Goal: Task Accomplishment & Management: Use online tool/utility

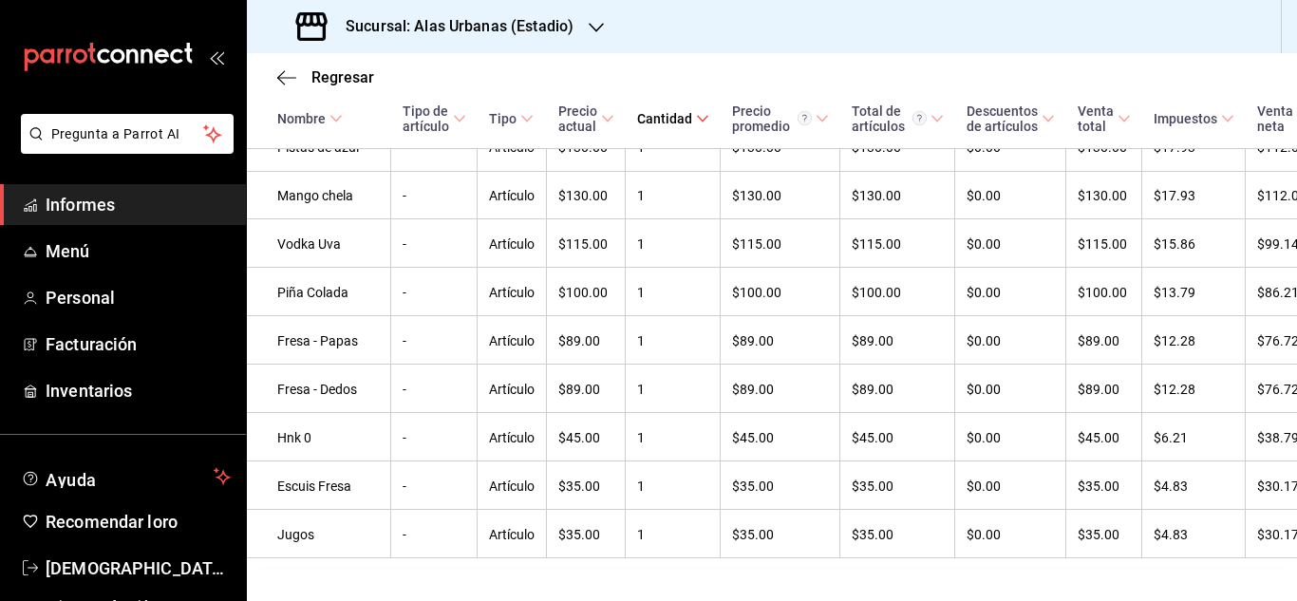
scroll to position [1376, 0]
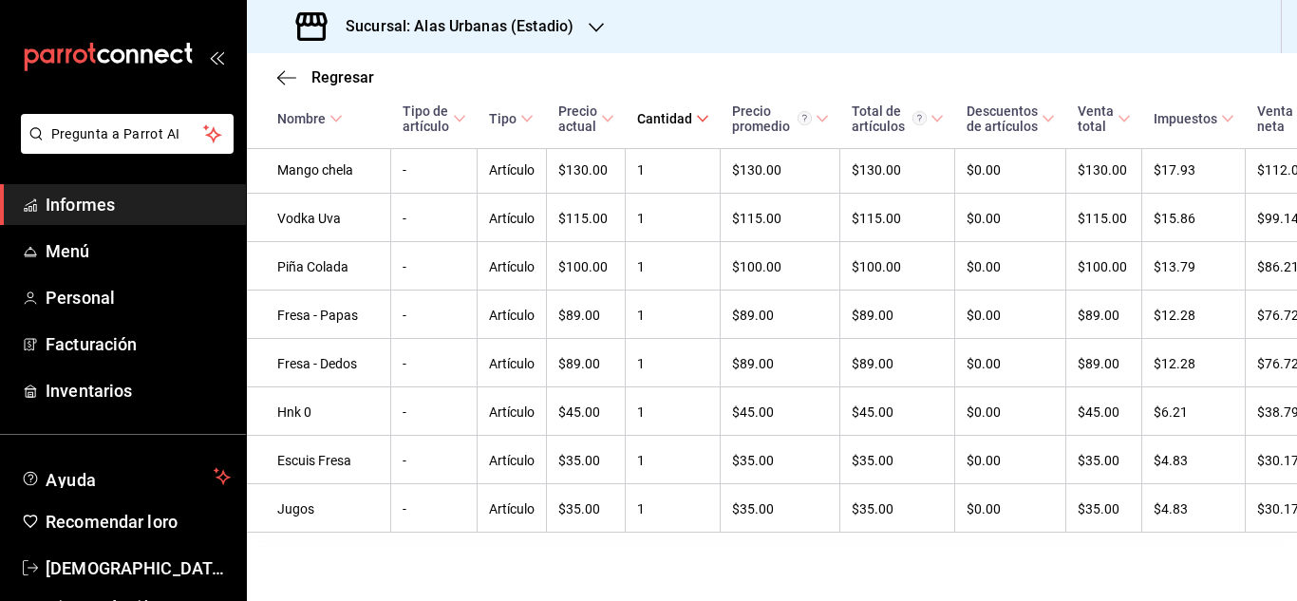
click at [590, 31] on icon "button" at bounding box center [596, 27] width 15 height 15
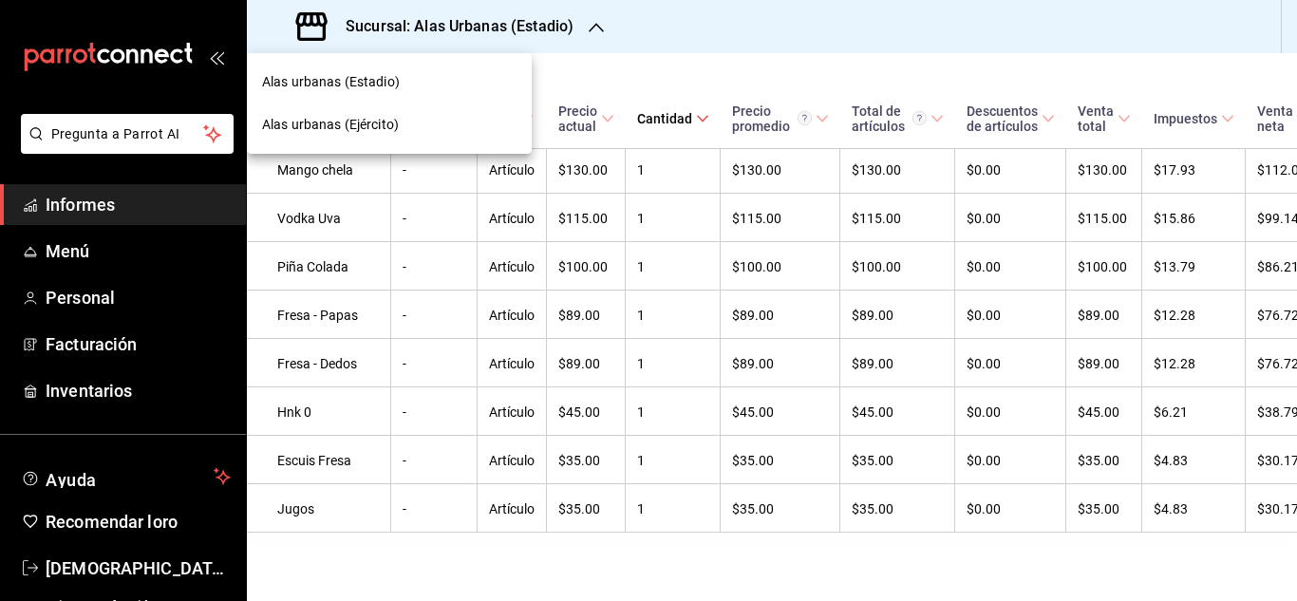
click at [453, 122] on div "Alas urbanas (Ejército)" at bounding box center [389, 125] width 254 height 20
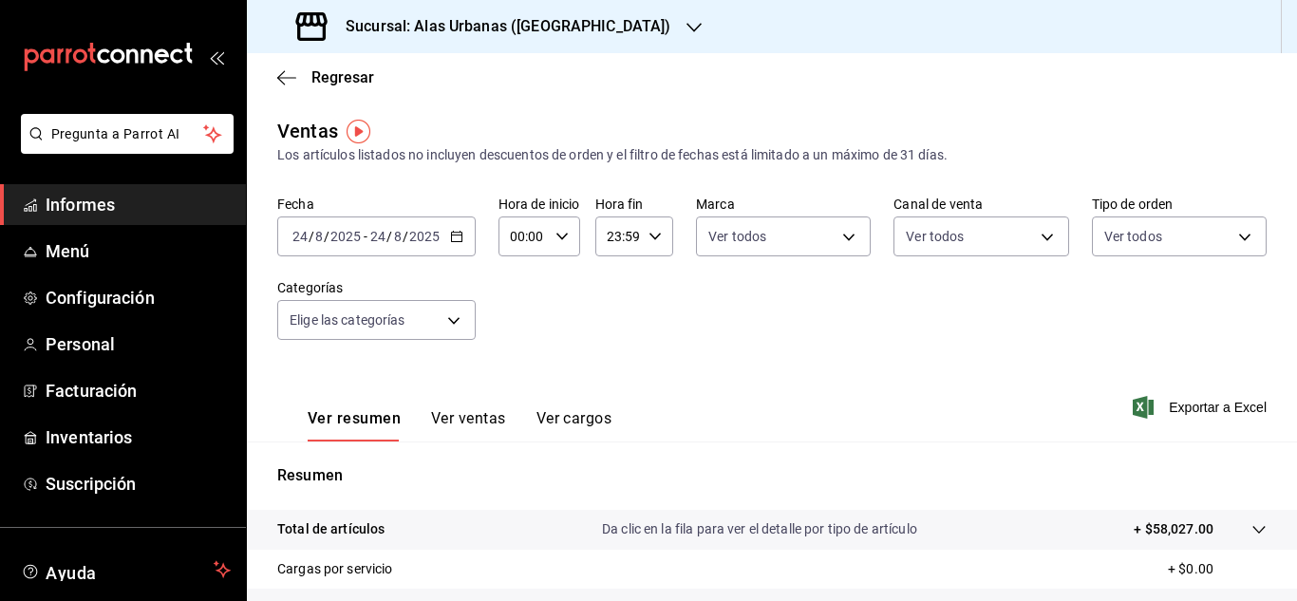
click at [446, 231] on div "[DATE] [DATE] - [DATE] [DATE]" at bounding box center [376, 236] width 198 height 40
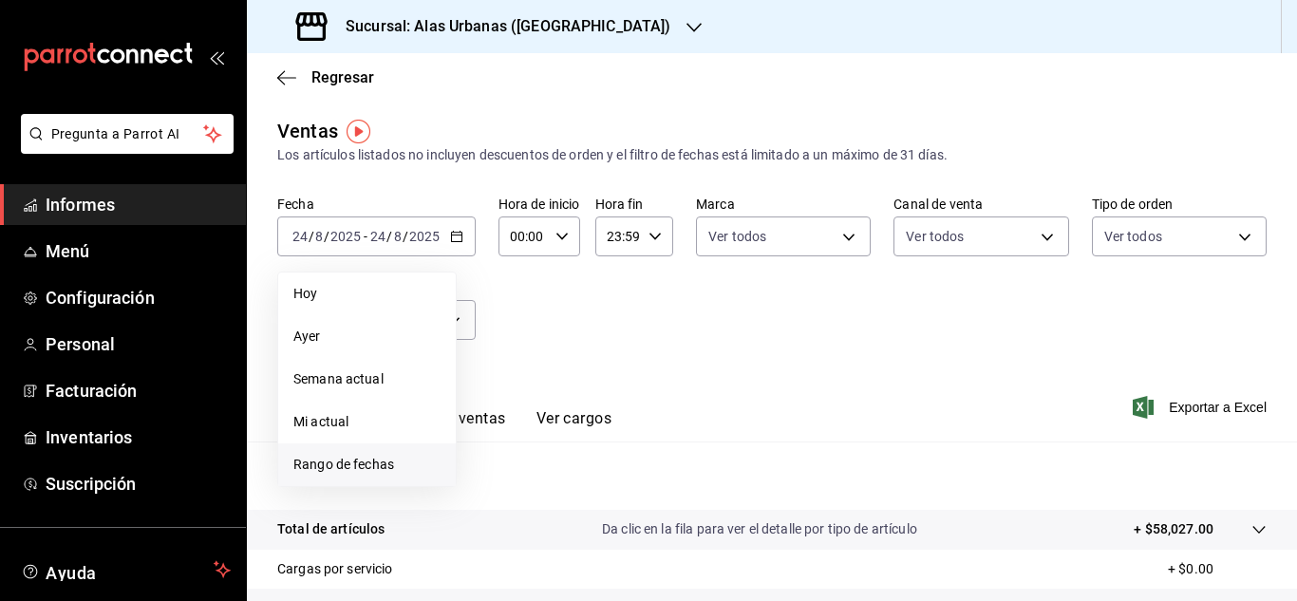
click at [387, 472] on font "Rango de fechas" at bounding box center [343, 464] width 101 height 15
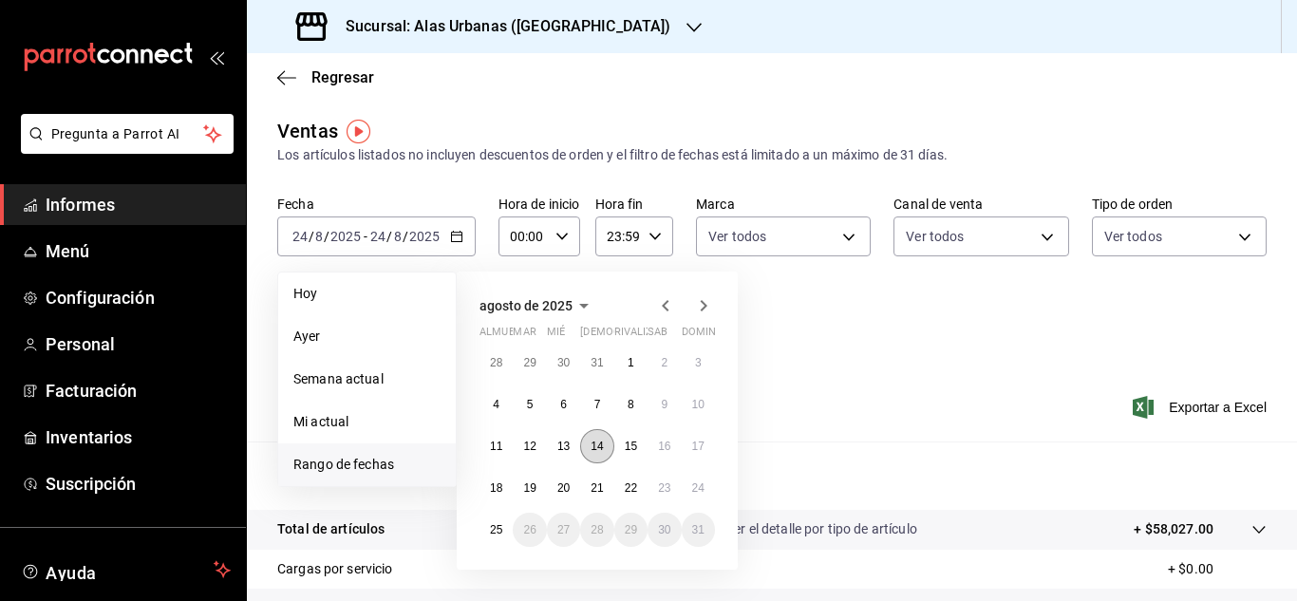
click at [583, 454] on button "14" at bounding box center [596, 446] width 33 height 34
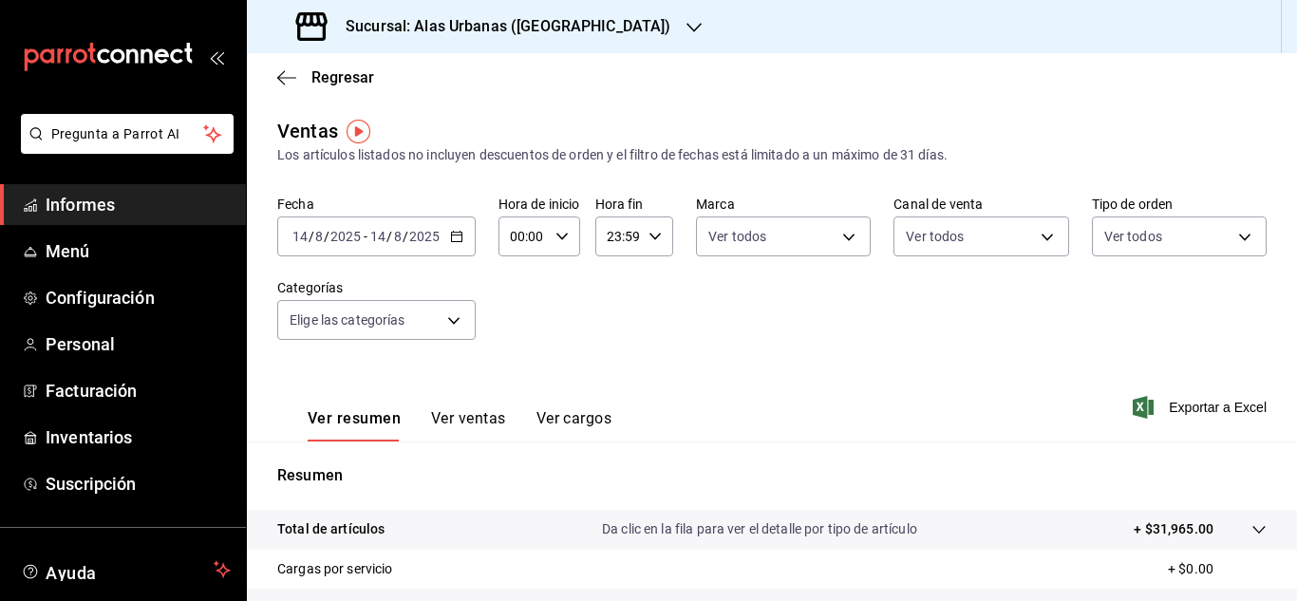
click at [454, 234] on icon "button" at bounding box center [456, 236] width 13 height 13
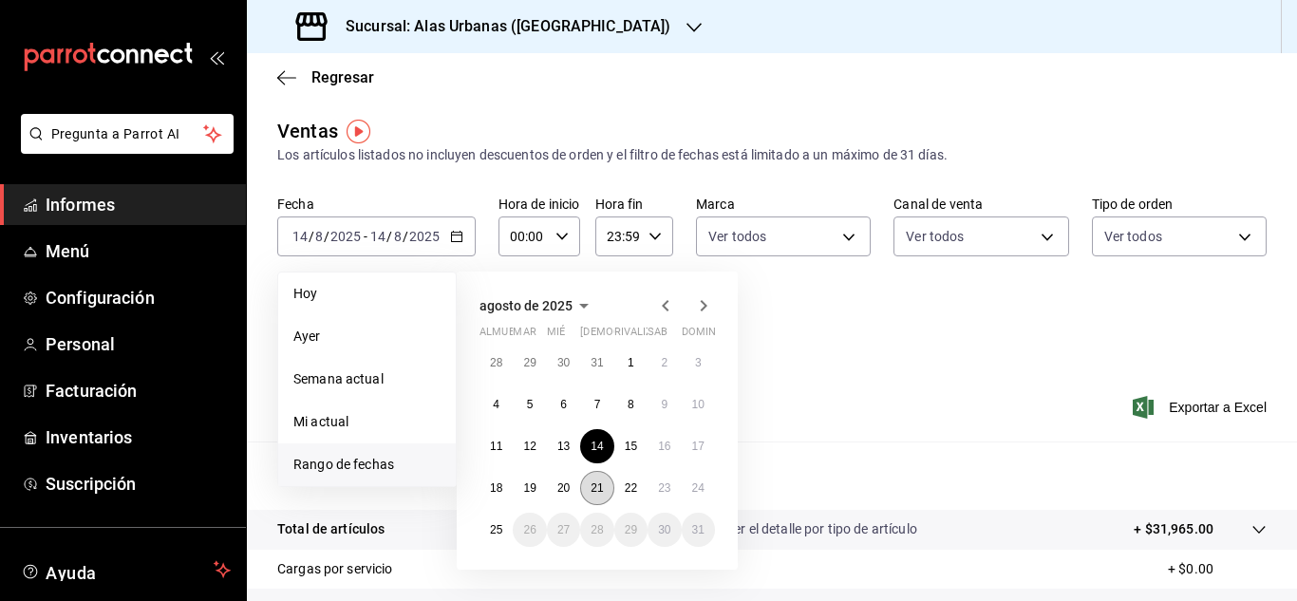
click at [597, 478] on button "21" at bounding box center [596, 488] width 33 height 34
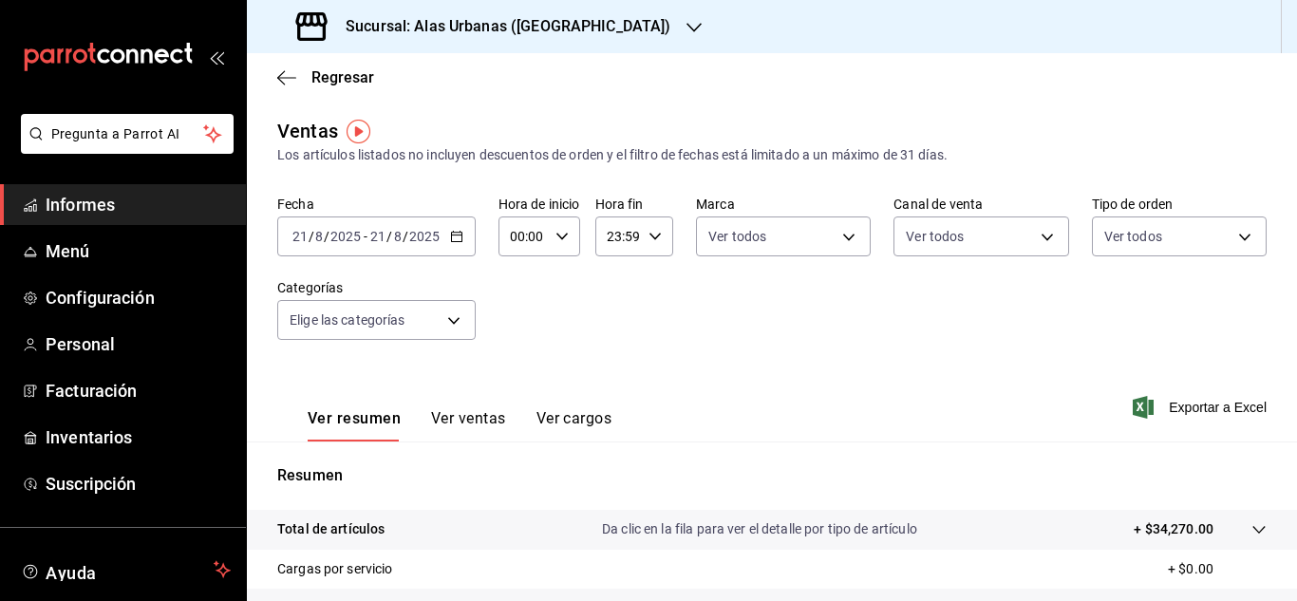
click at [481, 404] on div "Ver resumen Ver ventas Ver cargos" at bounding box center [444, 413] width 334 height 56
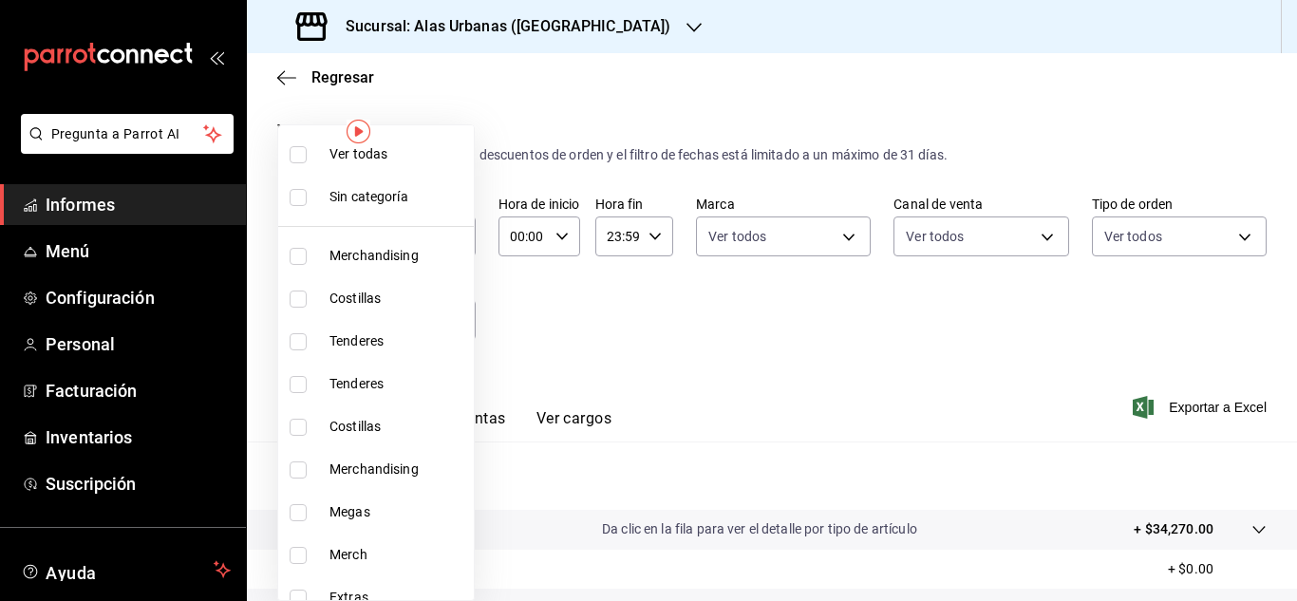
click at [457, 309] on body "Pregunta a Parrot AI Informes Menú Configuración Personal Facturación Inventari…" at bounding box center [648, 300] width 1297 height 601
click at [553, 349] on div at bounding box center [648, 300] width 1297 height 601
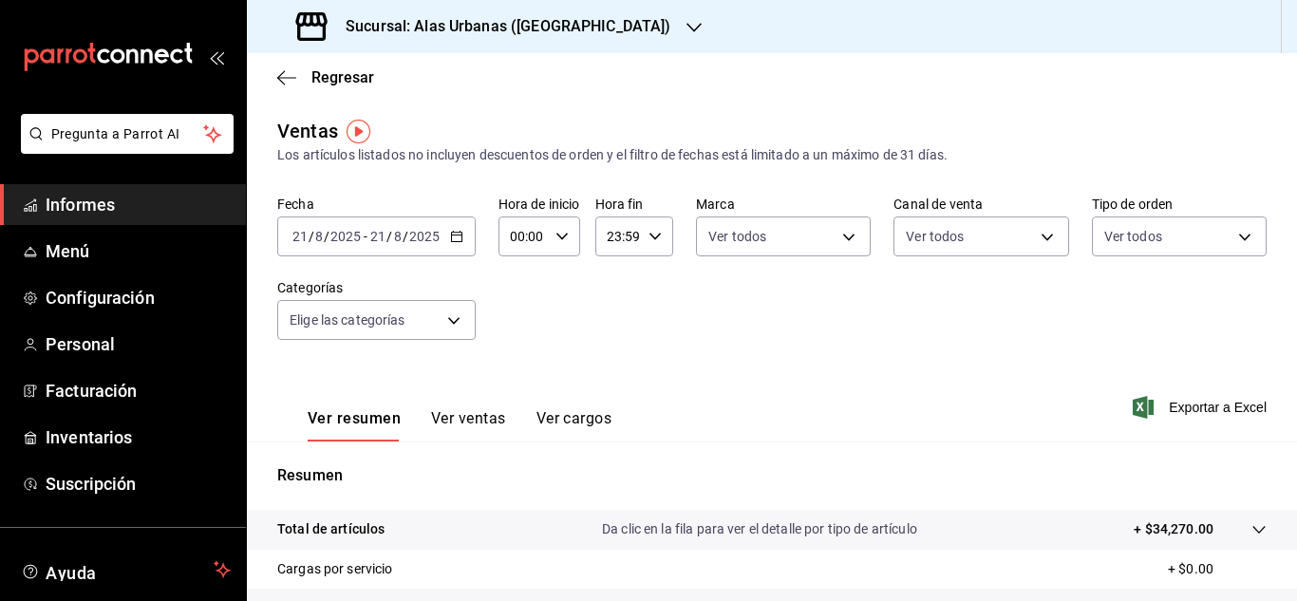
click at [501, 410] on font "Ver ventas" at bounding box center [468, 418] width 75 height 18
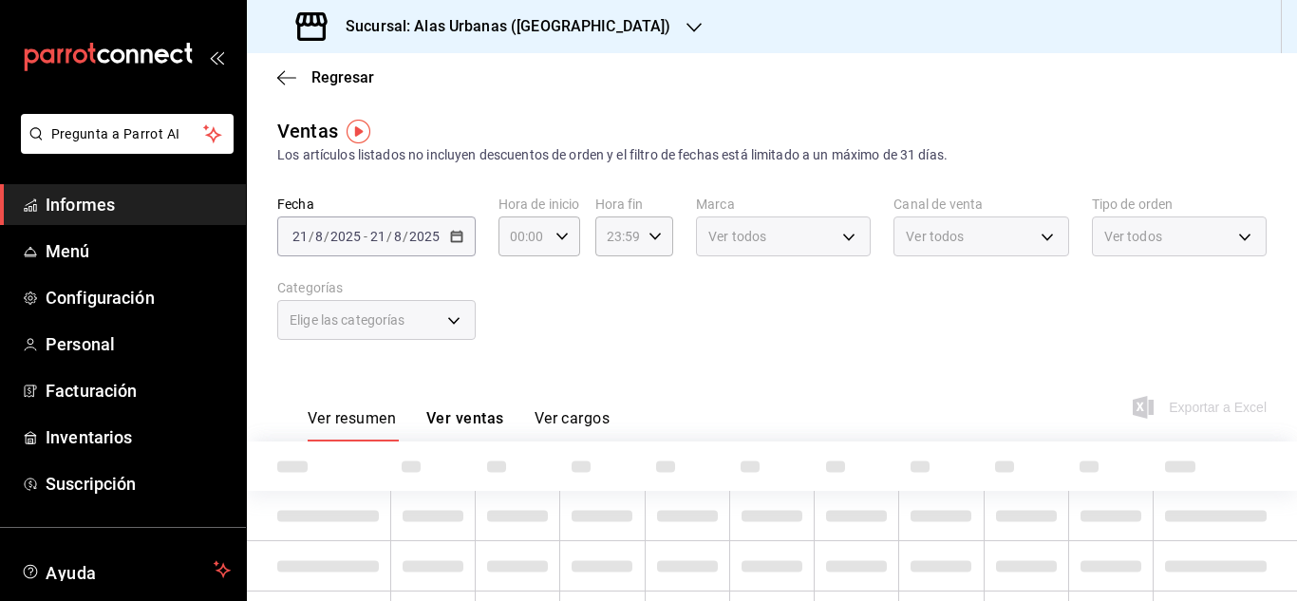
click at [501, 410] on font "Ver ventas" at bounding box center [465, 418] width 78 height 18
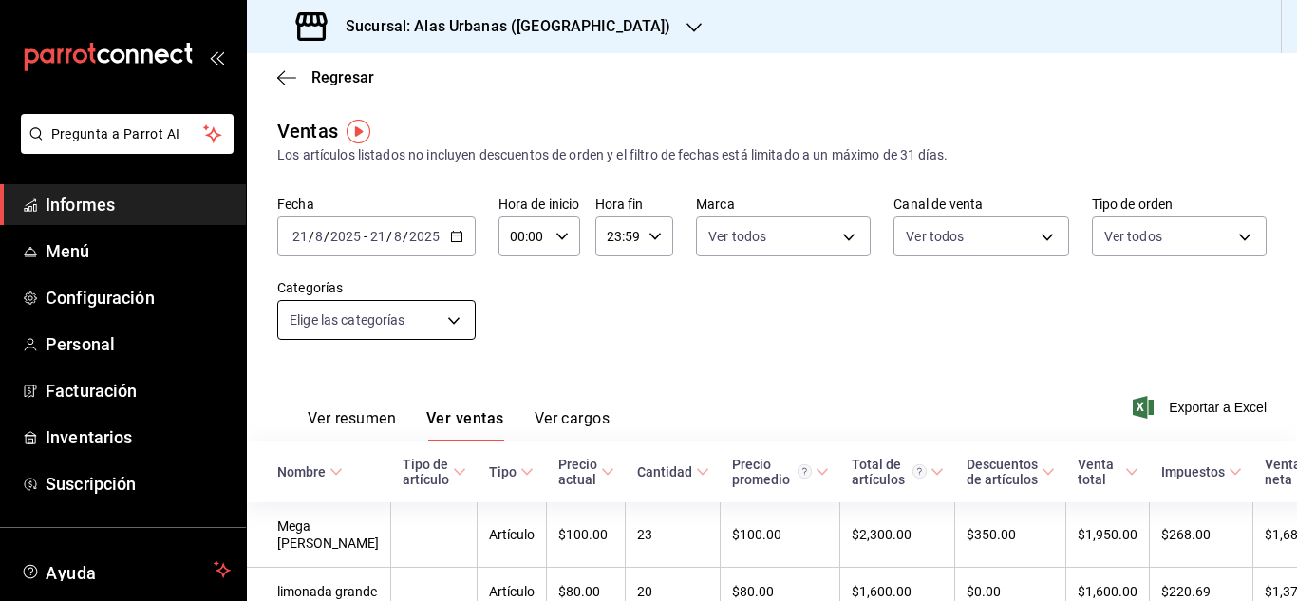
click at [457, 305] on body "Pregunta a Parrot AI Informes Menú Configuración Personal Facturación Inventari…" at bounding box center [648, 300] width 1297 height 601
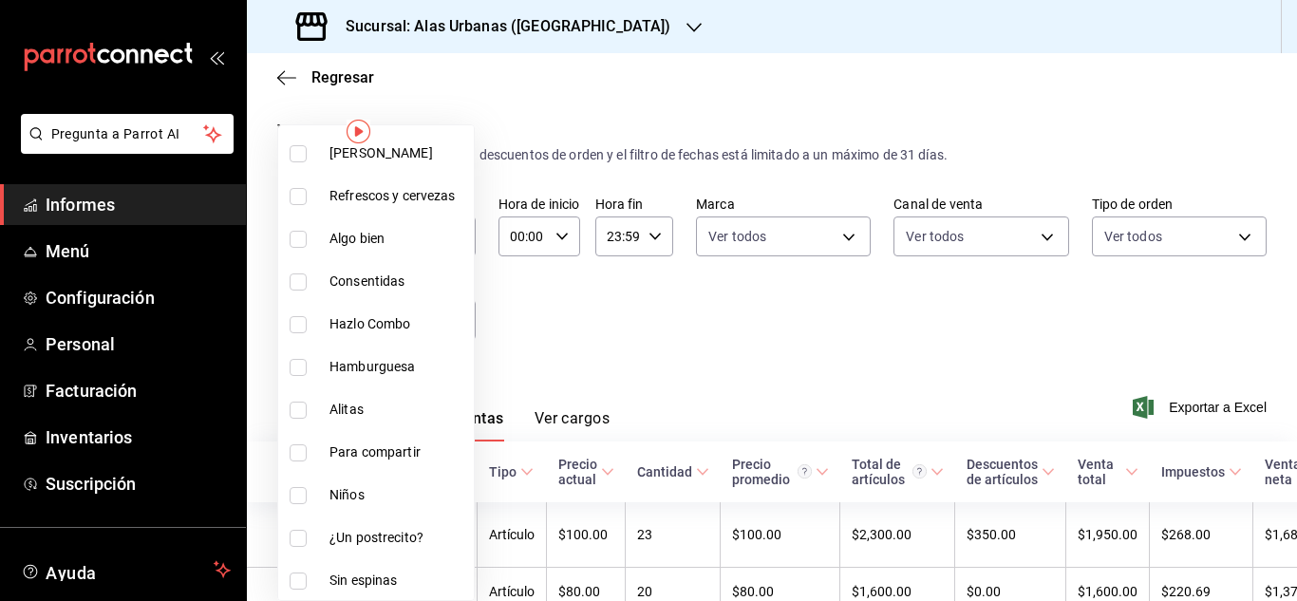
scroll to position [617, 0]
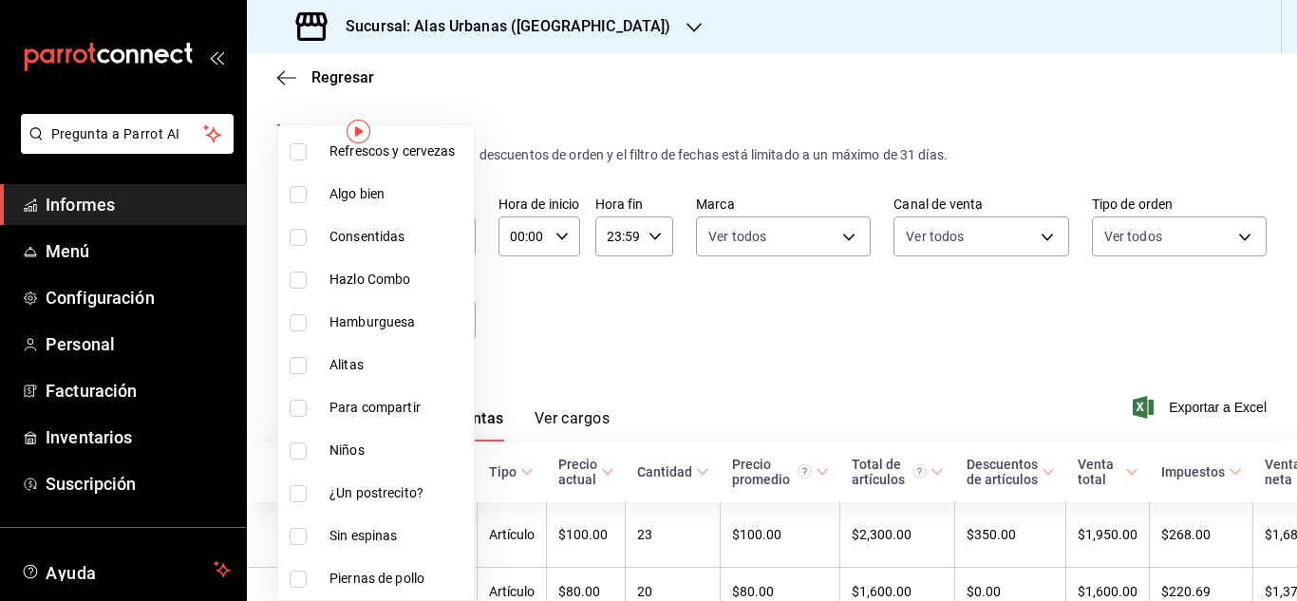
click at [303, 486] on input "checkbox" at bounding box center [298, 493] width 17 height 17
checkbox input "true"
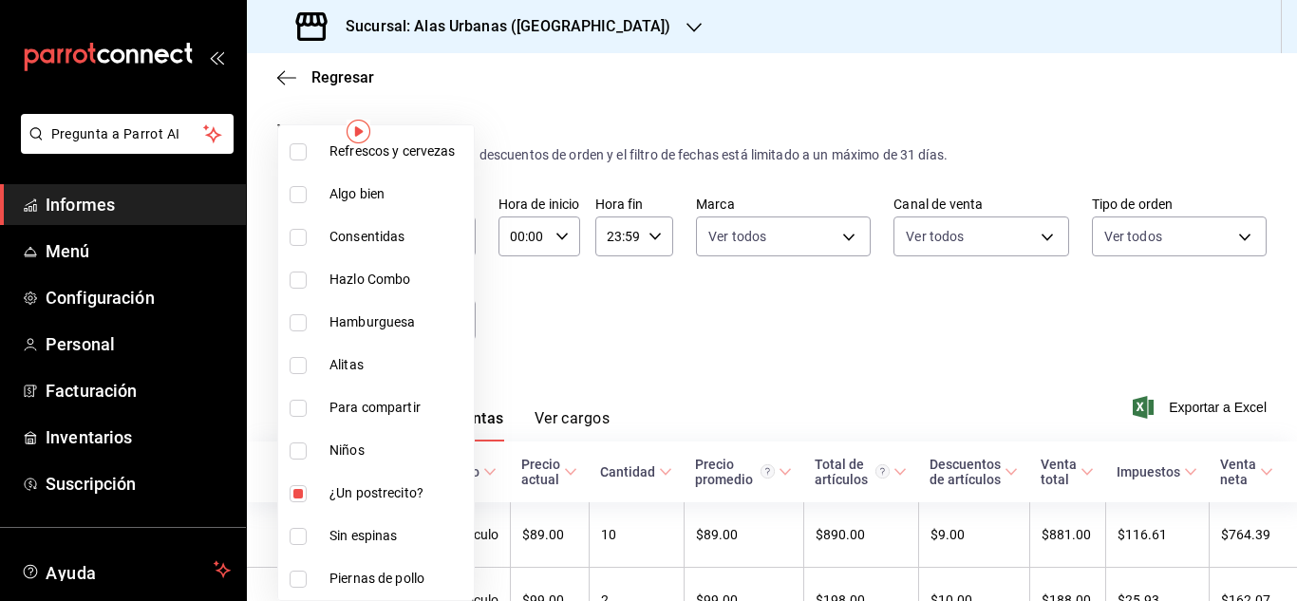
click at [732, 338] on div at bounding box center [648, 300] width 1297 height 601
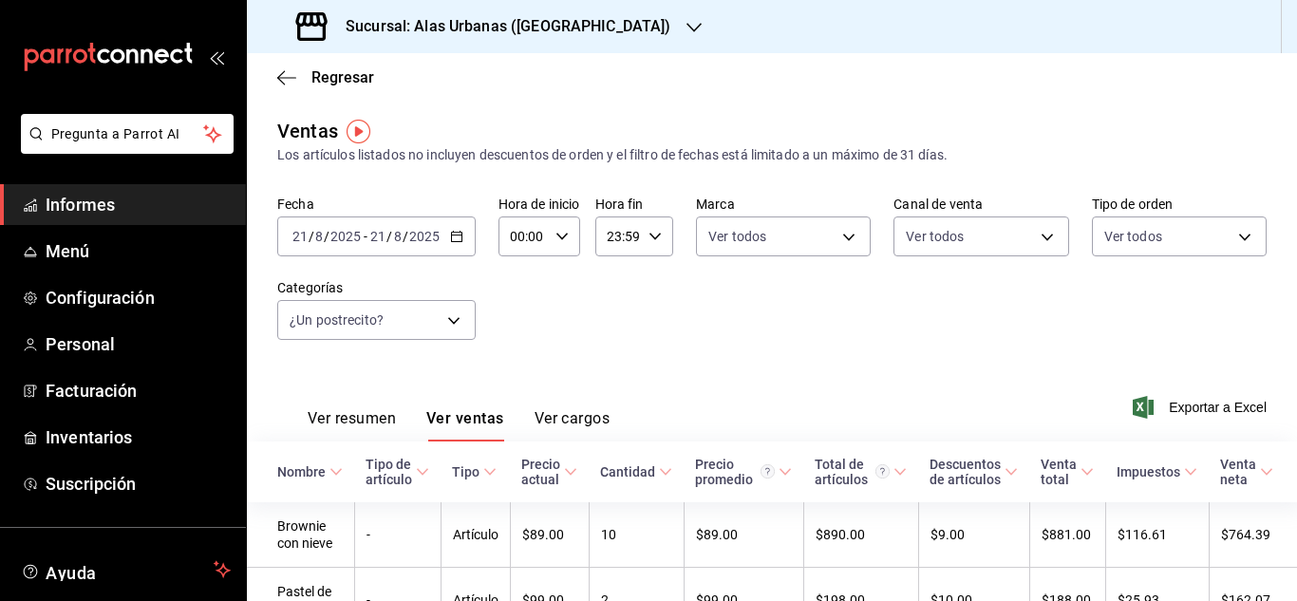
click at [462, 230] on div "[DATE] [DATE] - [DATE] [DATE]" at bounding box center [376, 236] width 198 height 40
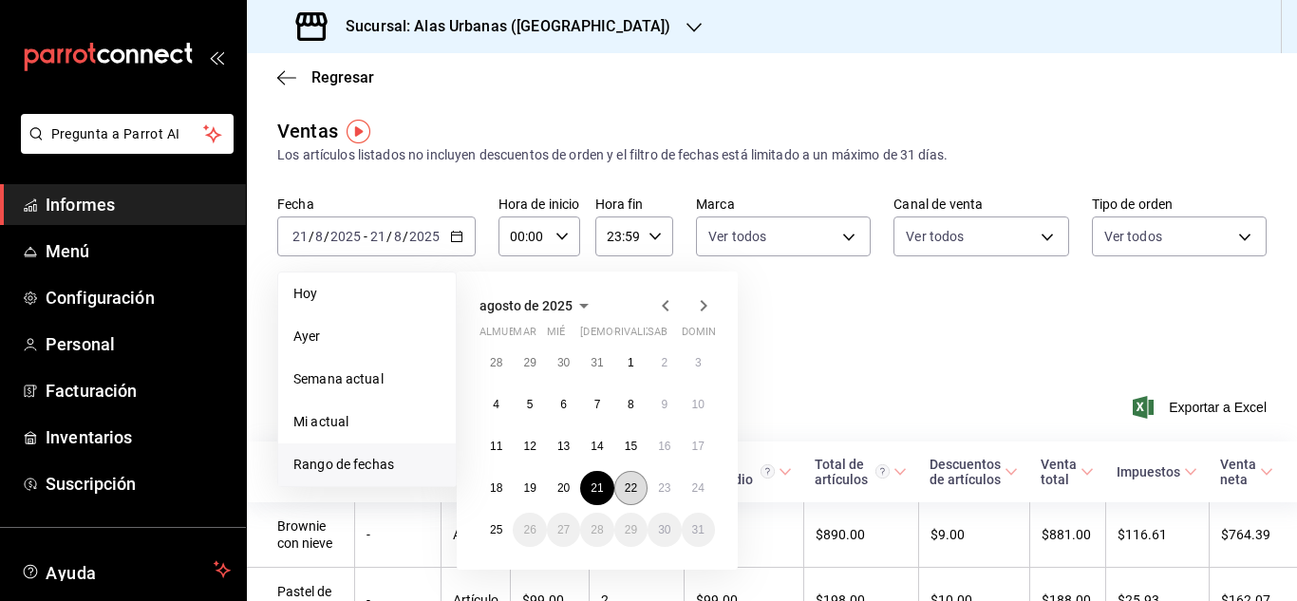
click at [626, 476] on button "22" at bounding box center [630, 488] width 33 height 34
click at [626, 476] on font "Cantidad" at bounding box center [627, 471] width 55 height 15
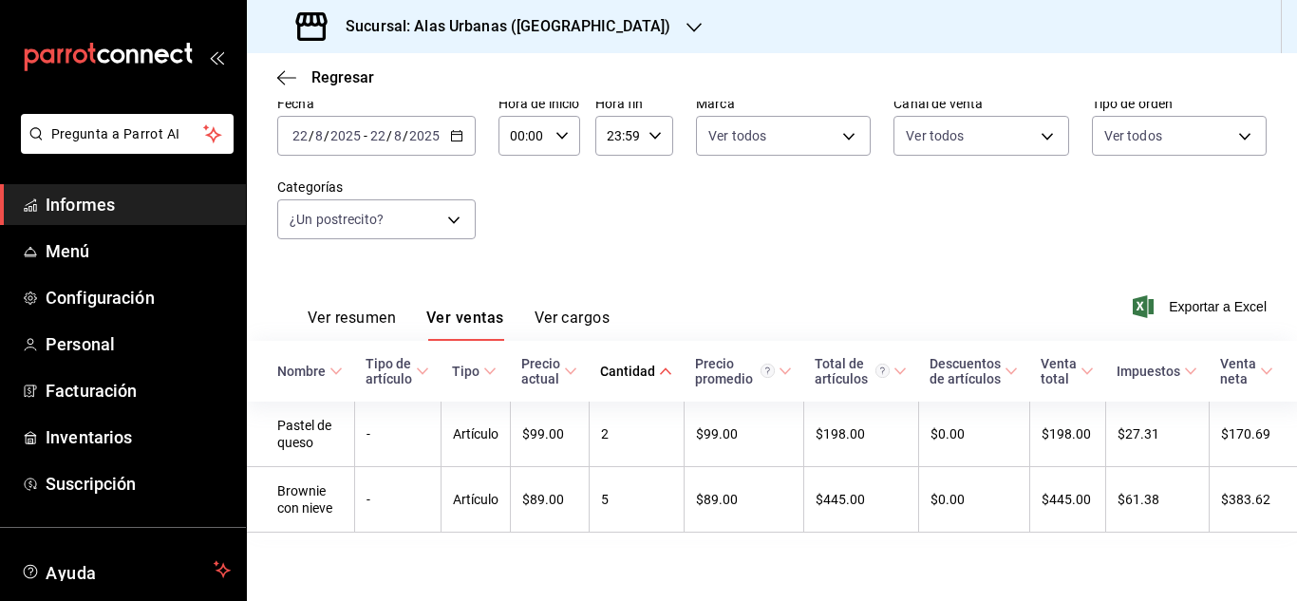
click at [457, 129] on icon "button" at bounding box center [456, 135] width 13 height 13
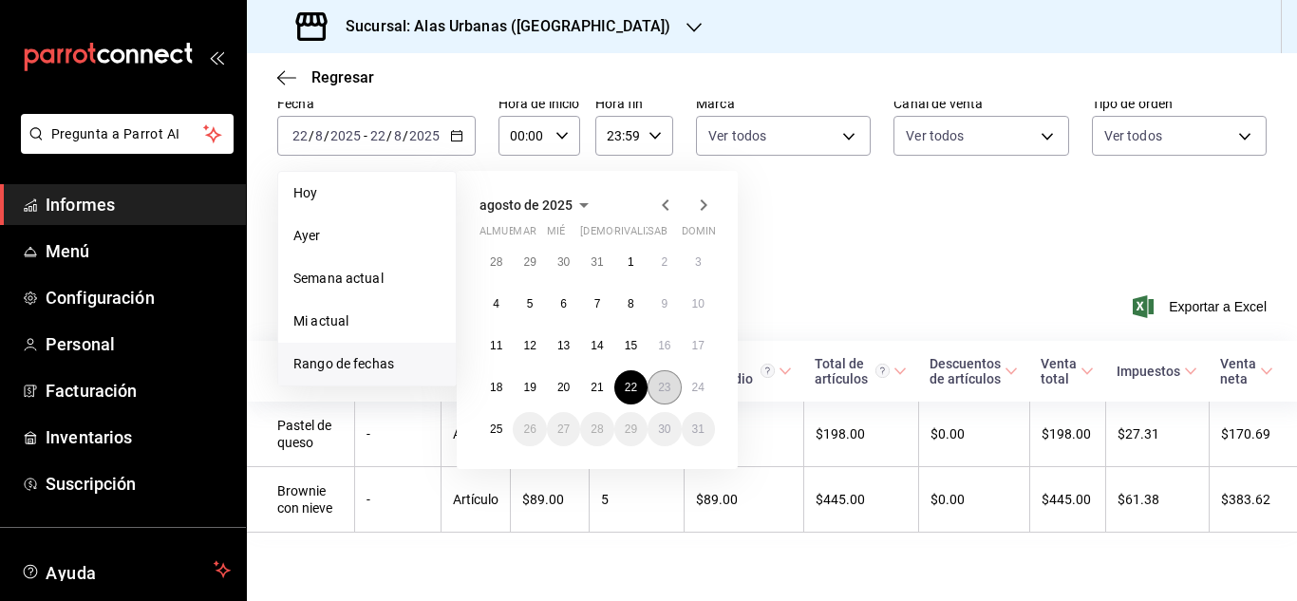
click at [662, 370] on button "23" at bounding box center [663, 387] width 33 height 34
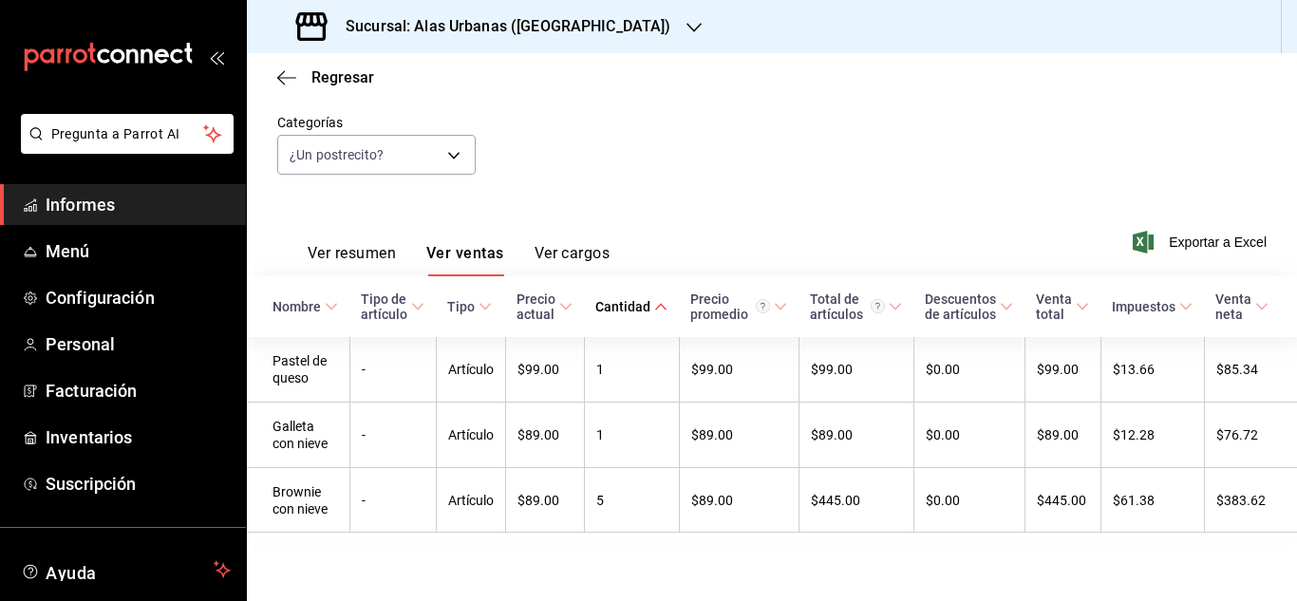
scroll to position [0, 11]
click at [459, 131] on body "Pregunta a Parrot AI Informes Menú Configuración Personal Facturación Inventari…" at bounding box center [648, 300] width 1297 height 601
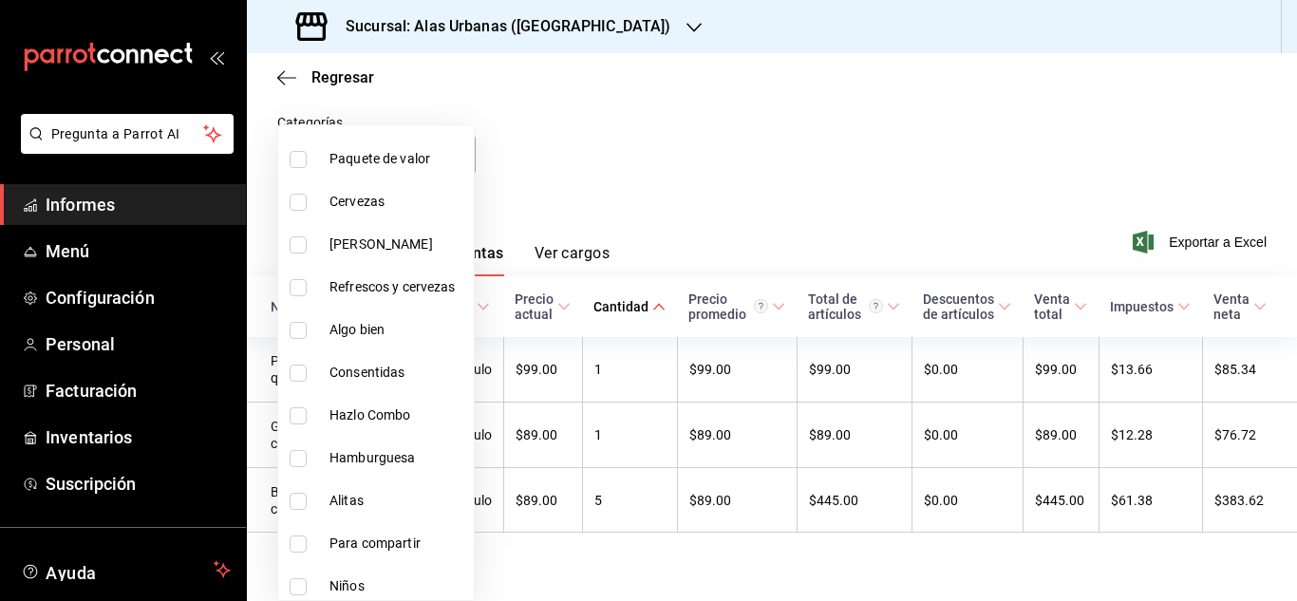
scroll to position [493, 0]
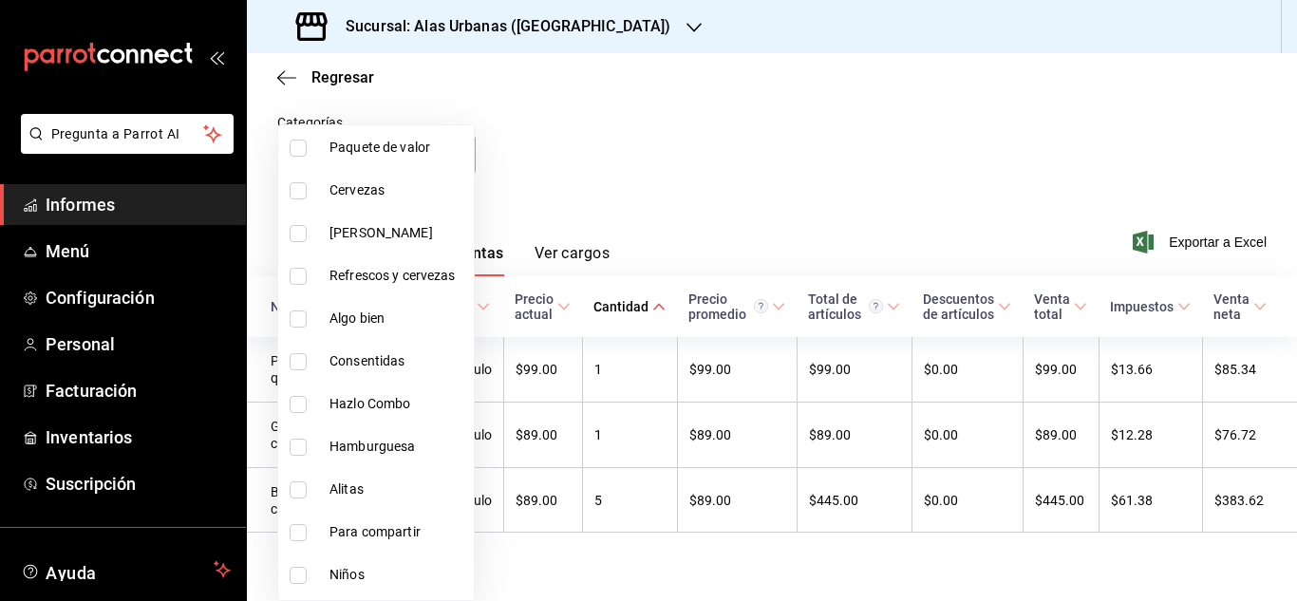
drag, startPoint x: 396, startPoint y: 409, endPoint x: 1077, endPoint y: 261, distance: 697.5
click at [397, 408] on font "Hazlo Combo" at bounding box center [369, 403] width 81 height 15
type input "259e60d0-6c67-4473-bc0f-222b27783eb5,4e9705c7-6053-4b5b-bdc5-87a6defeec5d"
checkbox input "true"
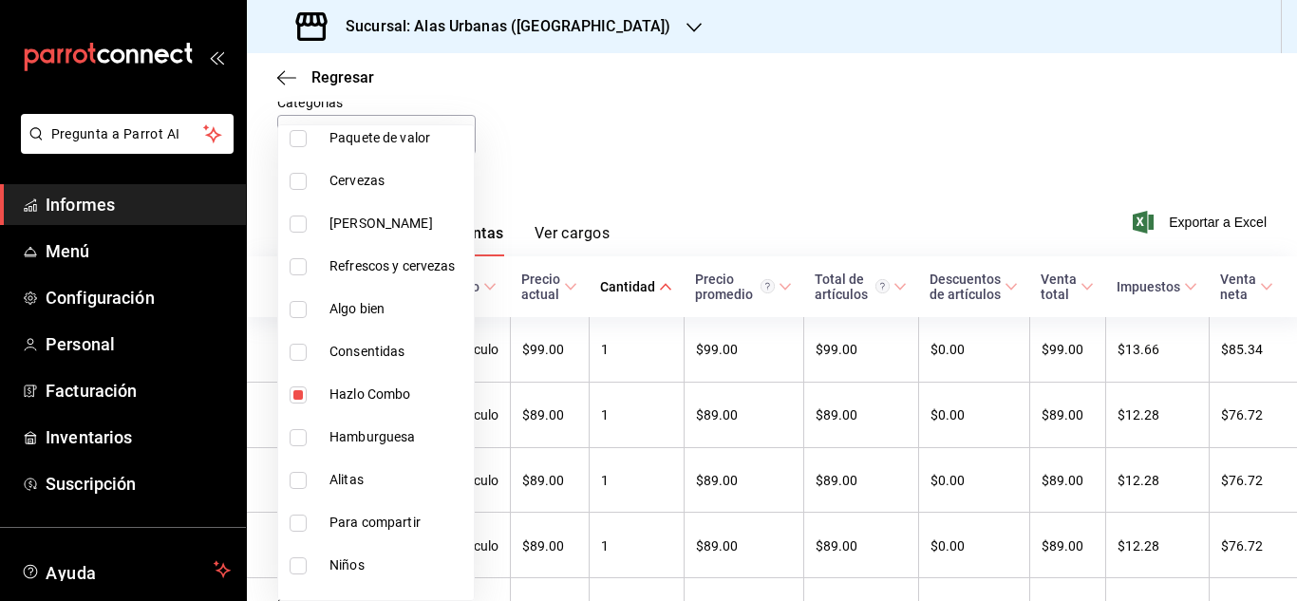
scroll to position [617, 0]
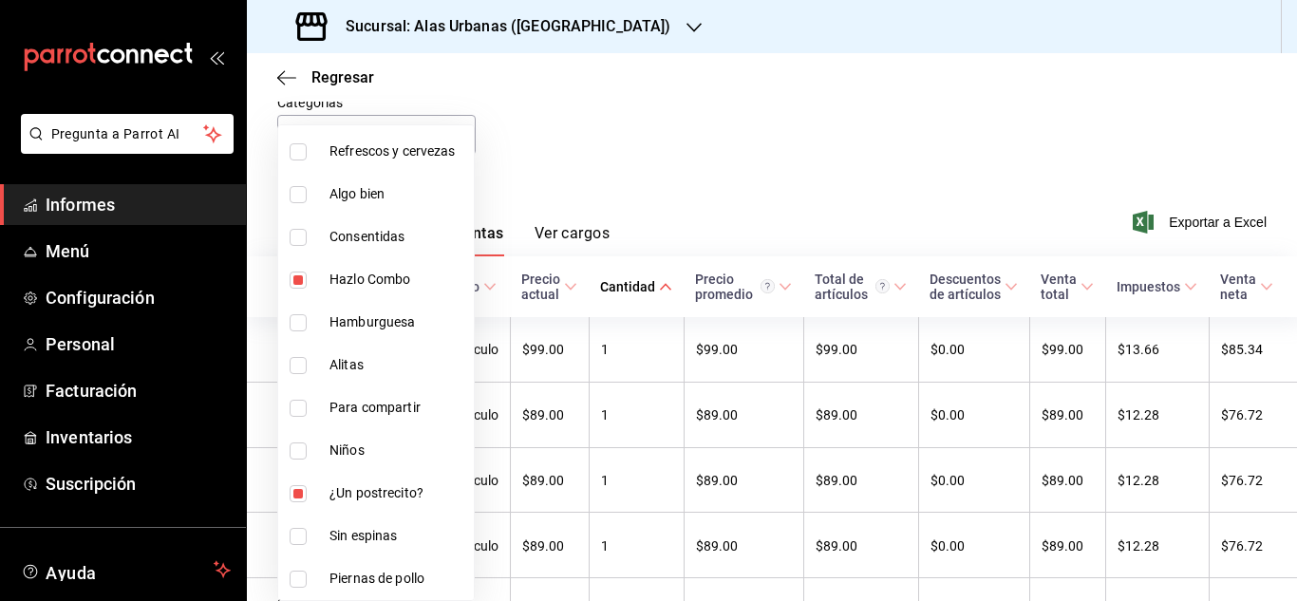
click at [298, 485] on input "checkbox" at bounding box center [298, 493] width 17 height 17
checkbox input "false"
type input "4e9705c7-6053-4b5b-bdc5-87a6defeec5d"
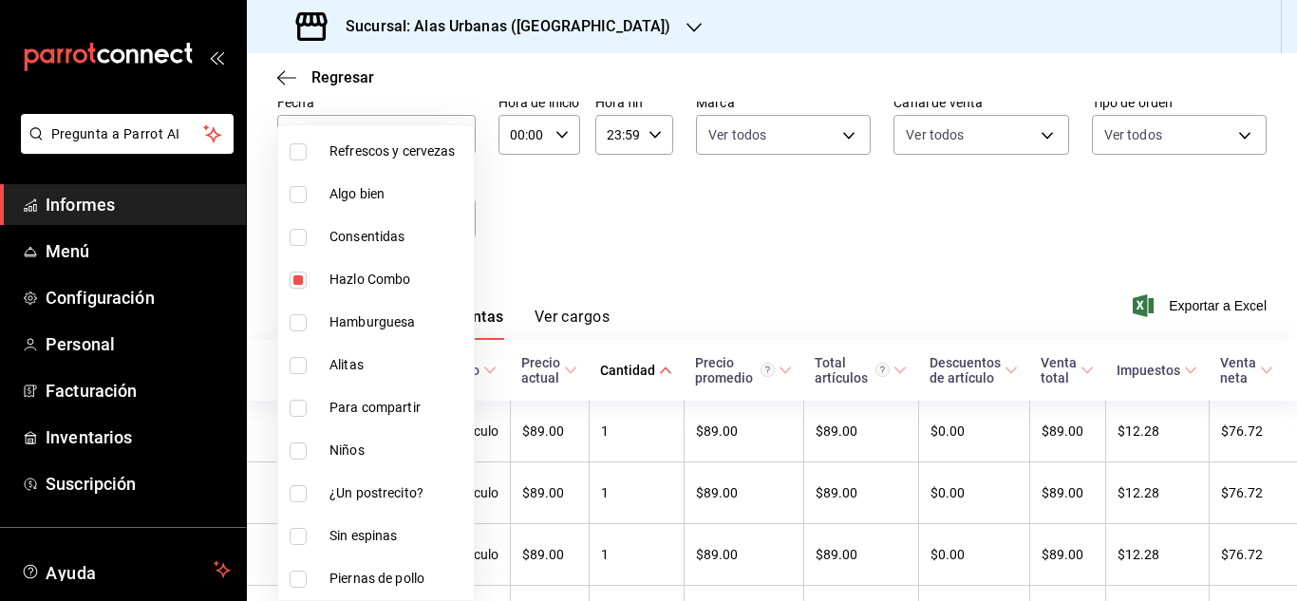
scroll to position [185, 0]
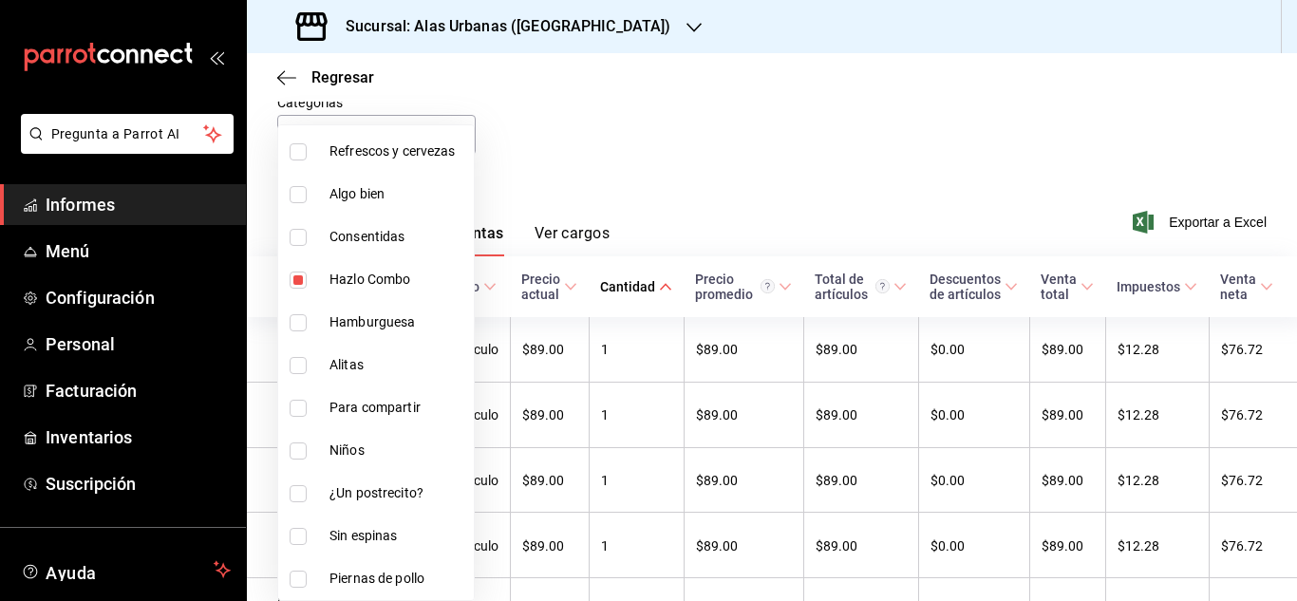
click at [909, 177] on div at bounding box center [648, 300] width 1297 height 601
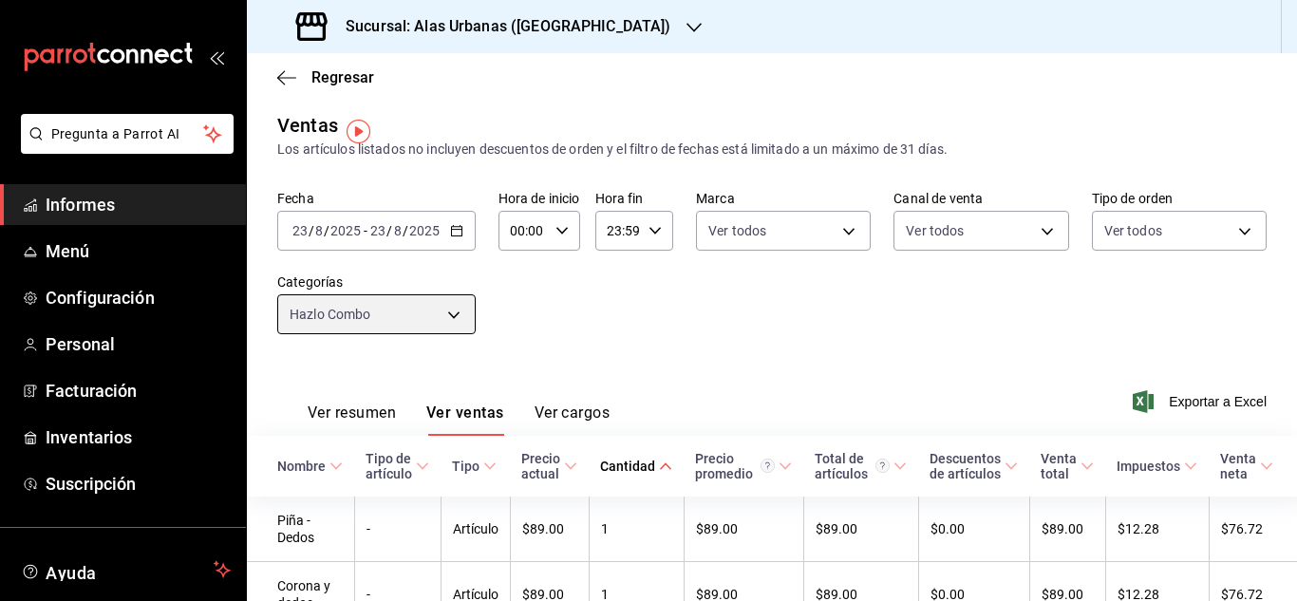
scroll to position [0, 0]
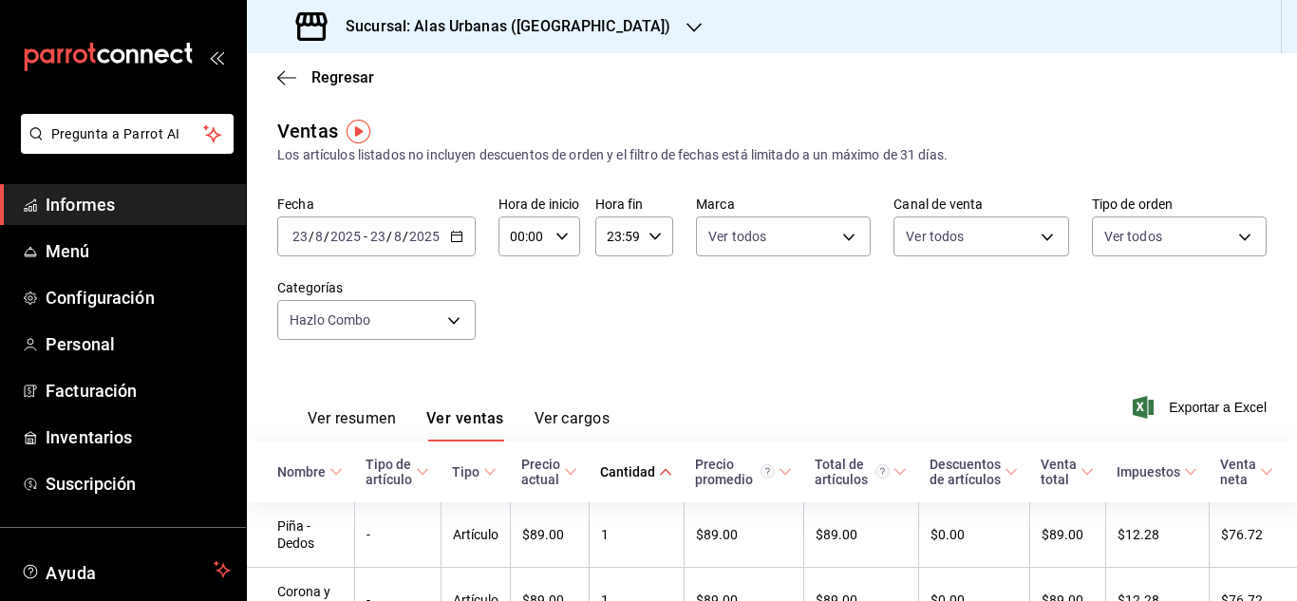
click at [459, 230] on icon "button" at bounding box center [456, 236] width 13 height 13
click at [791, 355] on div "Fecha [DATE] [DATE] - [DATE] [DATE] Hora de inicio 00:00 Hora de inicio Hora fi…" at bounding box center [771, 279] width 989 height 167
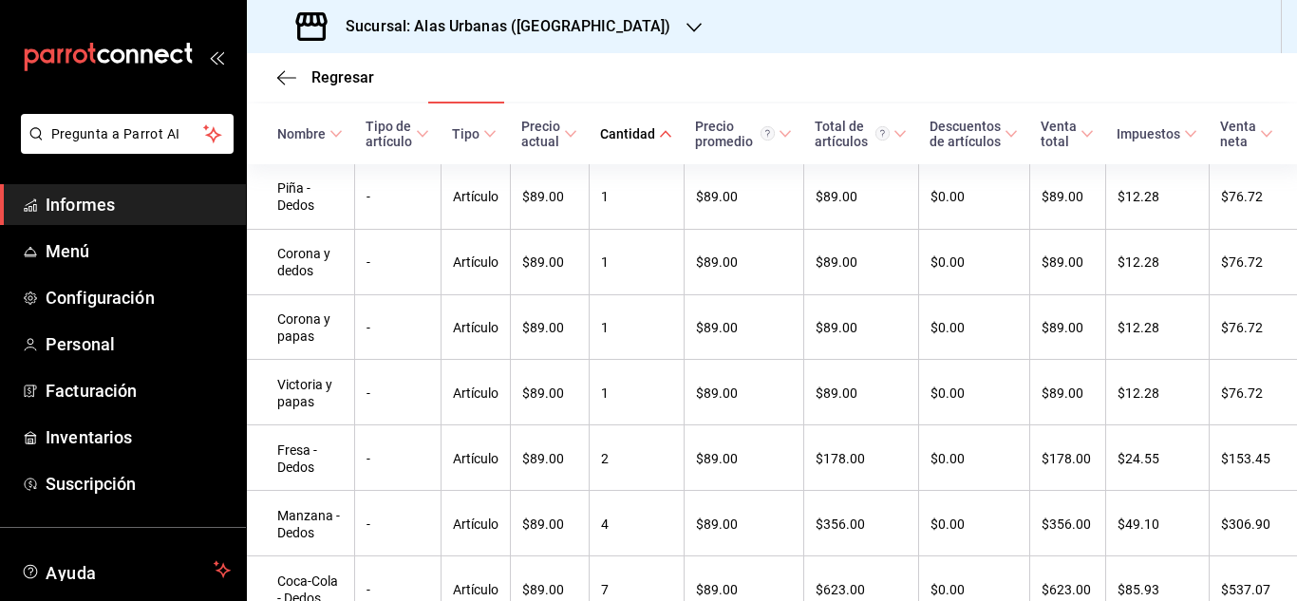
scroll to position [335, 0]
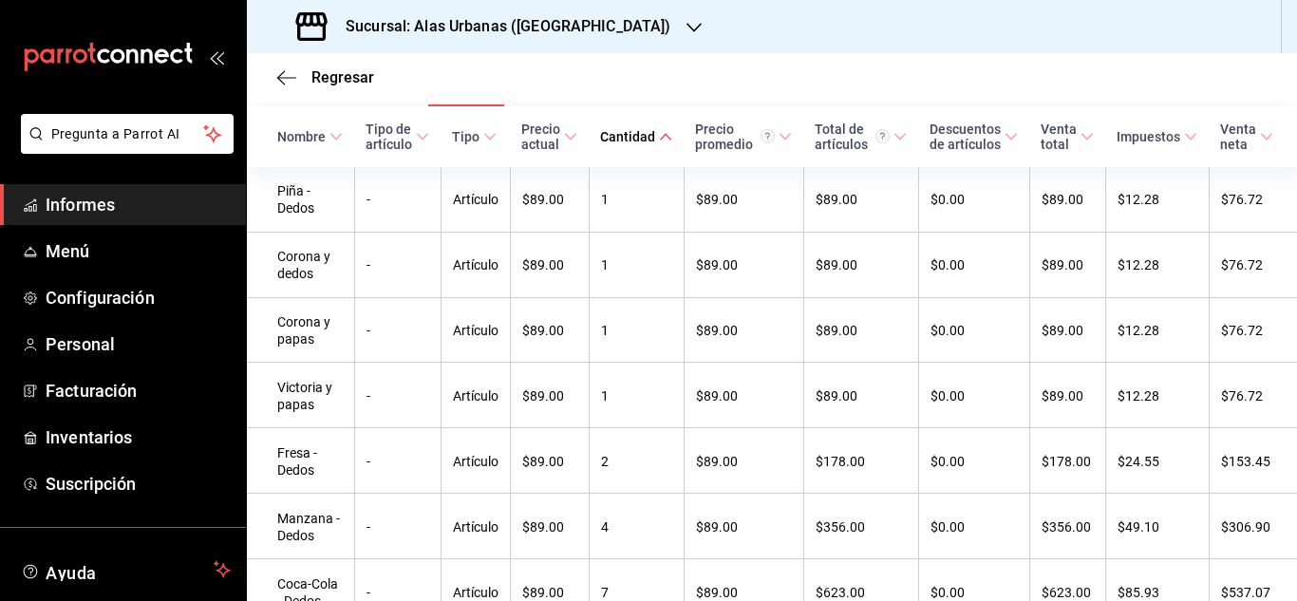
click at [1264, 82] on div "Regresar" at bounding box center [772, 77] width 1050 height 48
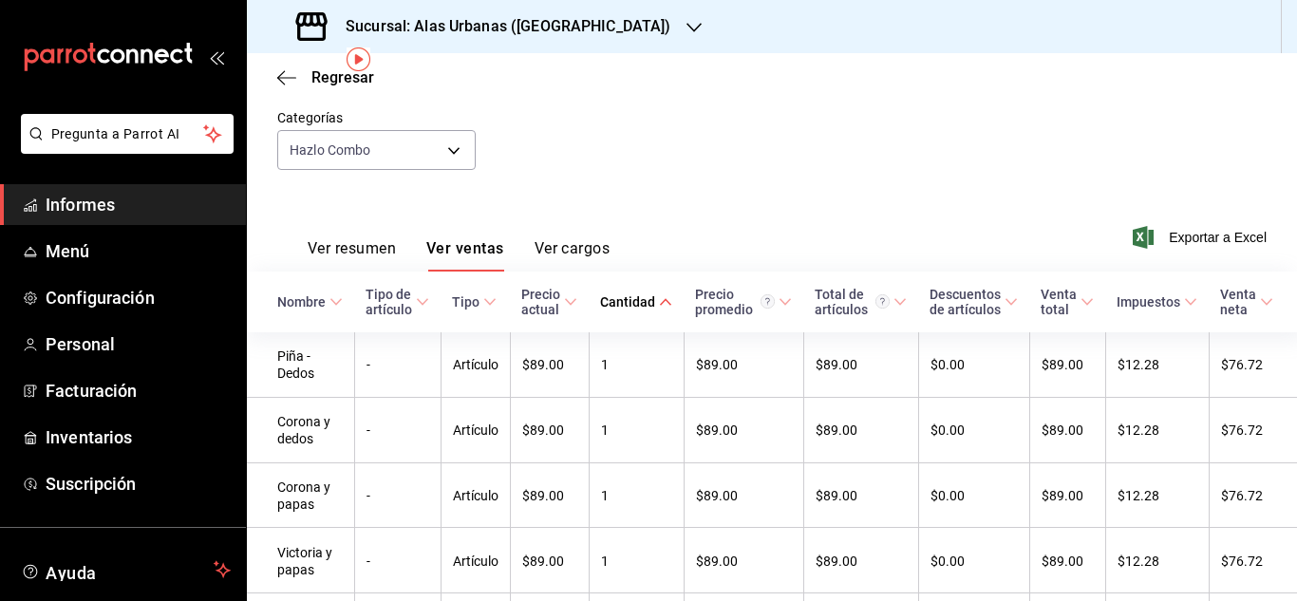
scroll to position [0, 0]
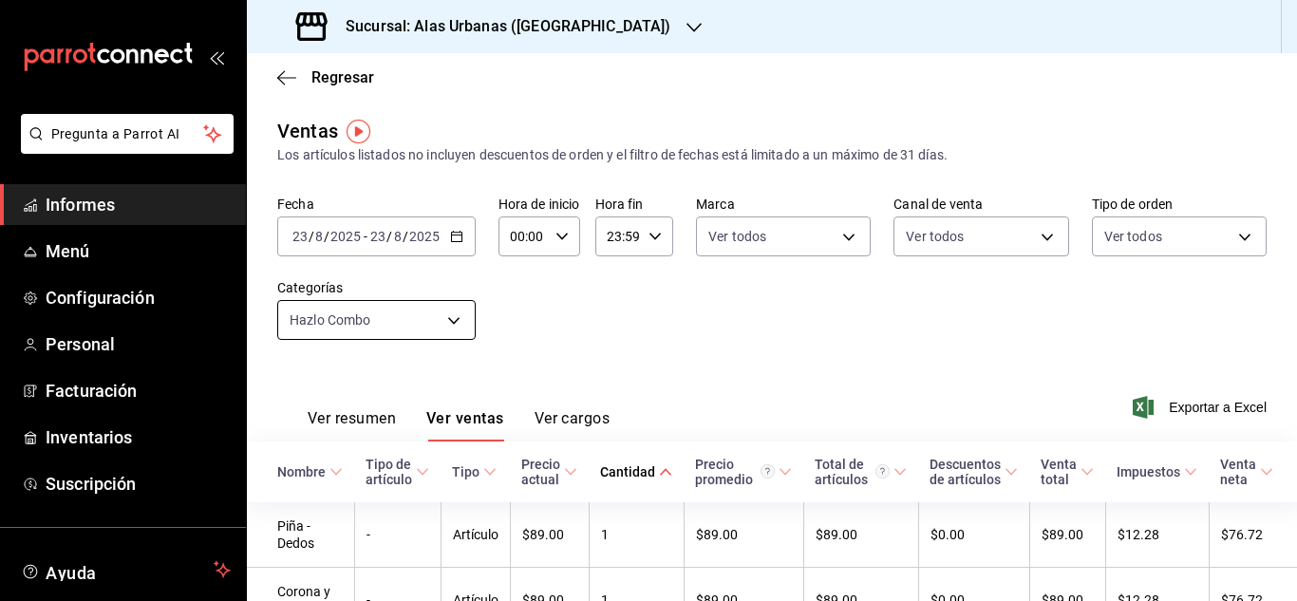
click at [441, 333] on body "Pregunta a Parrot AI Informes Menú Configuración Personal Facturación Inventari…" at bounding box center [648, 300] width 1297 height 601
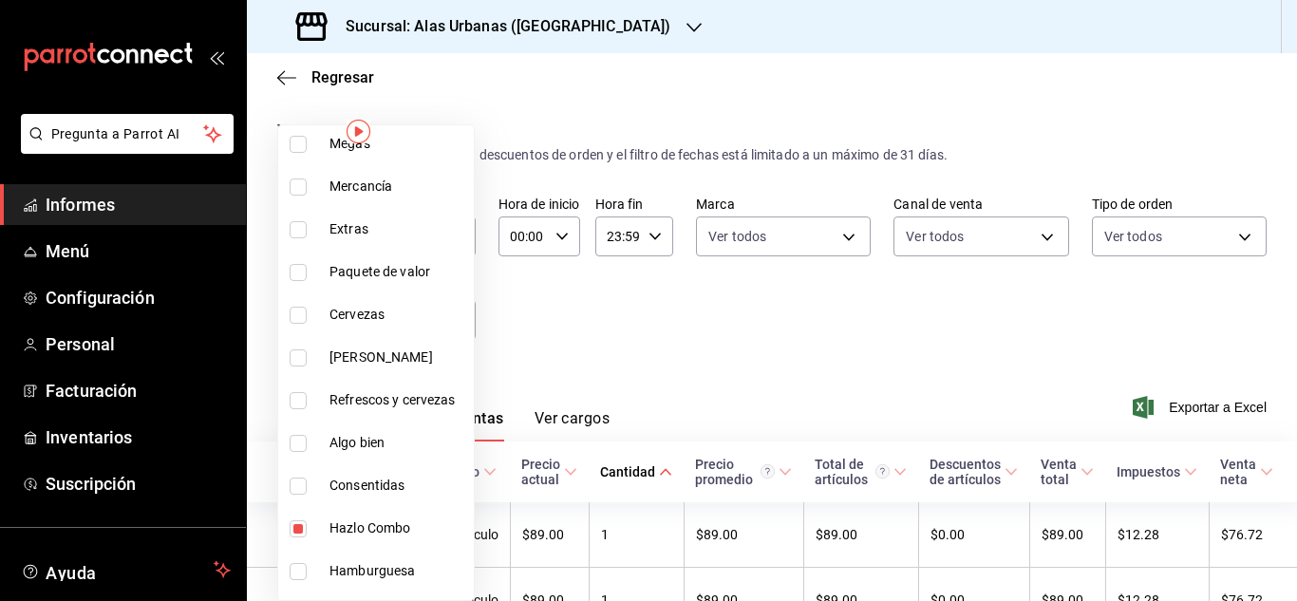
scroll to position [390, 0]
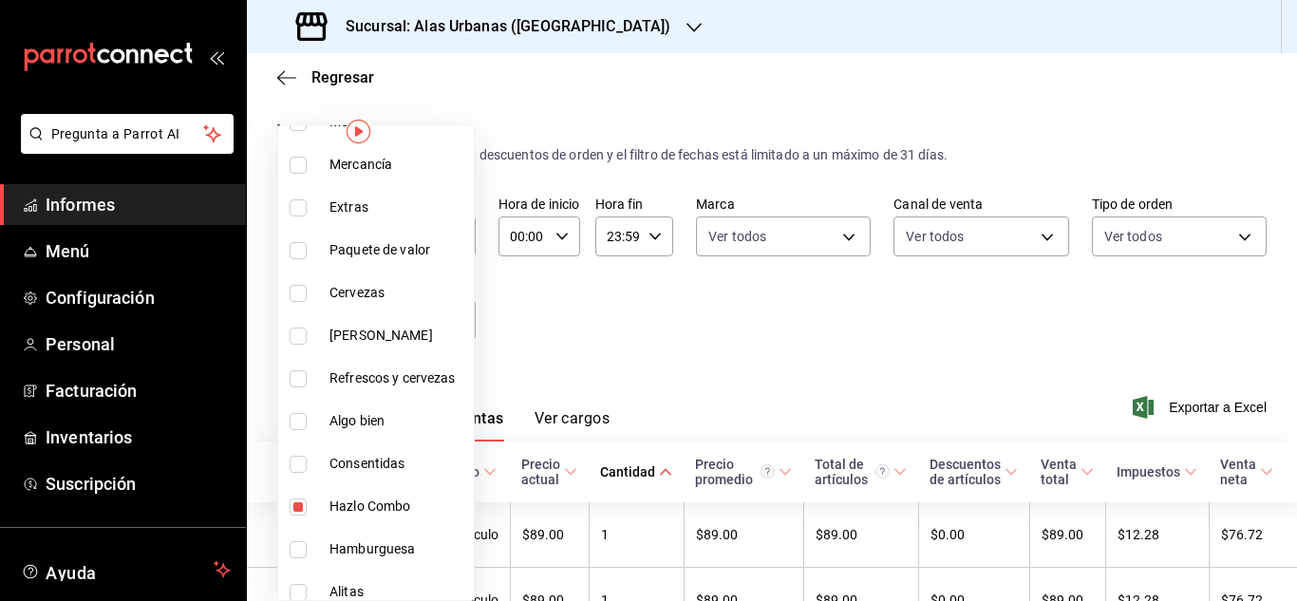
click at [299, 507] on input "checkbox" at bounding box center [298, 506] width 17 height 17
checkbox input "false"
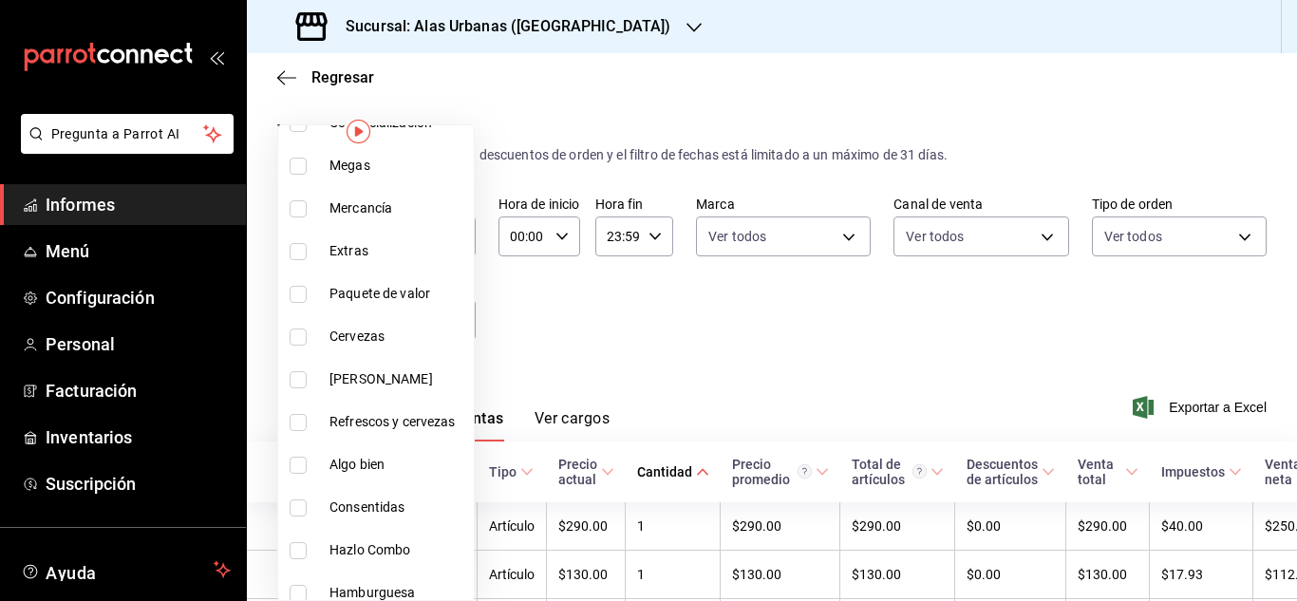
scroll to position [354, 0]
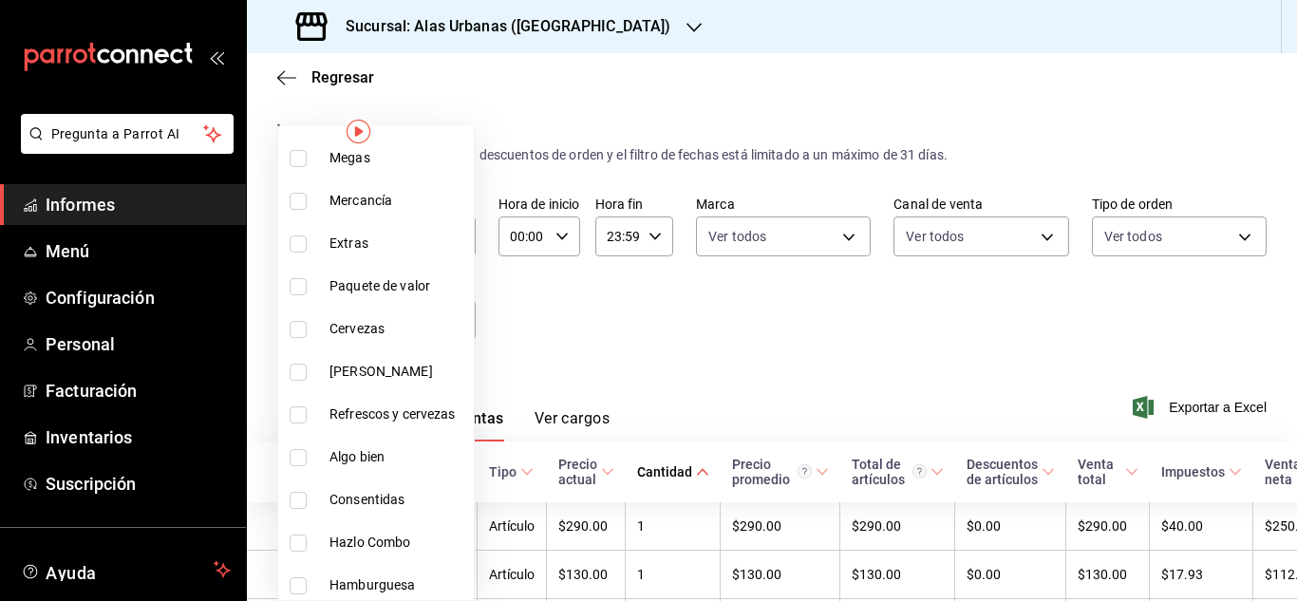
click at [304, 369] on input "checkbox" at bounding box center [298, 372] width 17 height 17
checkbox input "true"
type input "72b03a0d-f5ec-45bf-b0bb-79c26870fe18"
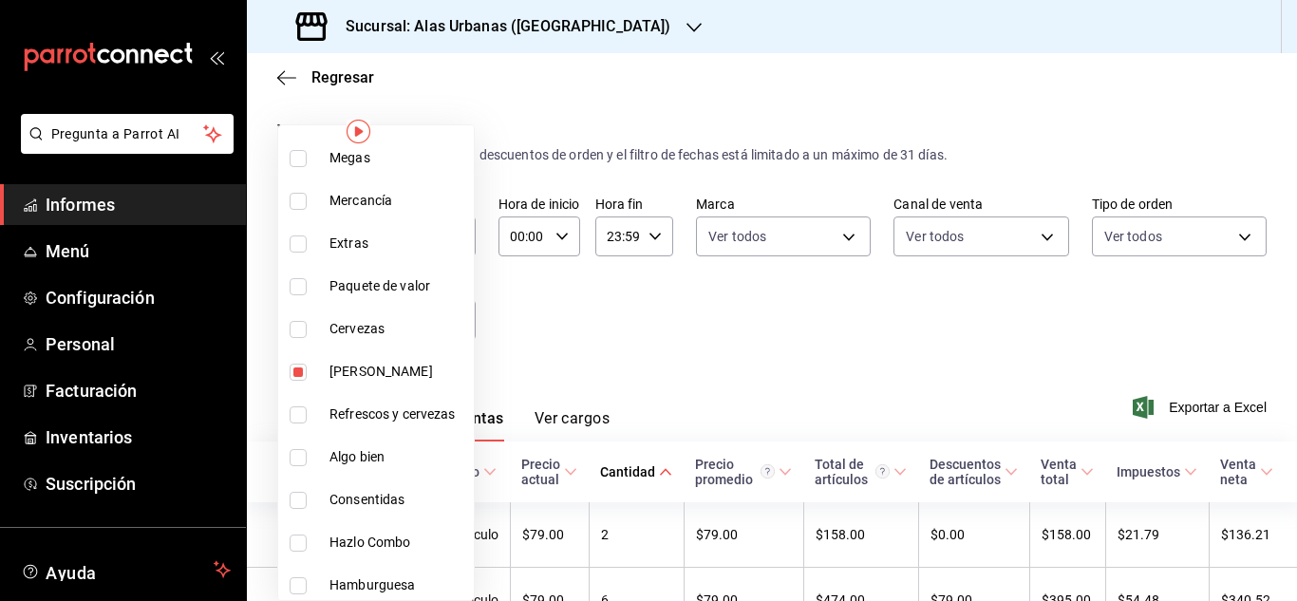
click at [599, 341] on div at bounding box center [648, 300] width 1297 height 601
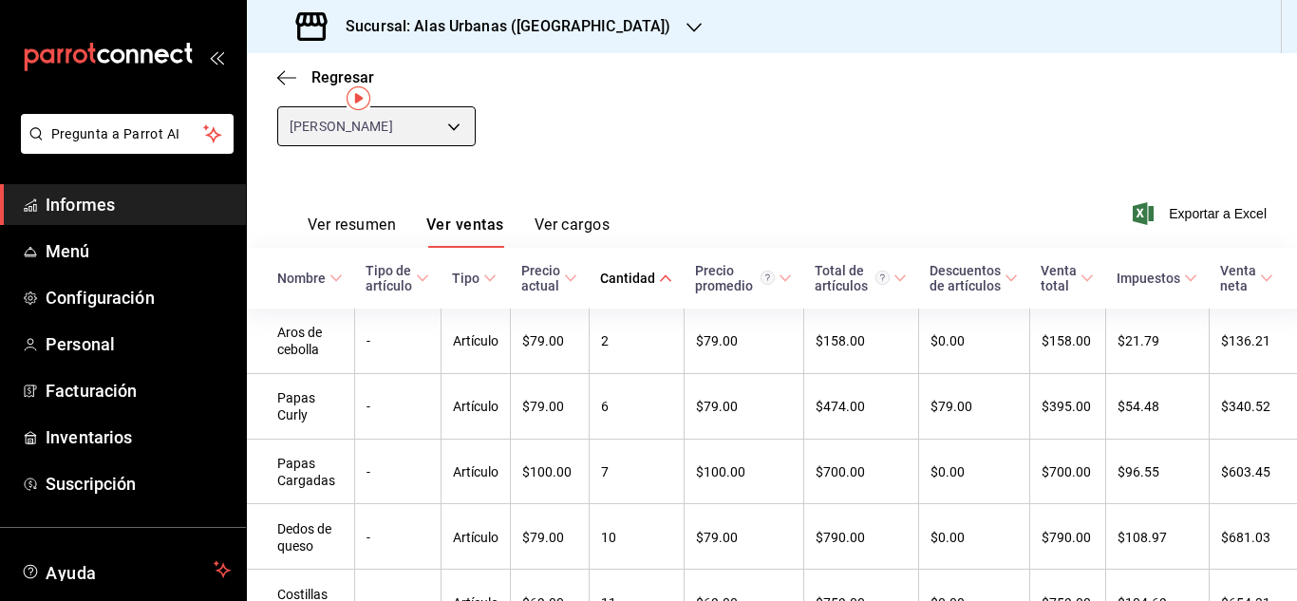
scroll to position [33, 0]
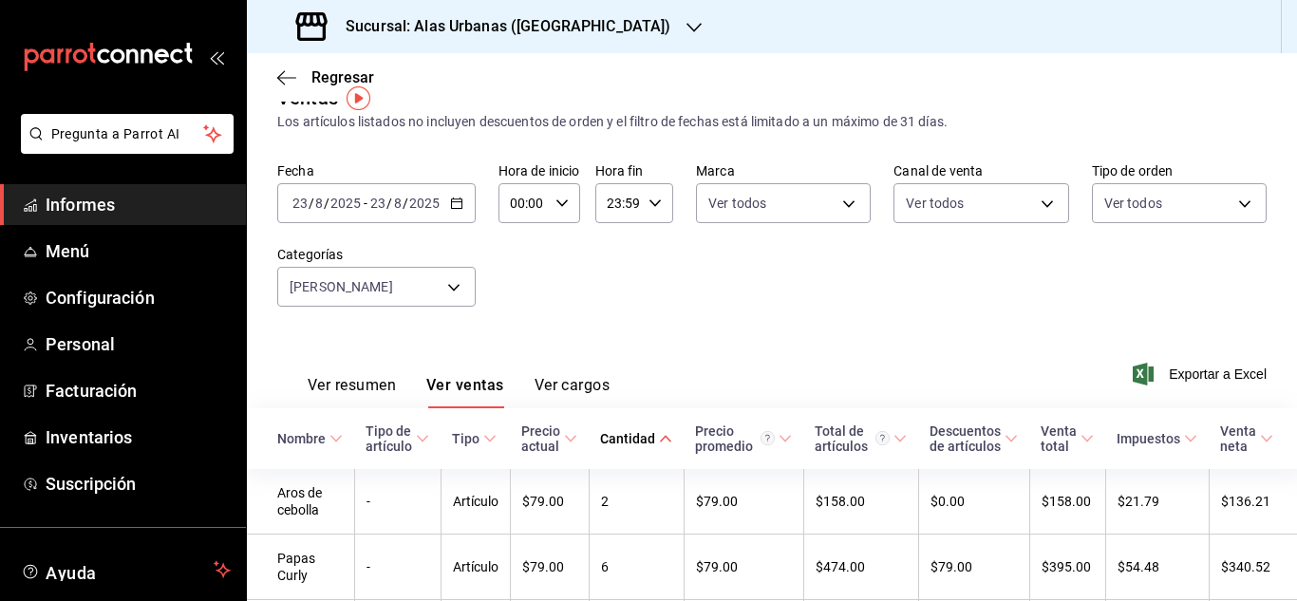
click at [453, 199] on \(Stroke\) "button" at bounding box center [456, 203] width 11 height 10
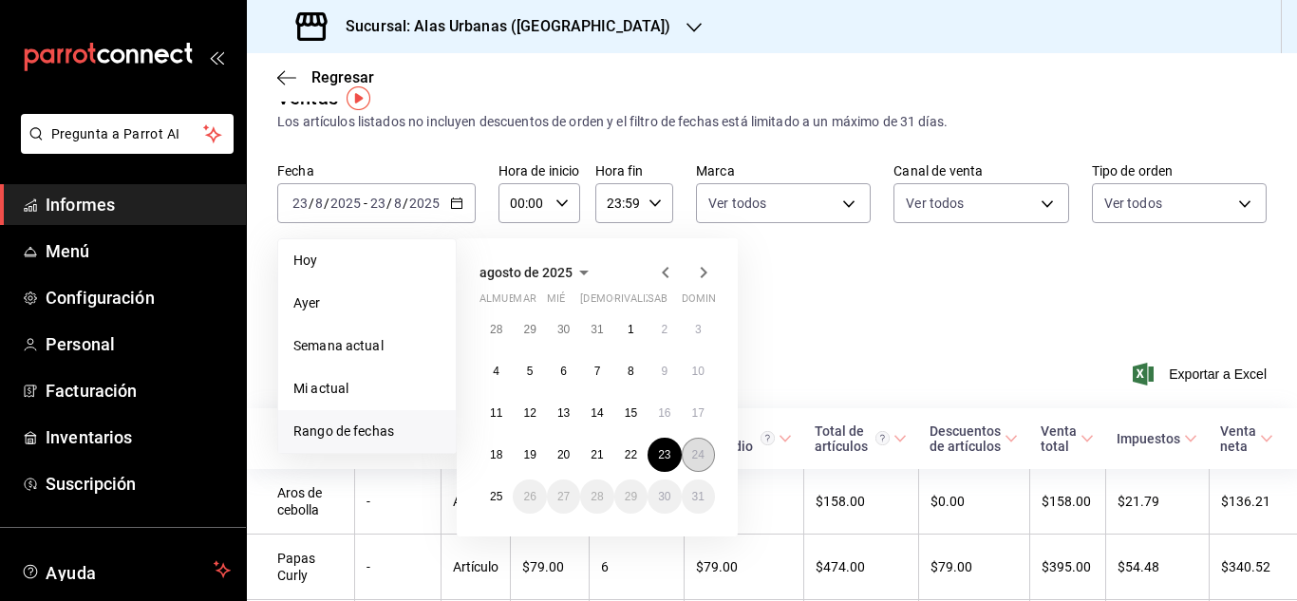
click at [700, 443] on button "24" at bounding box center [698, 455] width 33 height 34
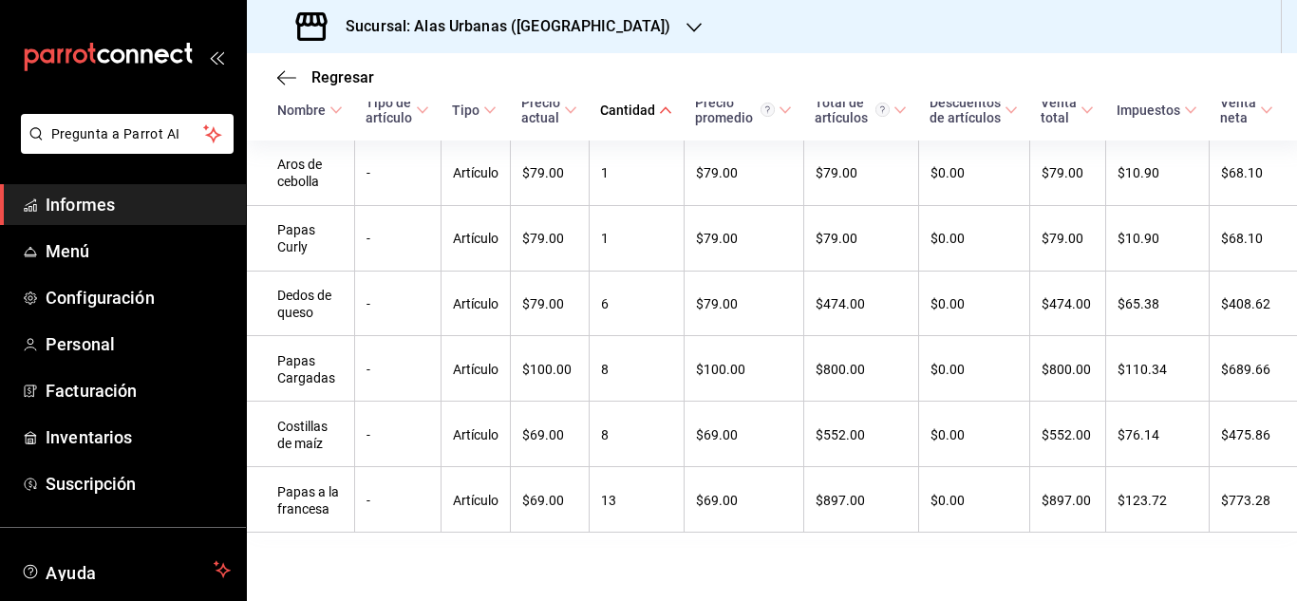
scroll to position [0, 11]
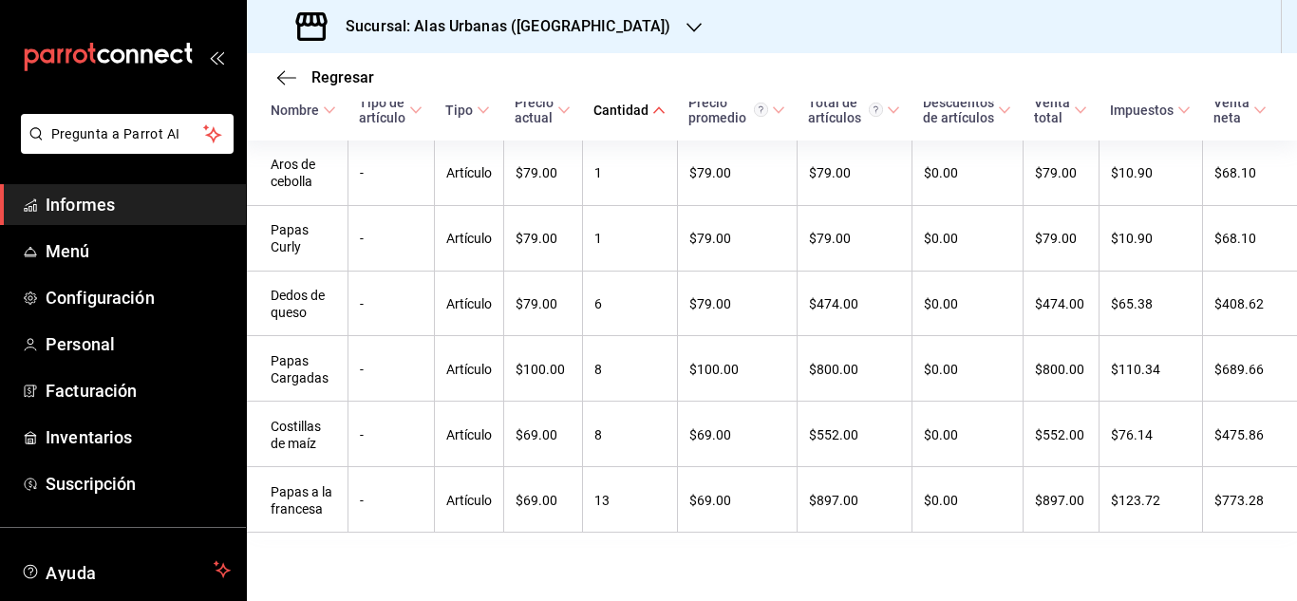
drag, startPoint x: 1277, startPoint y: 541, endPoint x: 1291, endPoint y: 383, distance: 159.2
click at [1291, 383] on div "Regresar Ventas Los artículos listados no incluyen descuentos de orden y el fil…" at bounding box center [772, 327] width 1050 height 548
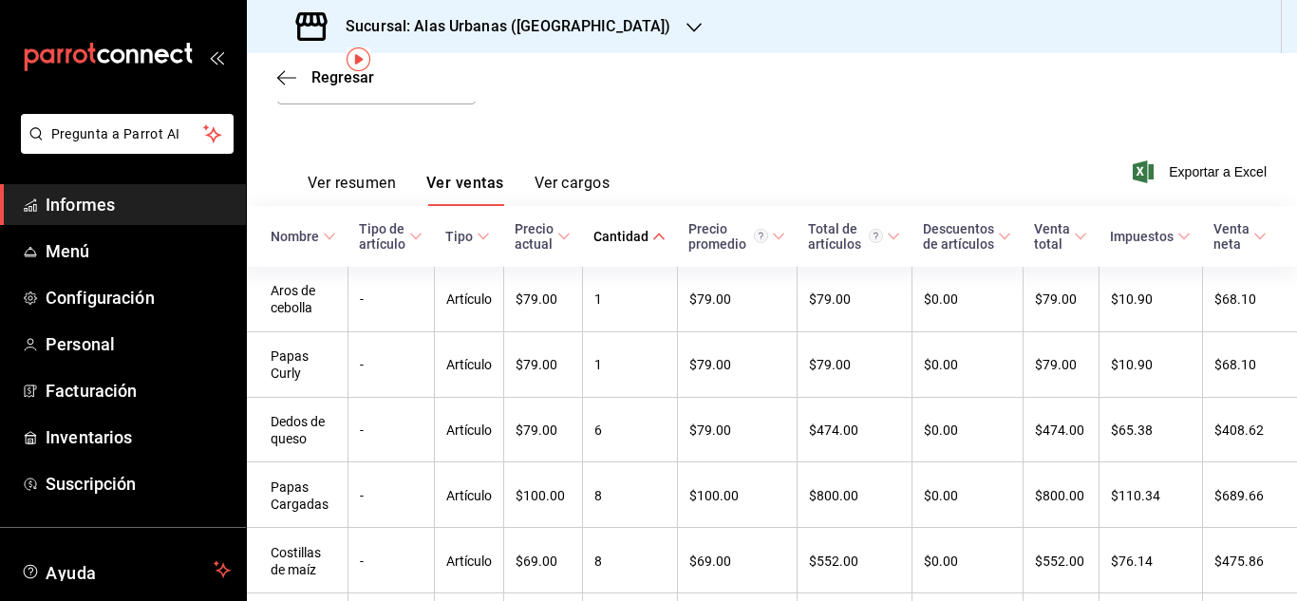
scroll to position [9, 0]
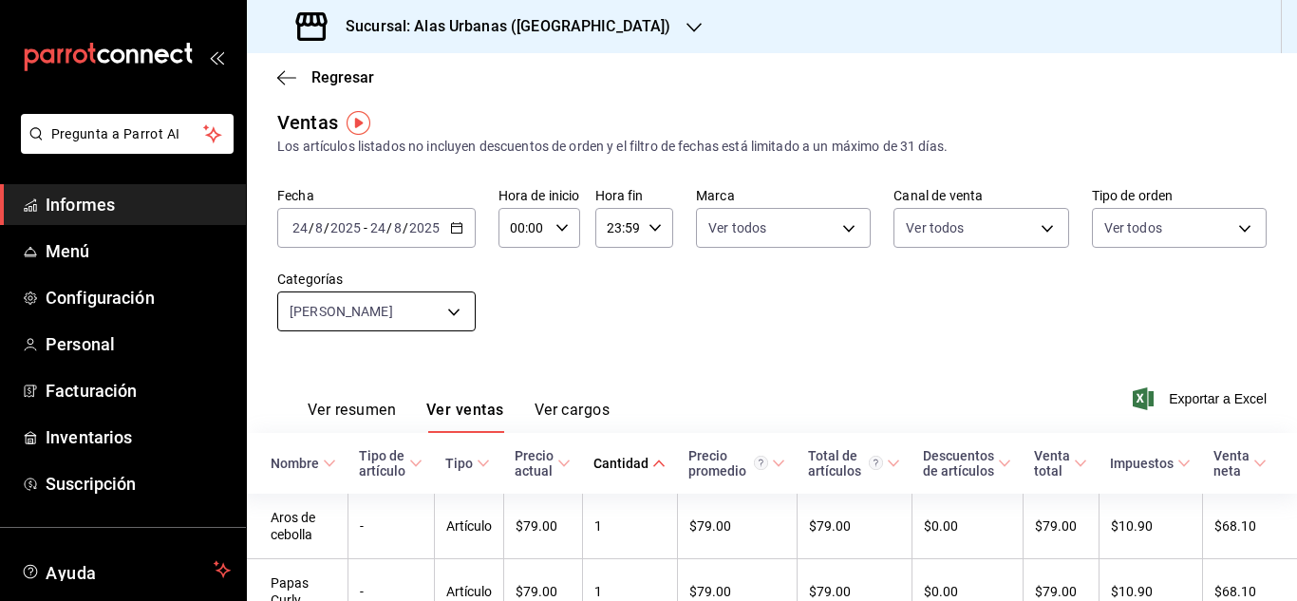
click at [450, 309] on body "Pregunta a Parrot AI Informes Menú Configuración Personal Facturación Inventari…" at bounding box center [648, 300] width 1297 height 601
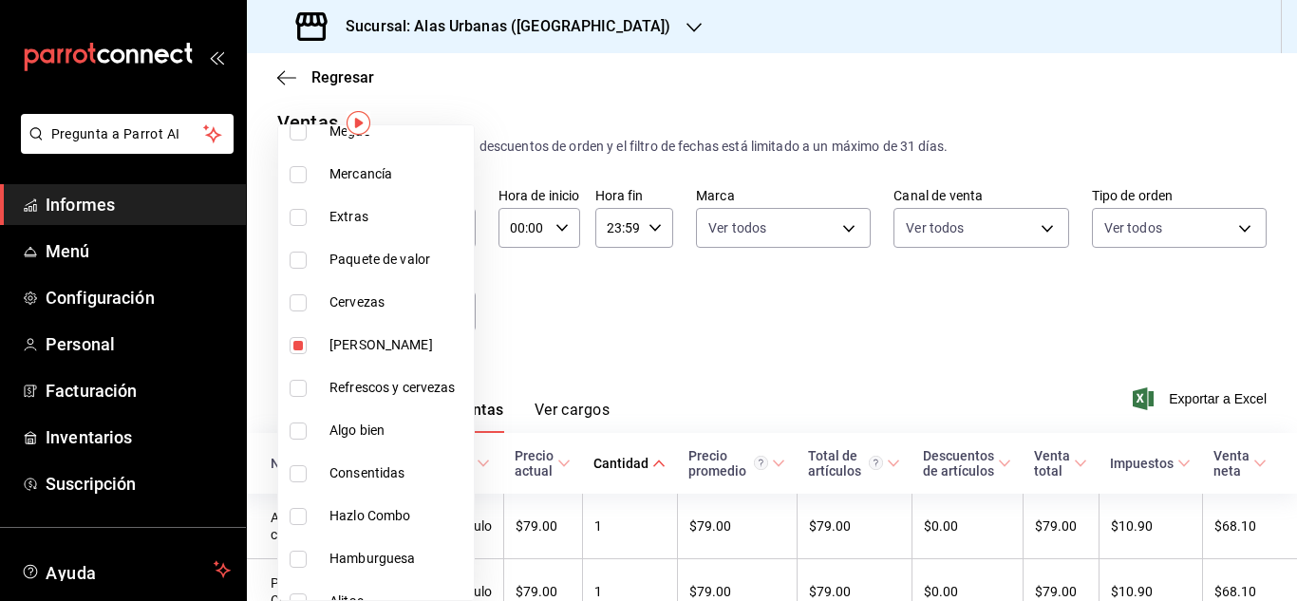
scroll to position [441, 0]
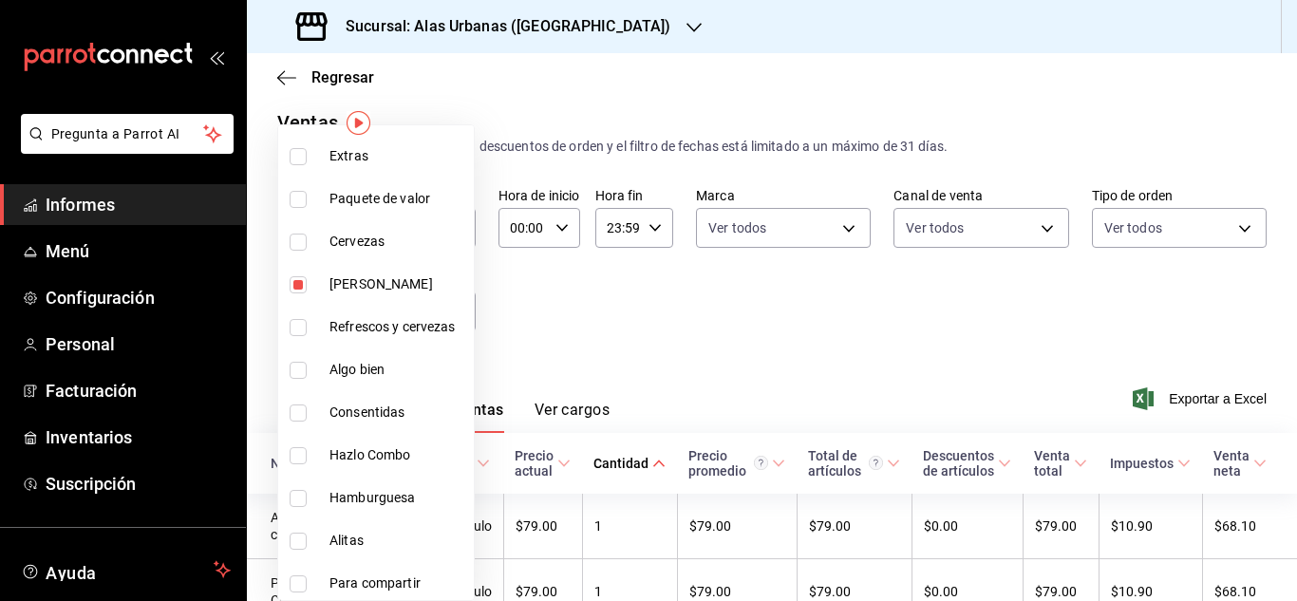
click at [295, 290] on input "checkbox" at bounding box center [298, 284] width 17 height 17
checkbox input "false"
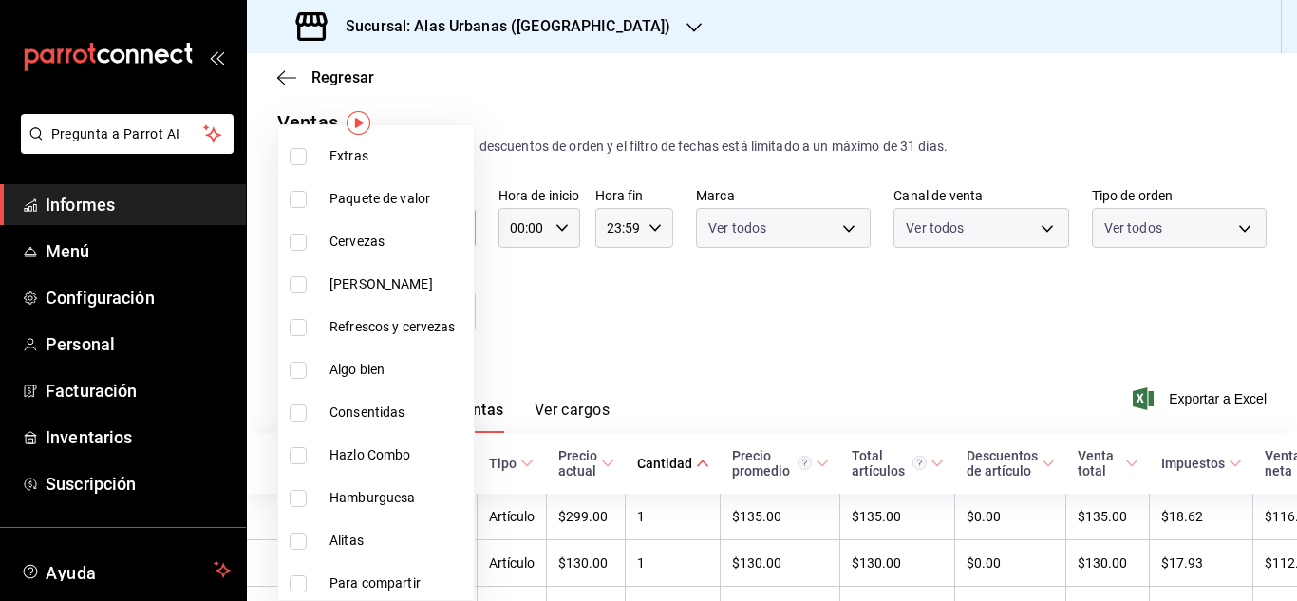
click at [295, 457] on input "checkbox" at bounding box center [298, 455] width 17 height 17
checkbox input "true"
type input "4e9705c7-6053-4b5b-bdc5-87a6defeec5d"
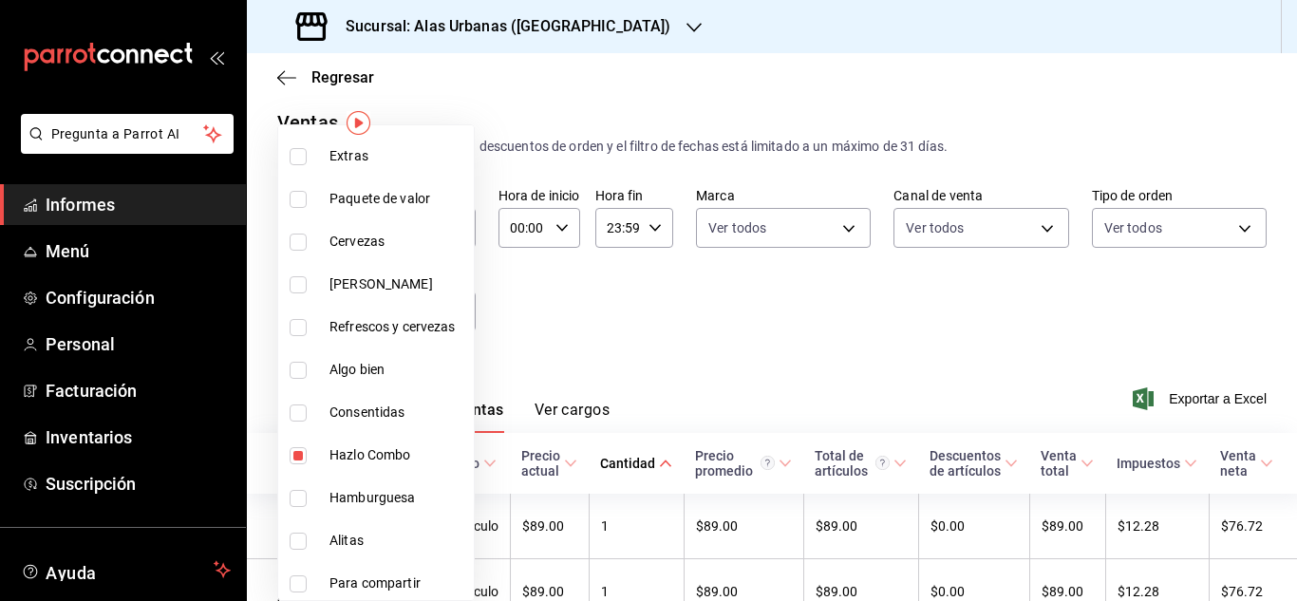
click at [723, 348] on div at bounding box center [648, 300] width 1297 height 601
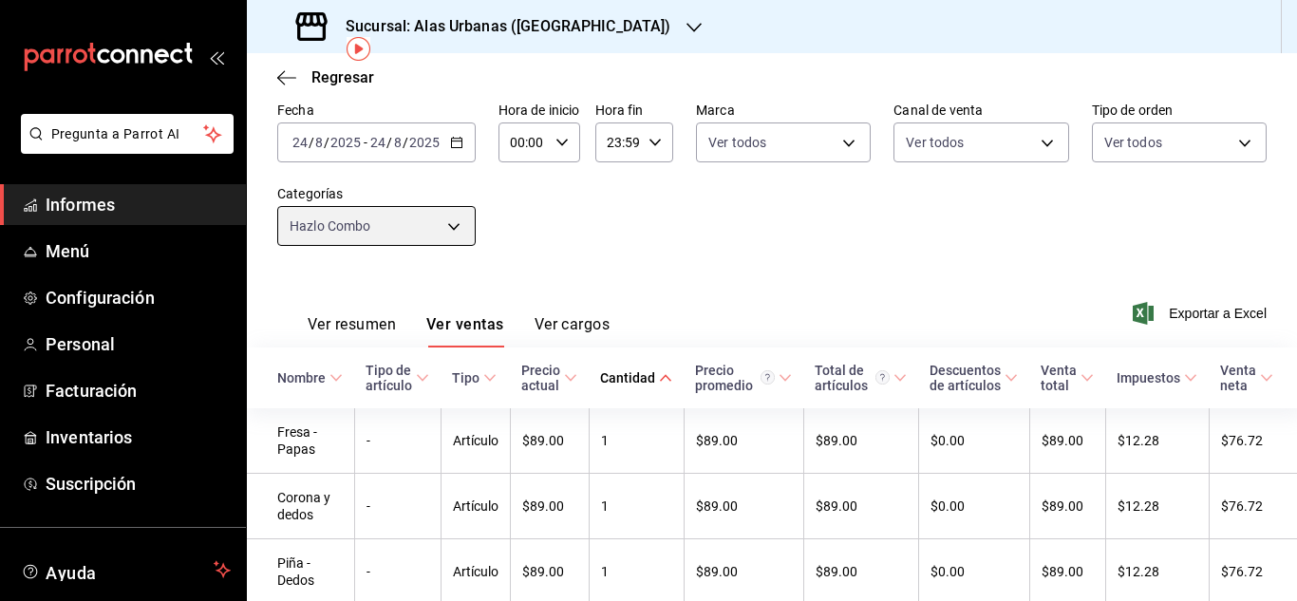
scroll to position [83, 0]
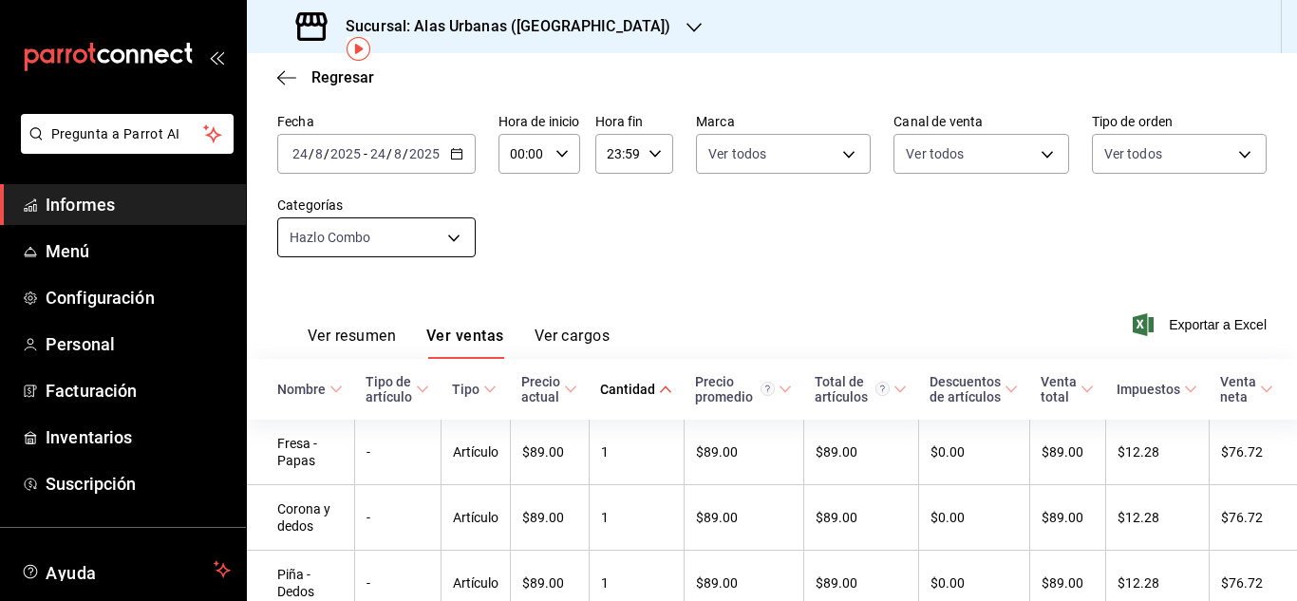
click at [451, 238] on body "Pregunta a Parrot AI Informes Menú Configuración Personal Facturación Inventari…" at bounding box center [648, 300] width 1297 height 601
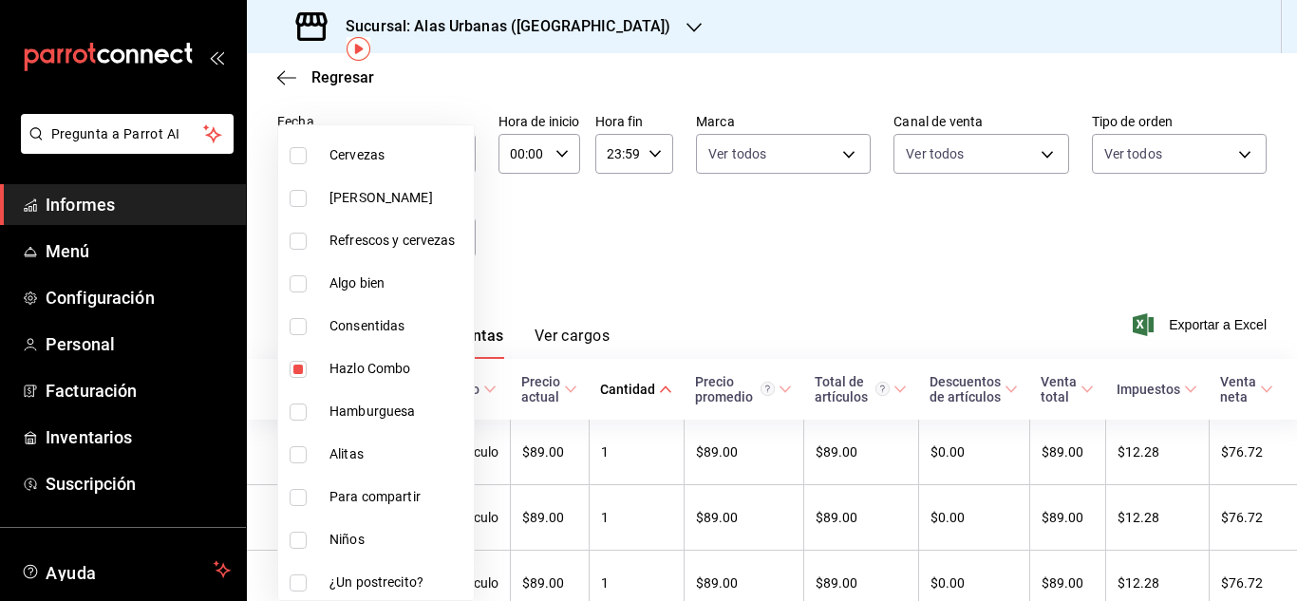
scroll to position [545, 0]
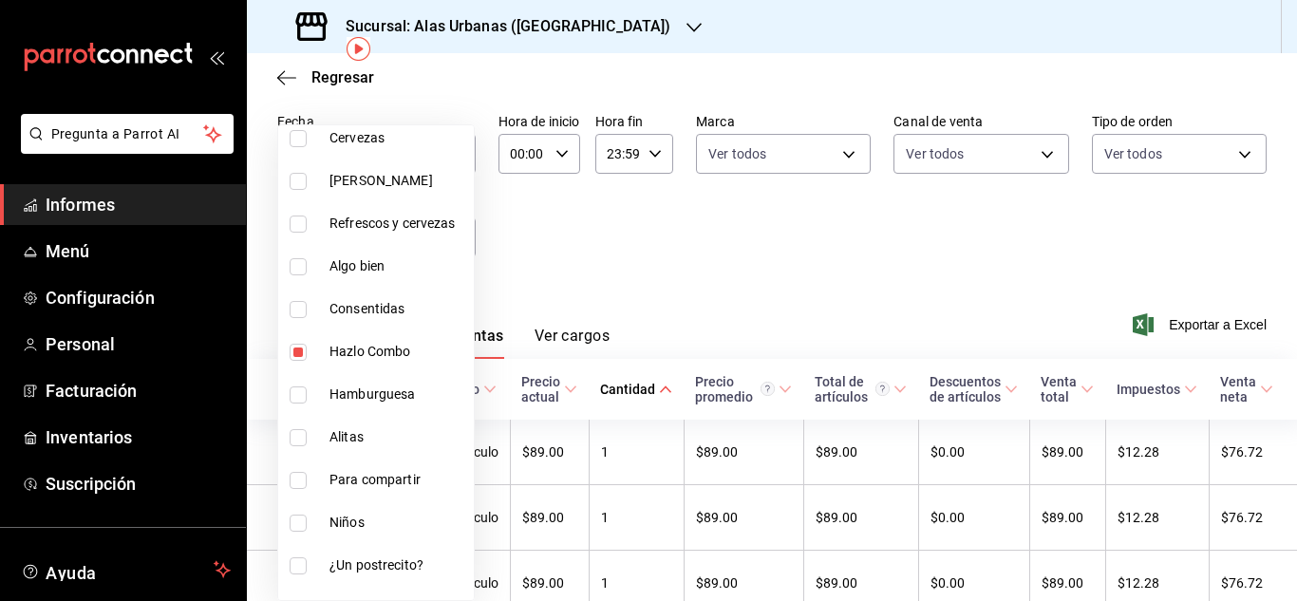
click at [299, 347] on input "checkbox" at bounding box center [298, 352] width 17 height 17
checkbox input "false"
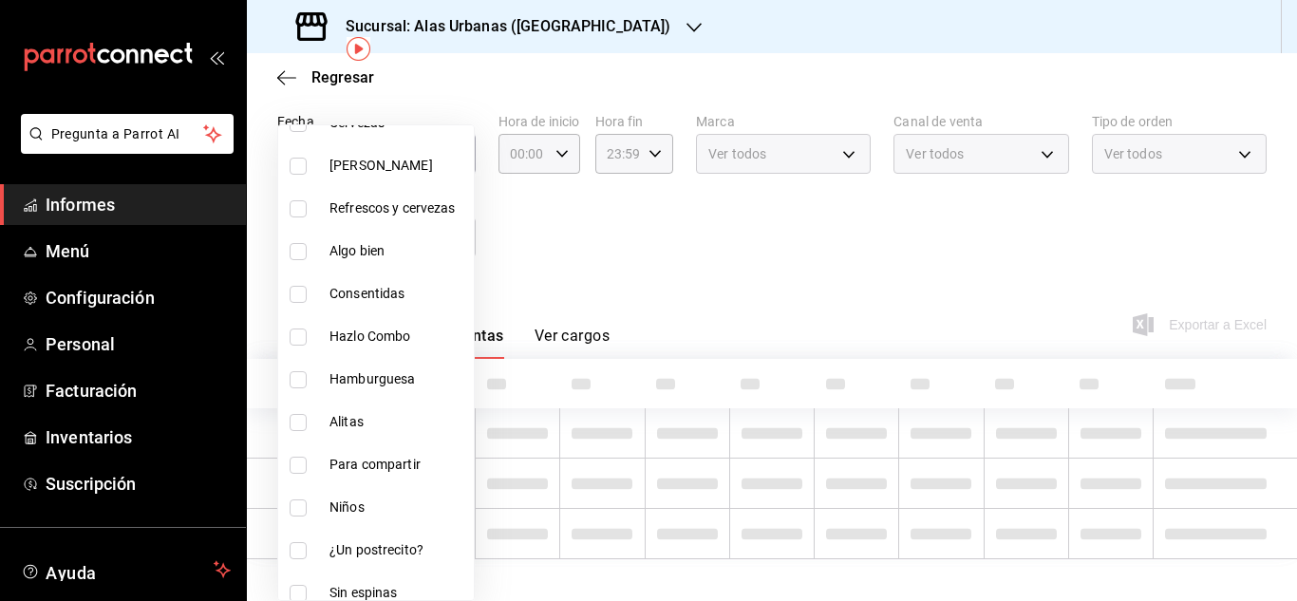
scroll to position [617, 0]
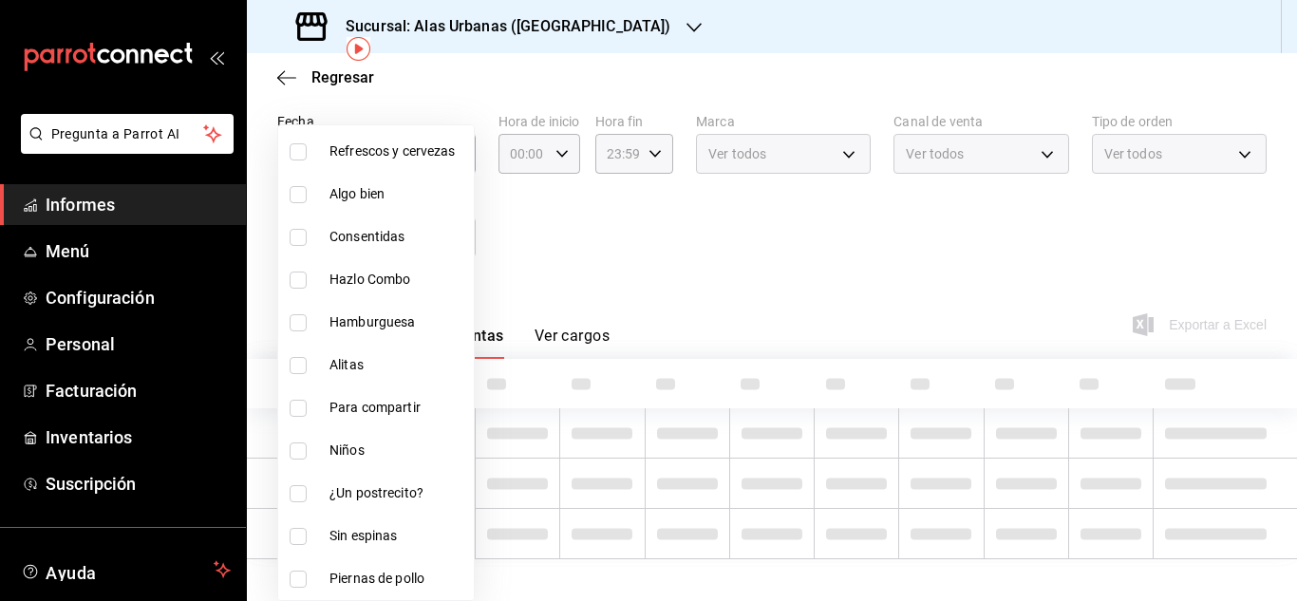
click at [282, 489] on li "¿Un postrecito?" at bounding box center [376, 493] width 196 height 43
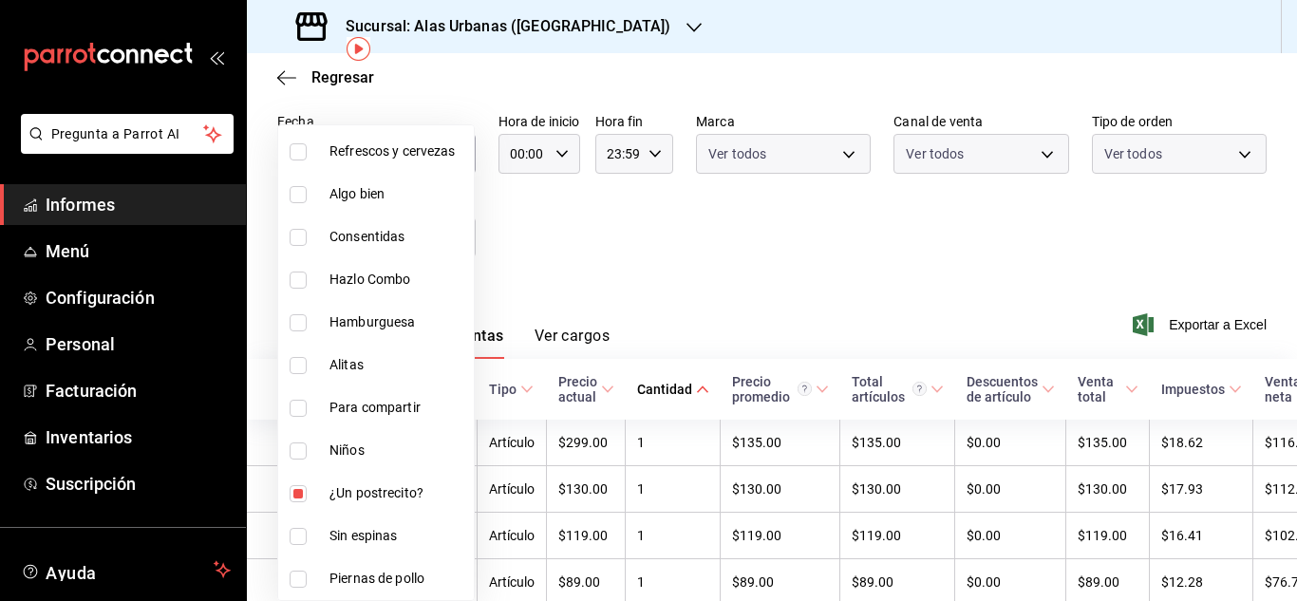
type input "259e60d0-6c67-4473-bc0f-222b27783eb5"
checkbox input "true"
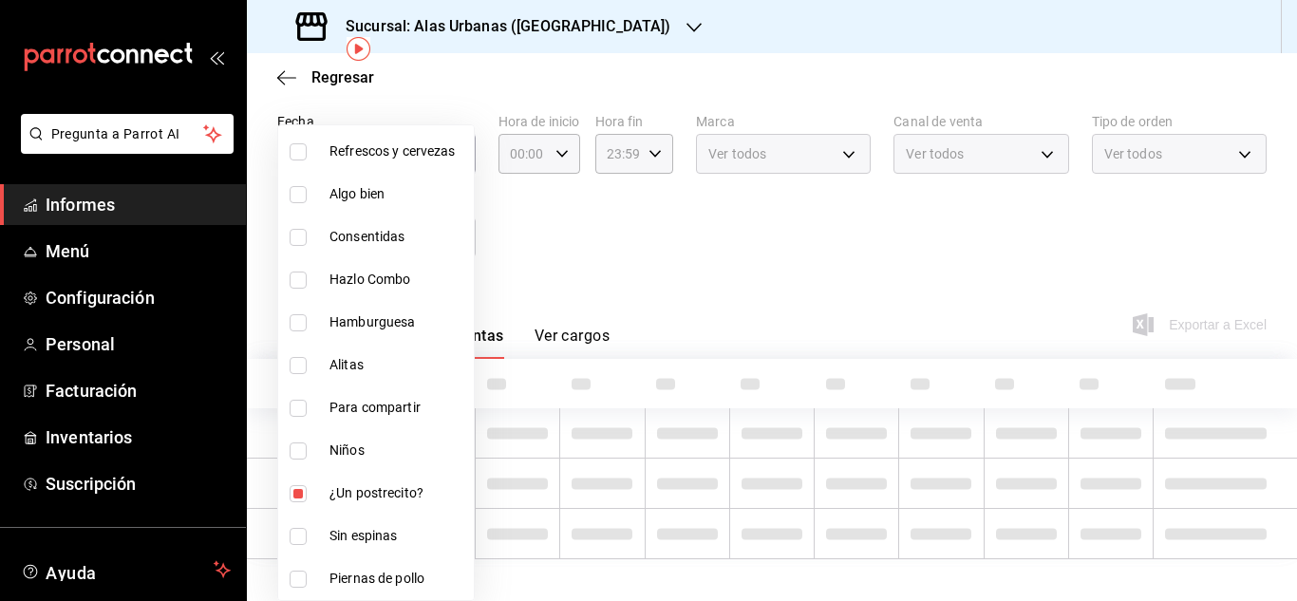
click at [698, 261] on div at bounding box center [648, 300] width 1297 height 601
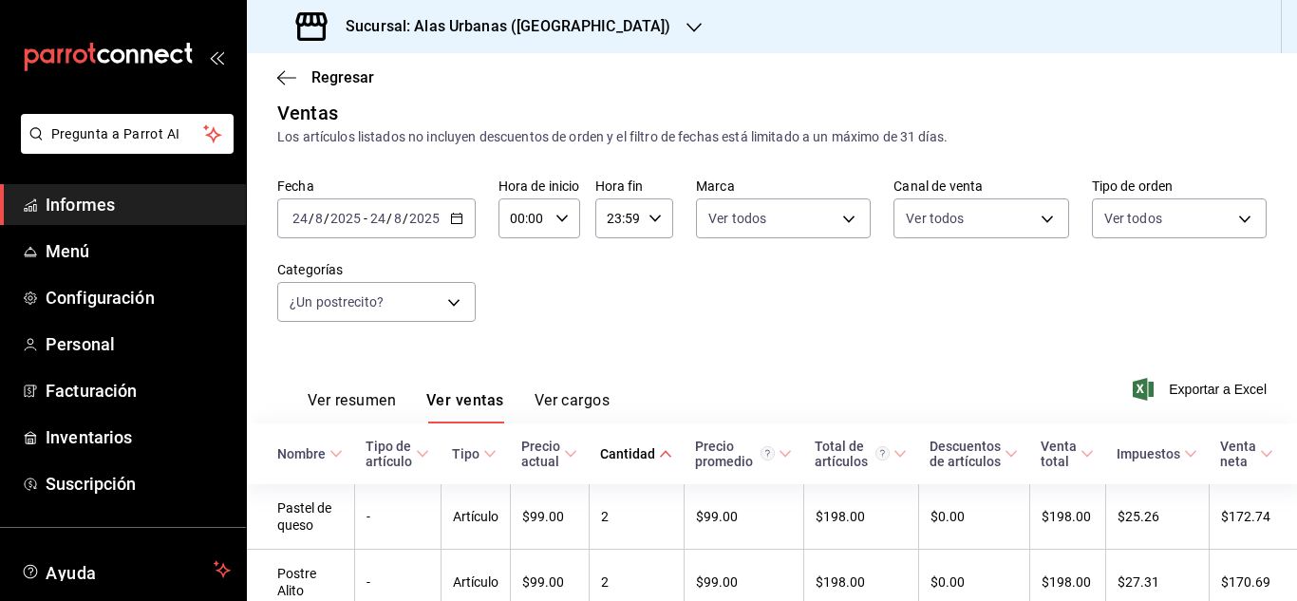
scroll to position [185, 0]
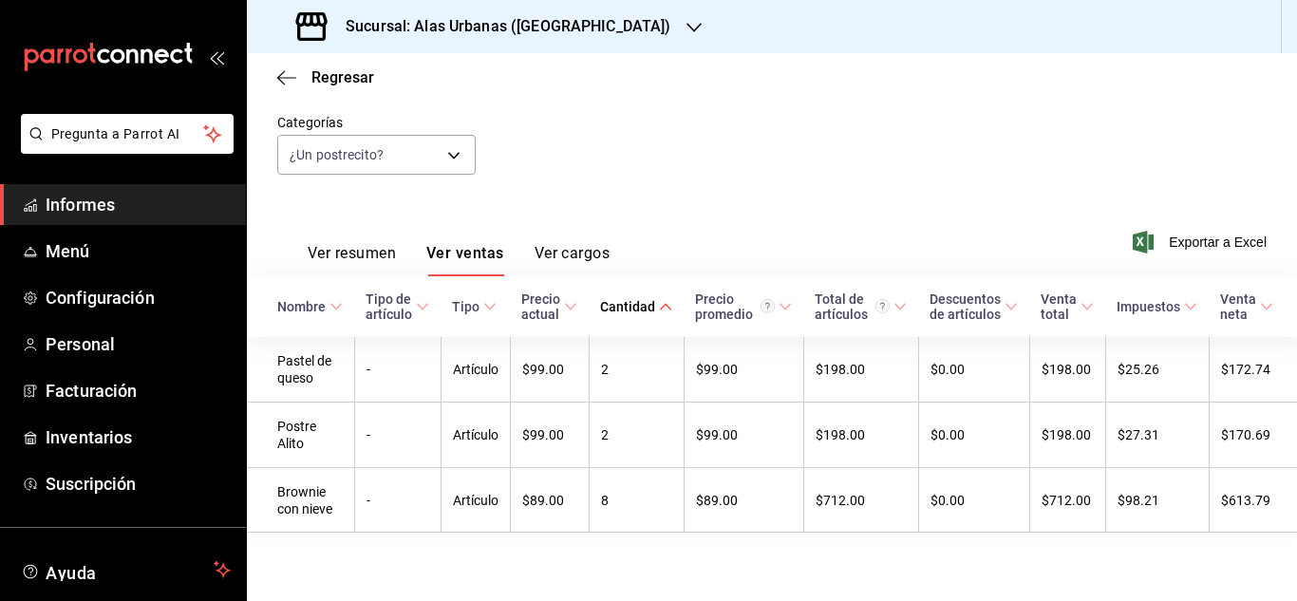
click at [686, 26] on icon "button" at bounding box center [693, 27] width 15 height 15
click at [443, 93] on div "Alas urbanas (Estadio)" at bounding box center [389, 82] width 285 height 43
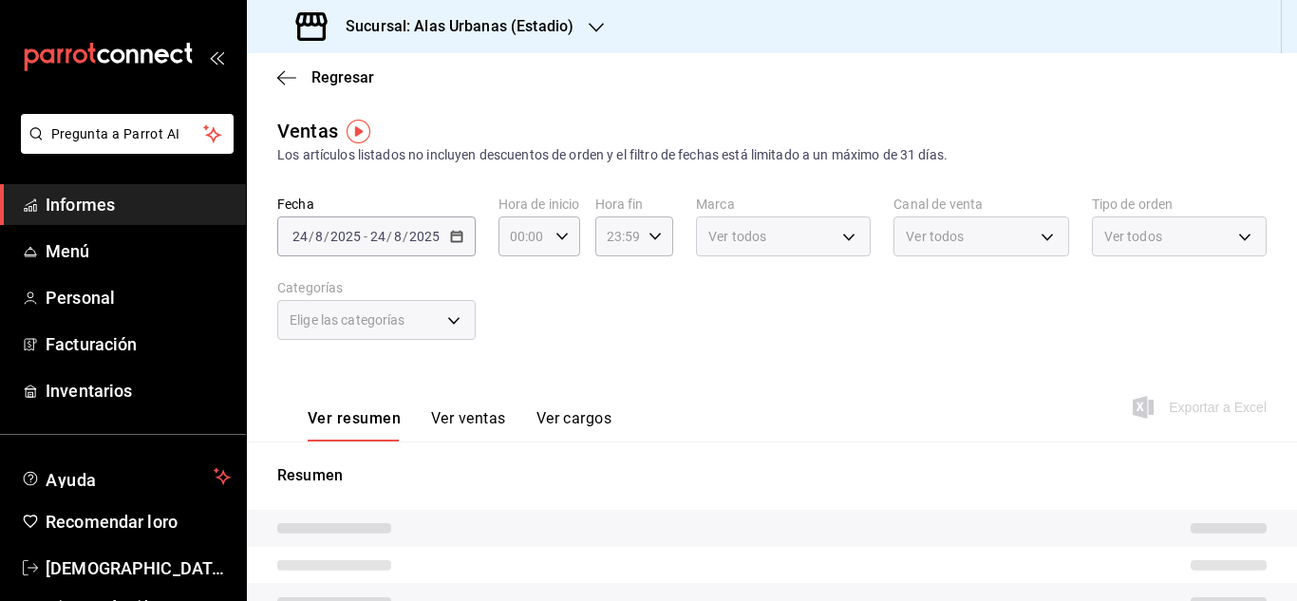
click at [454, 228] on div "[DATE] [DATE] - [DATE] [DATE]" at bounding box center [376, 236] width 198 height 40
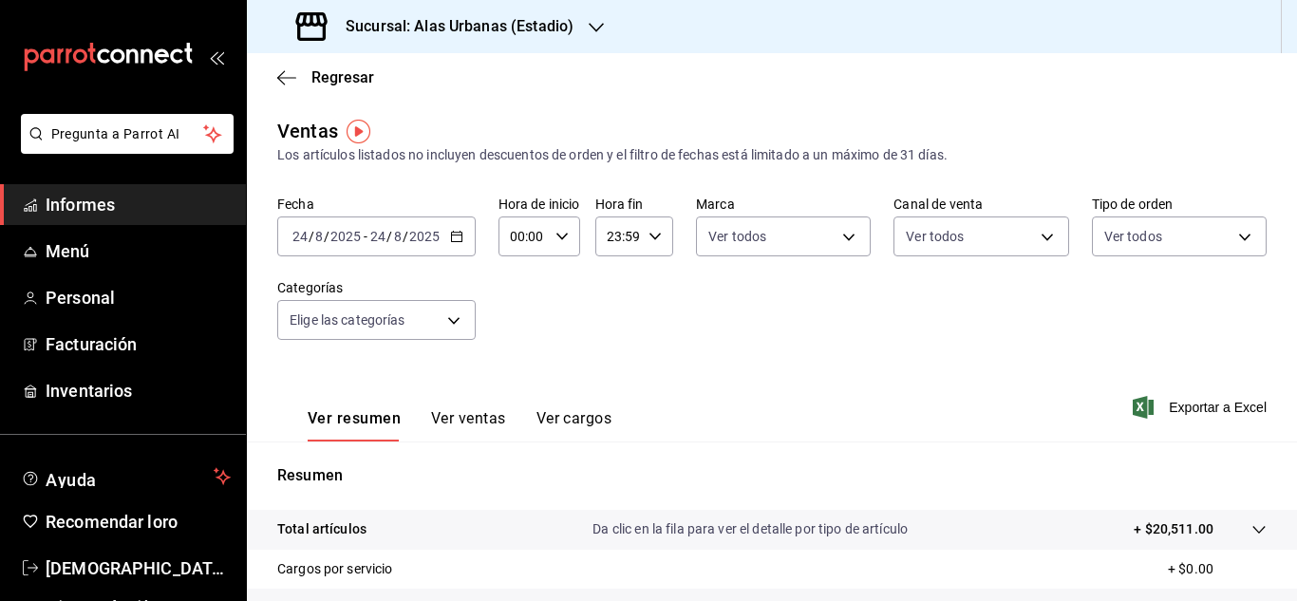
click at [454, 231] on icon "button" at bounding box center [456, 236] width 13 height 13
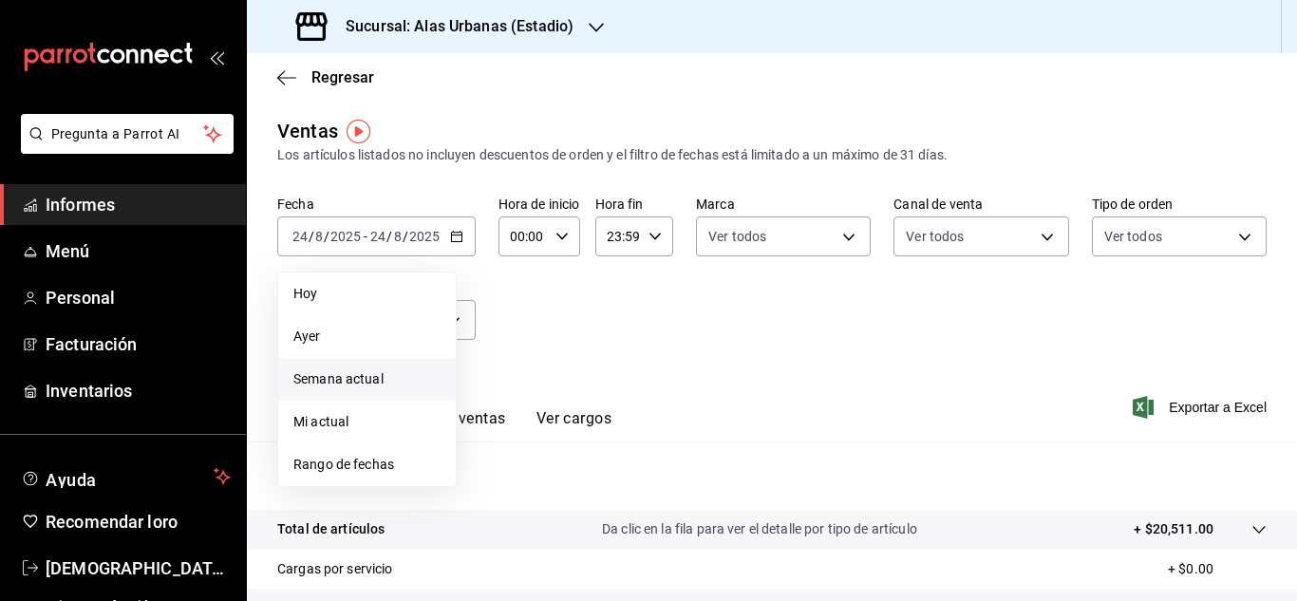
click at [365, 387] on span "Semana actual" at bounding box center [366, 379] width 147 height 20
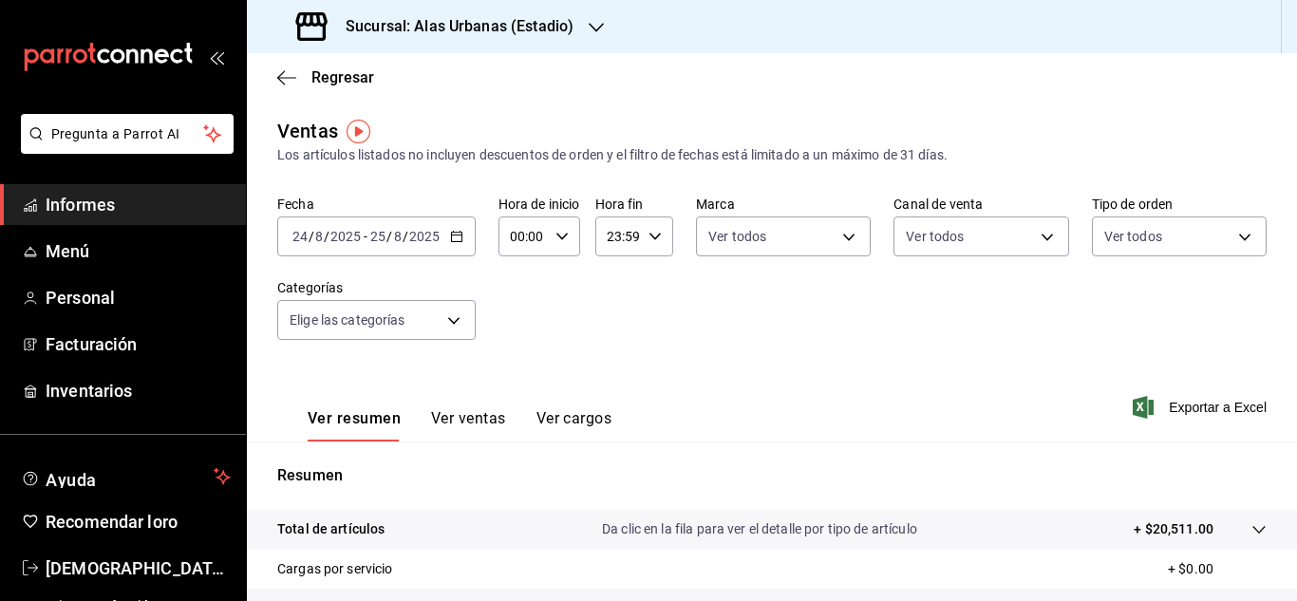
click at [459, 252] on div "[DATE] [DATE] - [DATE] [DATE]" at bounding box center [376, 236] width 198 height 40
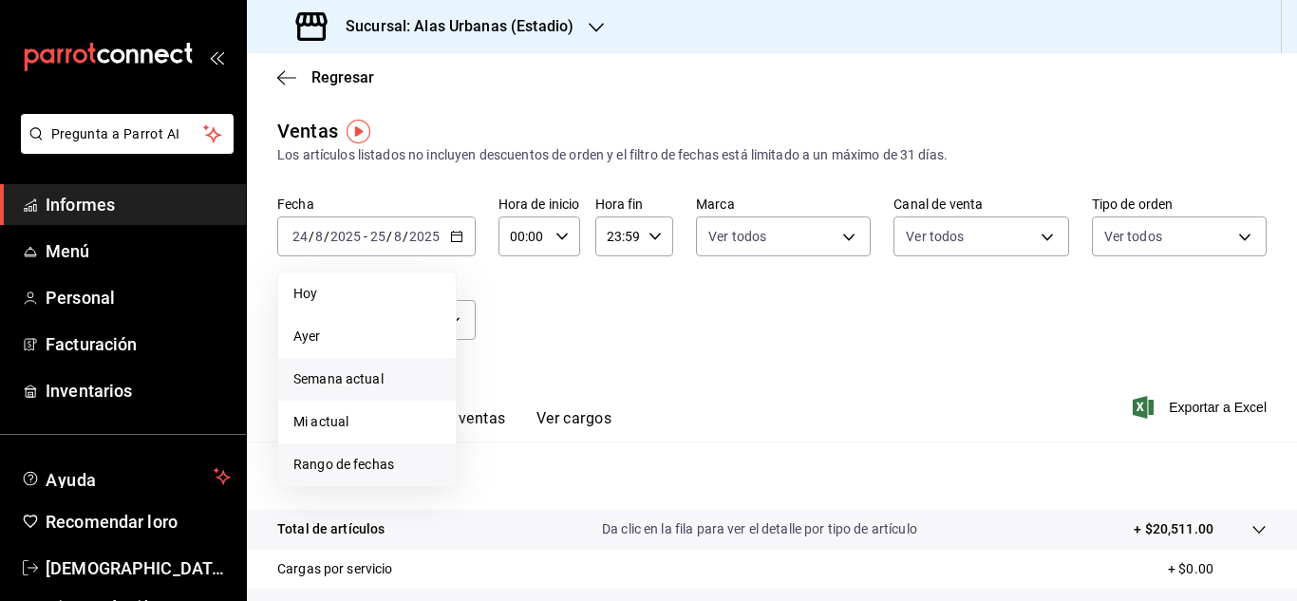
click at [327, 465] on font "Rango de fechas" at bounding box center [343, 464] width 101 height 15
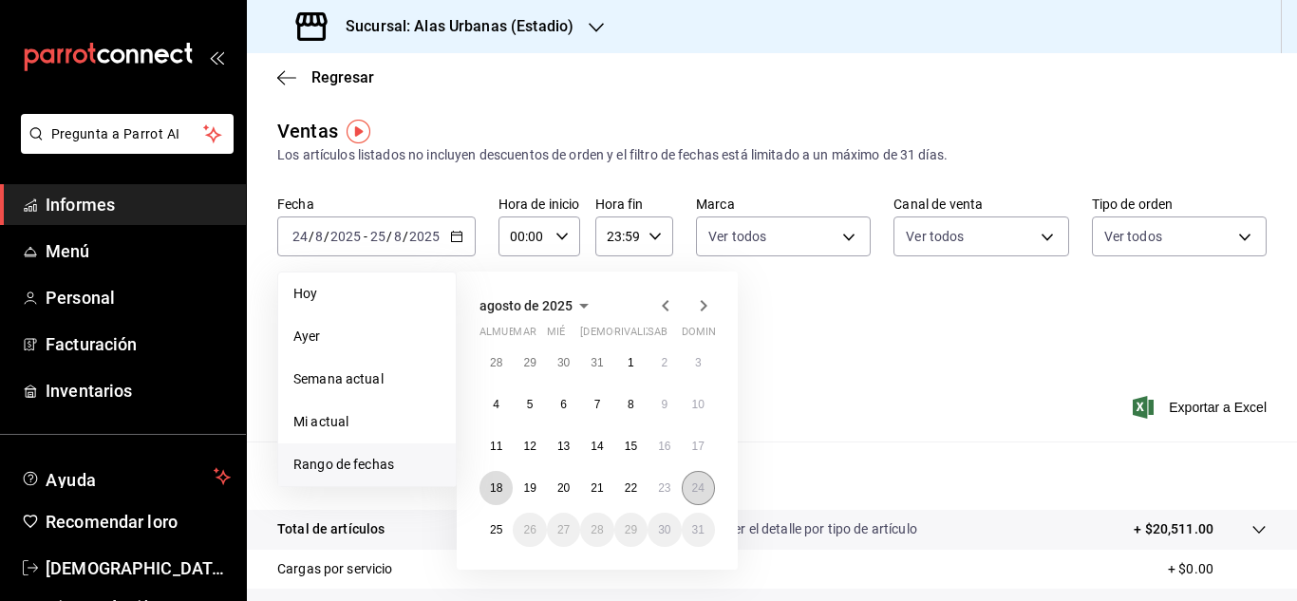
drag, startPoint x: 511, startPoint y: 485, endPoint x: 691, endPoint y: 493, distance: 180.5
click at [691, 493] on div "28 29 30 31 1 2 3 4 5 6 7 8 9 10 11 12 13 14 15 16 17 18 19 20 21 22 23 24 25 2…" at bounding box center [596, 446] width 235 height 201
click at [500, 494] on font "18" at bounding box center [496, 487] width 12 height 13
drag, startPoint x: 501, startPoint y: 488, endPoint x: 688, endPoint y: 487, distance: 187.0
click at [688, 487] on div "28 29 30 31 1 2 3 4 5 6 7 8 9 10 11 12 13 14 15 16 17 18 19 20 21 22 23 24 25 2…" at bounding box center [596, 446] width 235 height 201
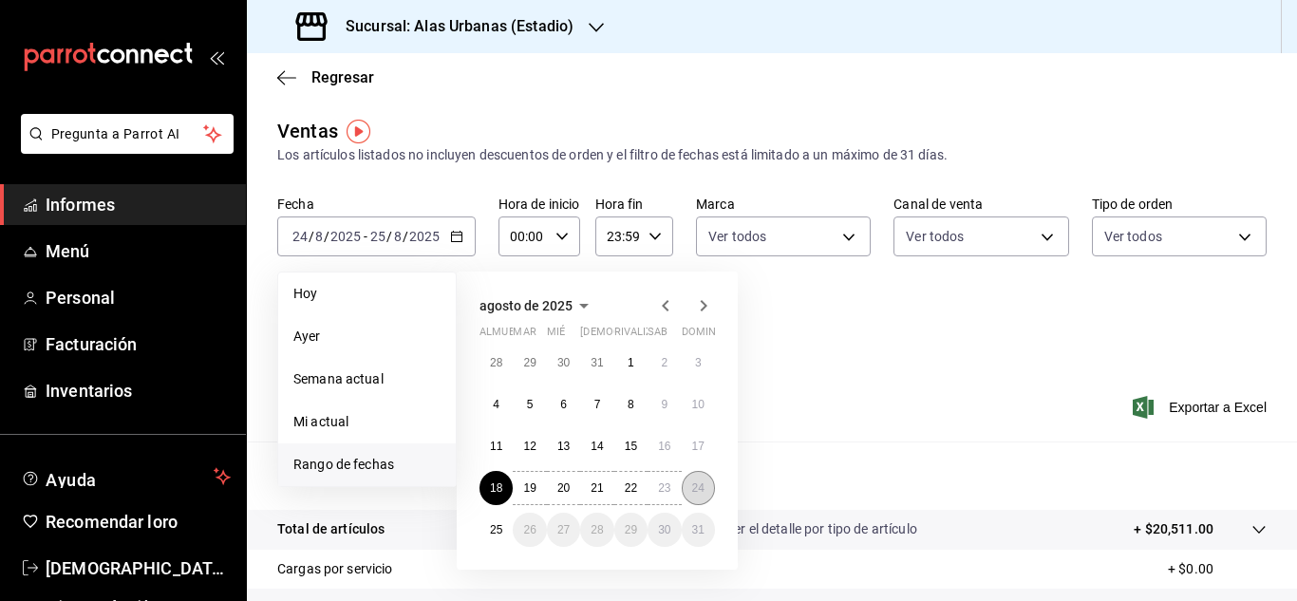
click at [683, 483] on button "24" at bounding box center [698, 488] width 33 height 34
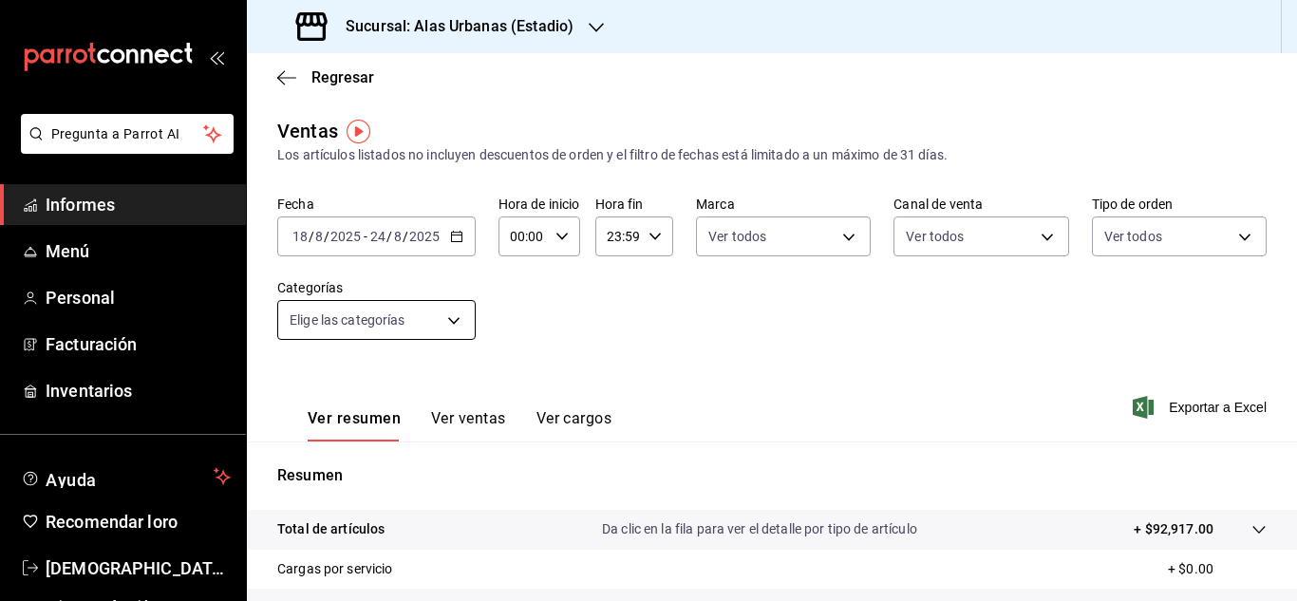
click at [446, 310] on body "Pregunta a Parrot AI Informes Menú Personal Facturación Inventarios Ayuda Recom…" at bounding box center [648, 300] width 1297 height 601
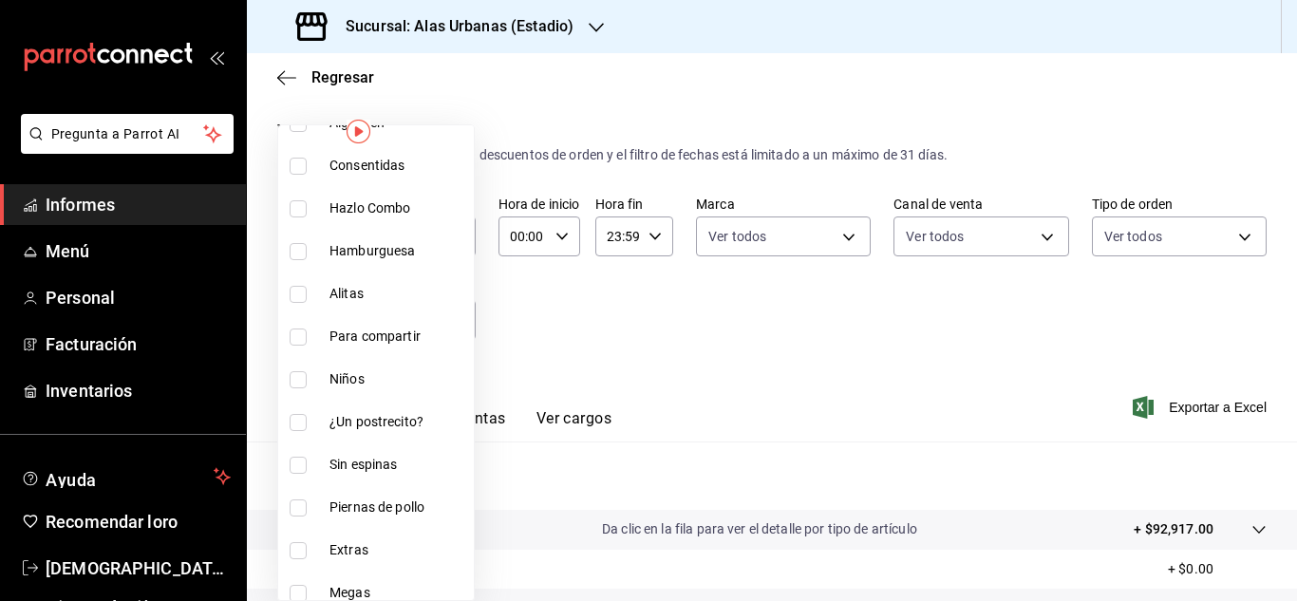
scroll to position [453, 0]
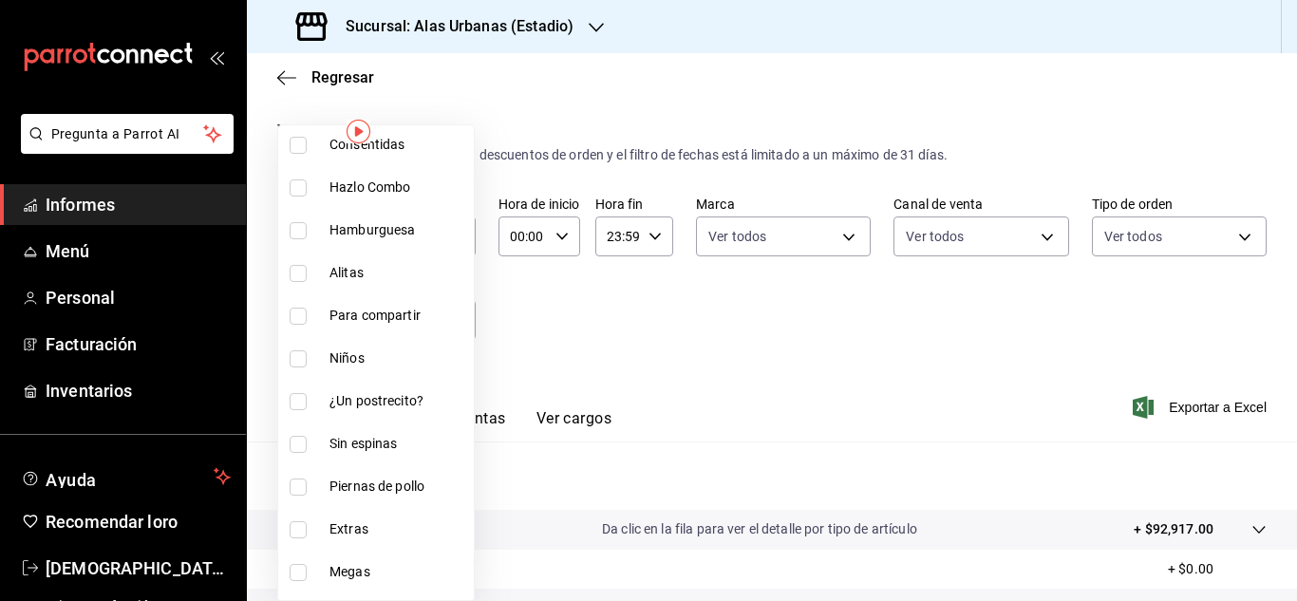
click at [296, 391] on li "¿Un postrecito?" at bounding box center [376, 401] width 196 height 43
type input "7174bb25-aaab-481c-8b36-103bcf1ac3f9"
checkbox input "true"
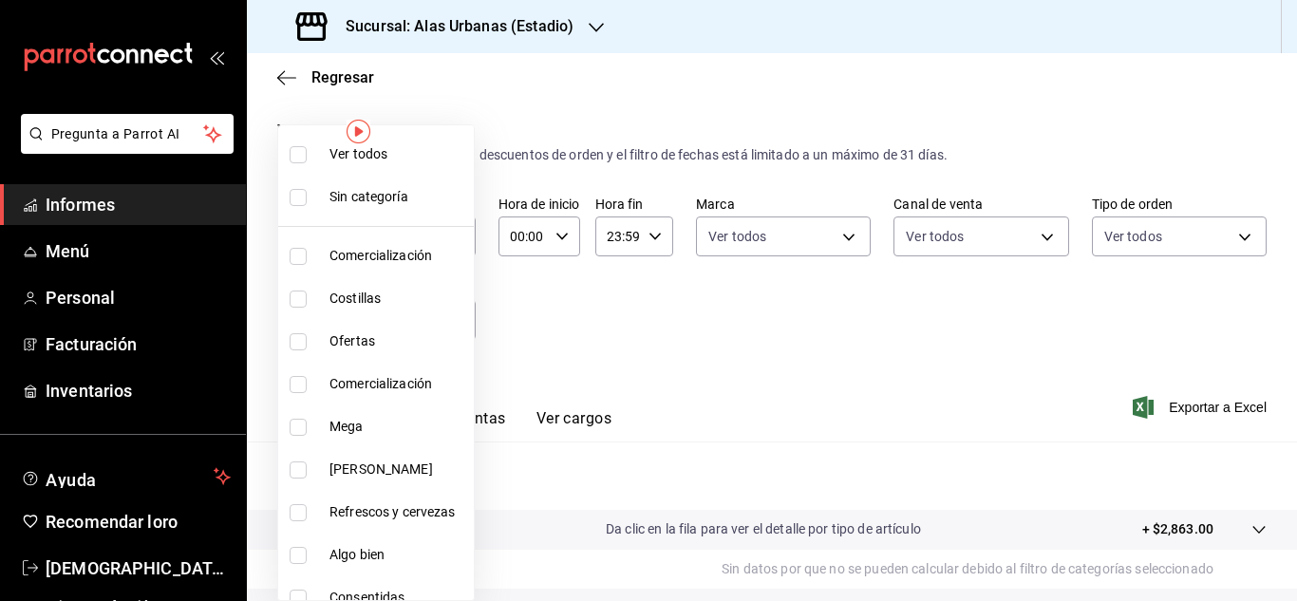
scroll to position [617, 0]
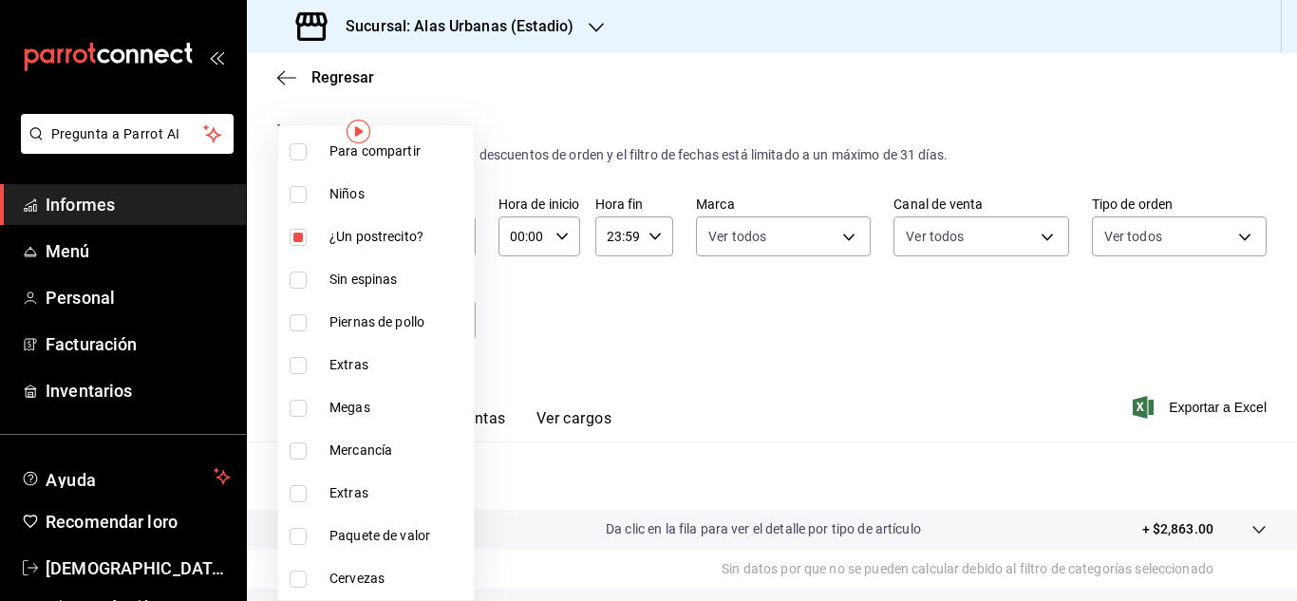
click at [750, 340] on div at bounding box center [648, 300] width 1297 height 601
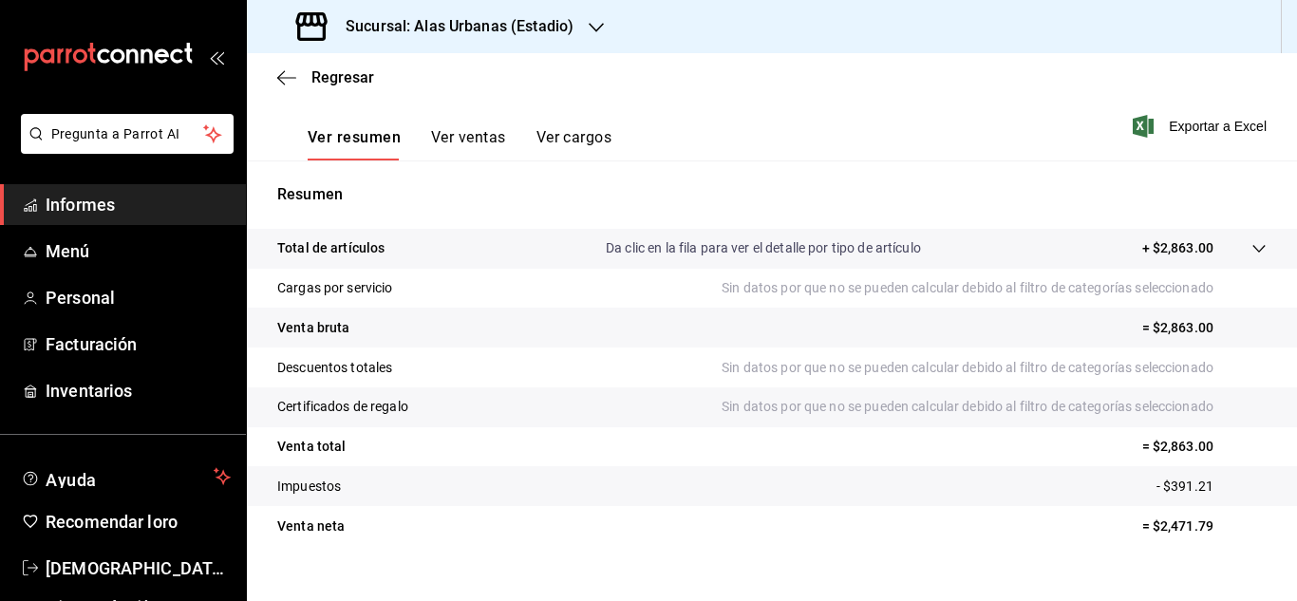
scroll to position [0, 0]
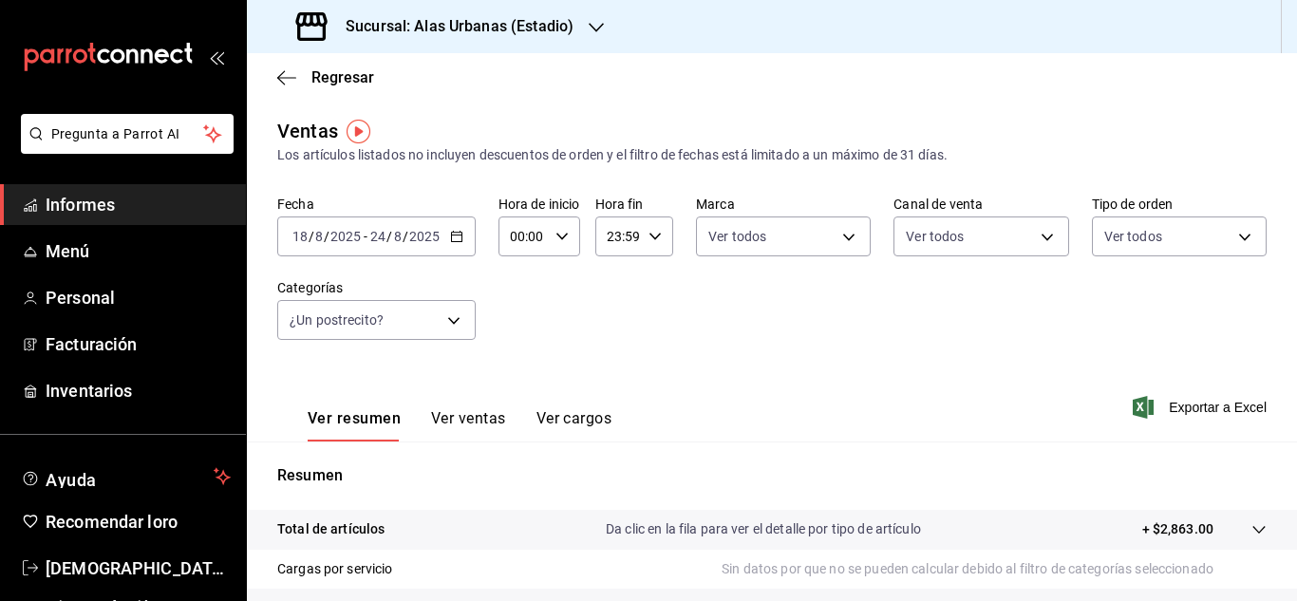
click at [477, 426] on font "Ver ventas" at bounding box center [468, 418] width 75 height 18
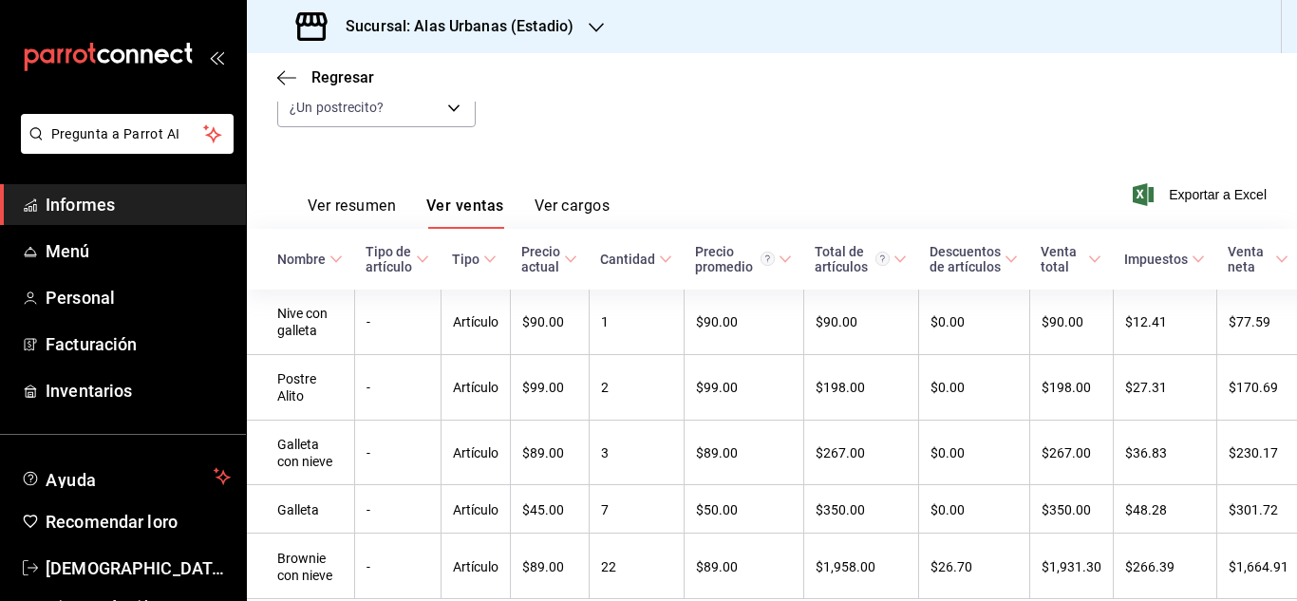
scroll to position [299, 0]
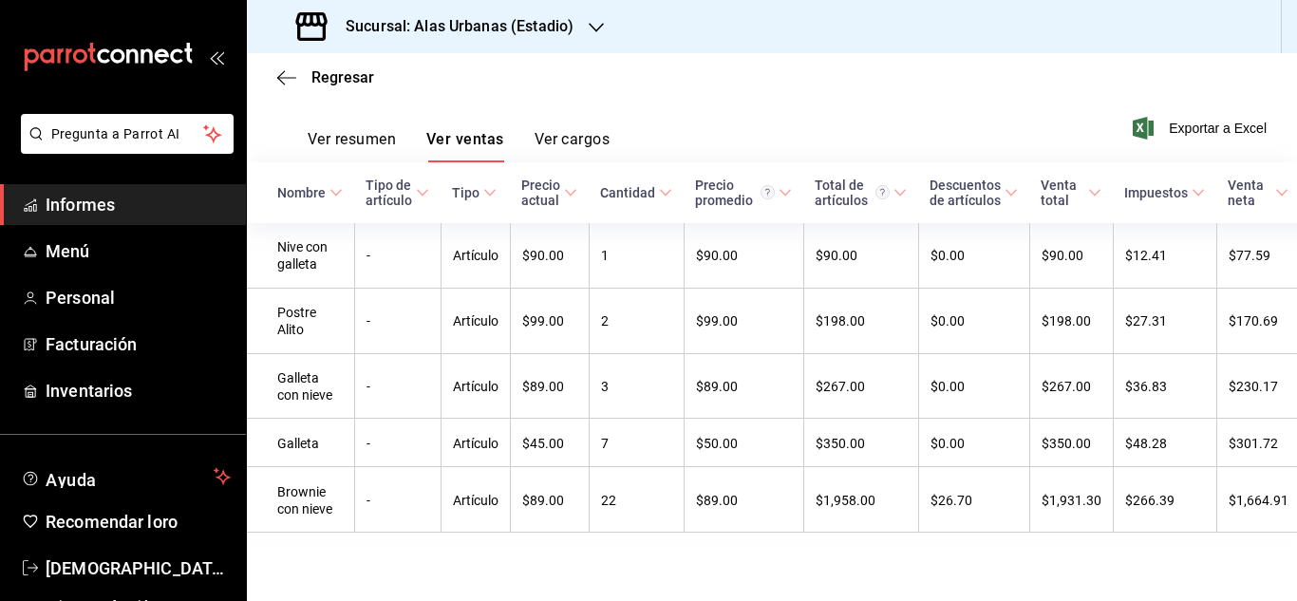
click at [586, 28] on div "Sucursal: Alas Urbanas (Estadio)" at bounding box center [436, 26] width 349 height 53
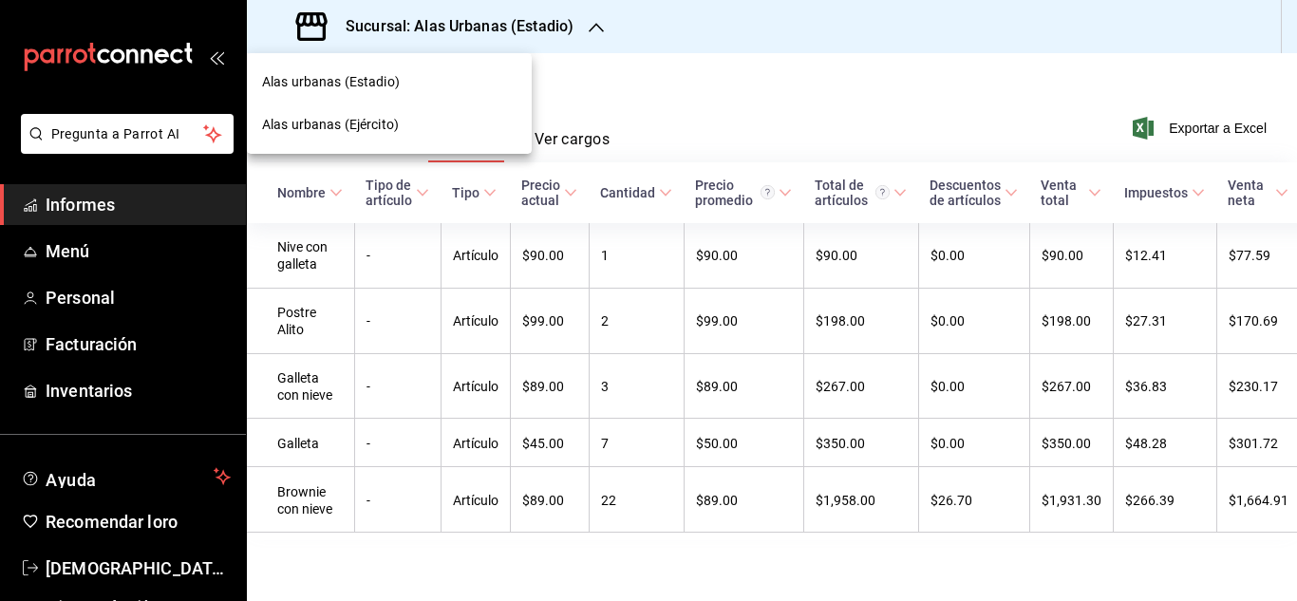
click at [457, 122] on div "Alas urbanas (Ejército)" at bounding box center [389, 125] width 254 height 20
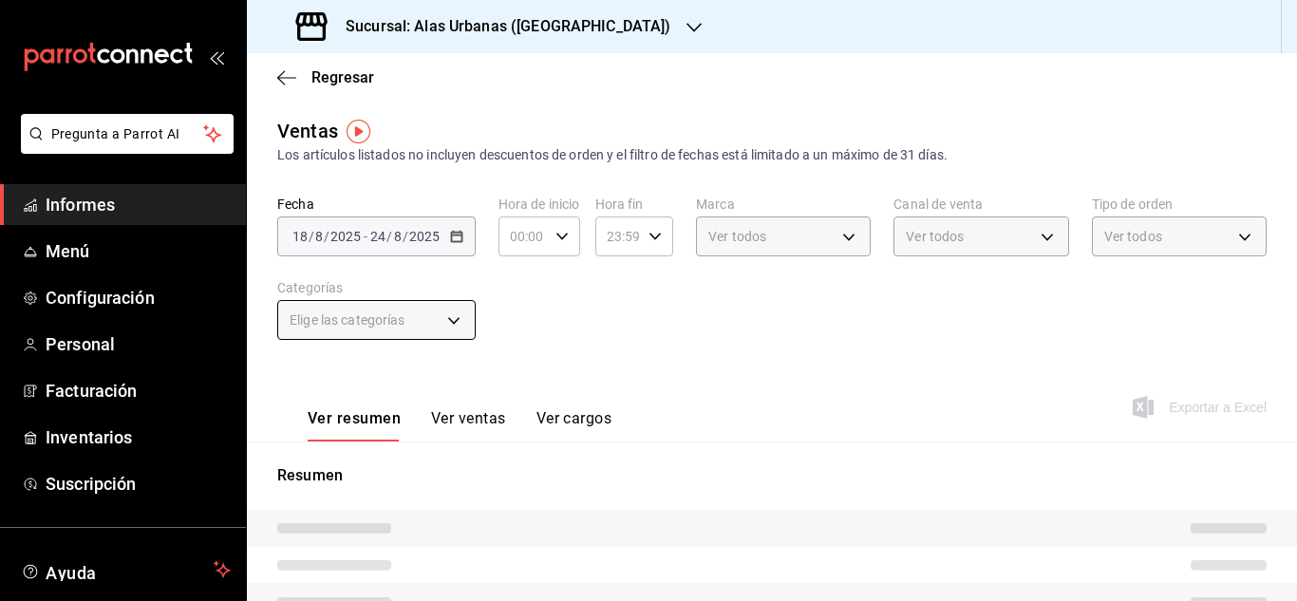
click at [449, 319] on div "Elige las categorías" at bounding box center [376, 320] width 198 height 40
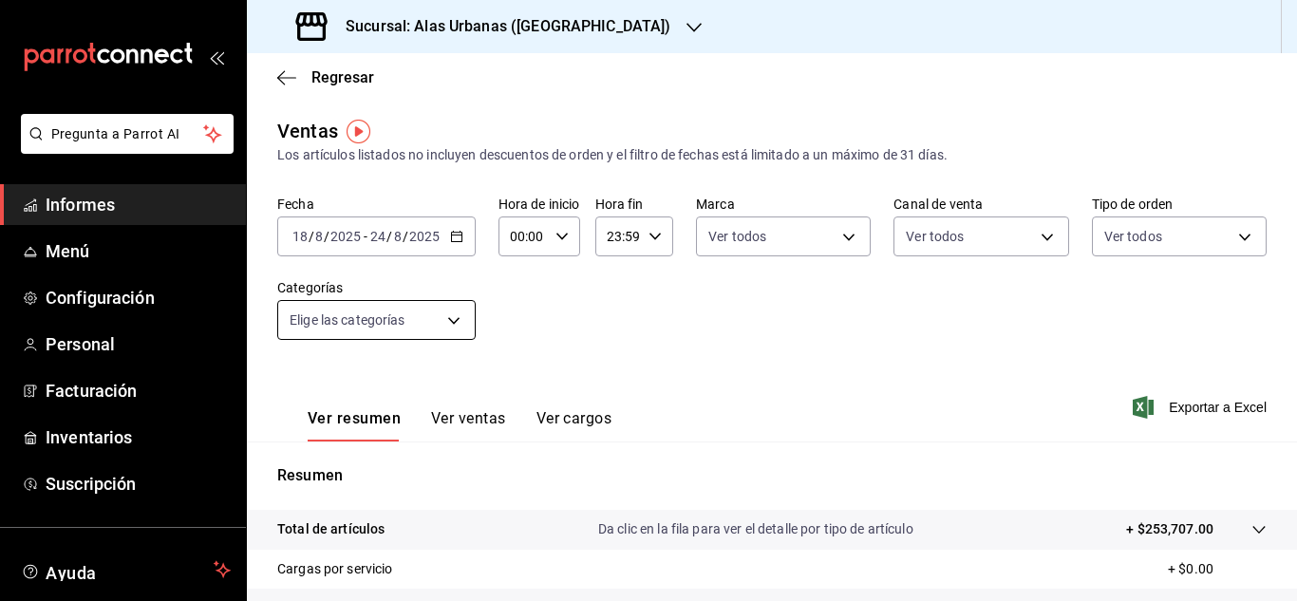
click at [449, 319] on body "Pregunta a Parrot AI Informes Menú Configuración Personal Facturación Inventari…" at bounding box center [648, 300] width 1297 height 601
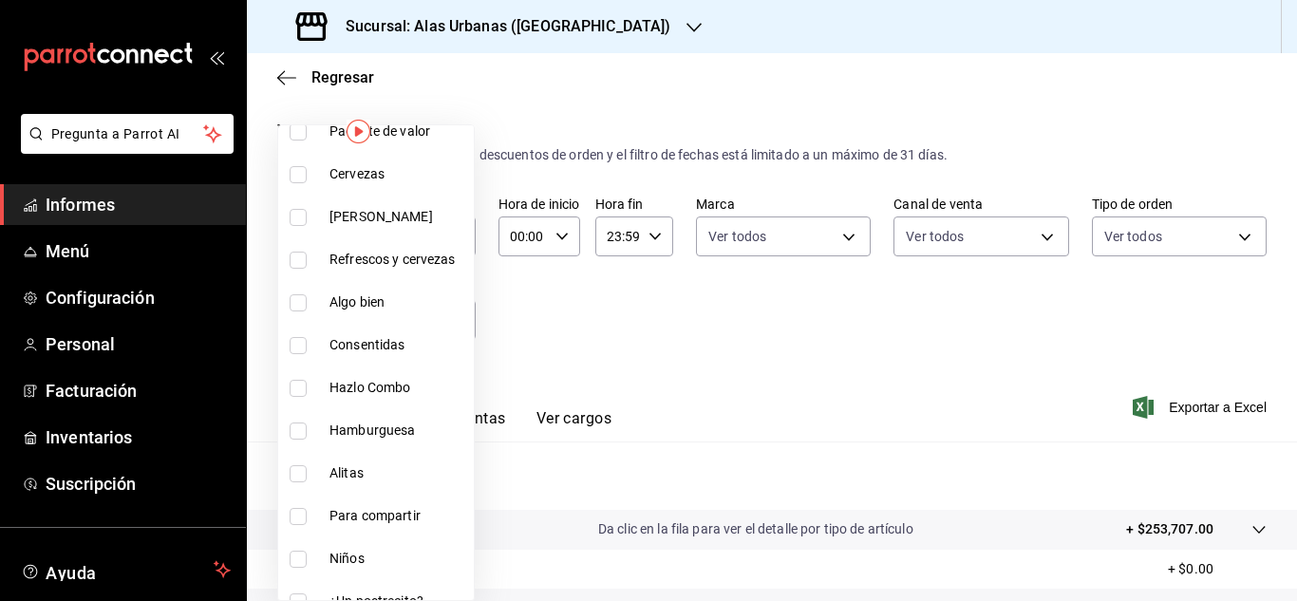
scroll to position [533, 0]
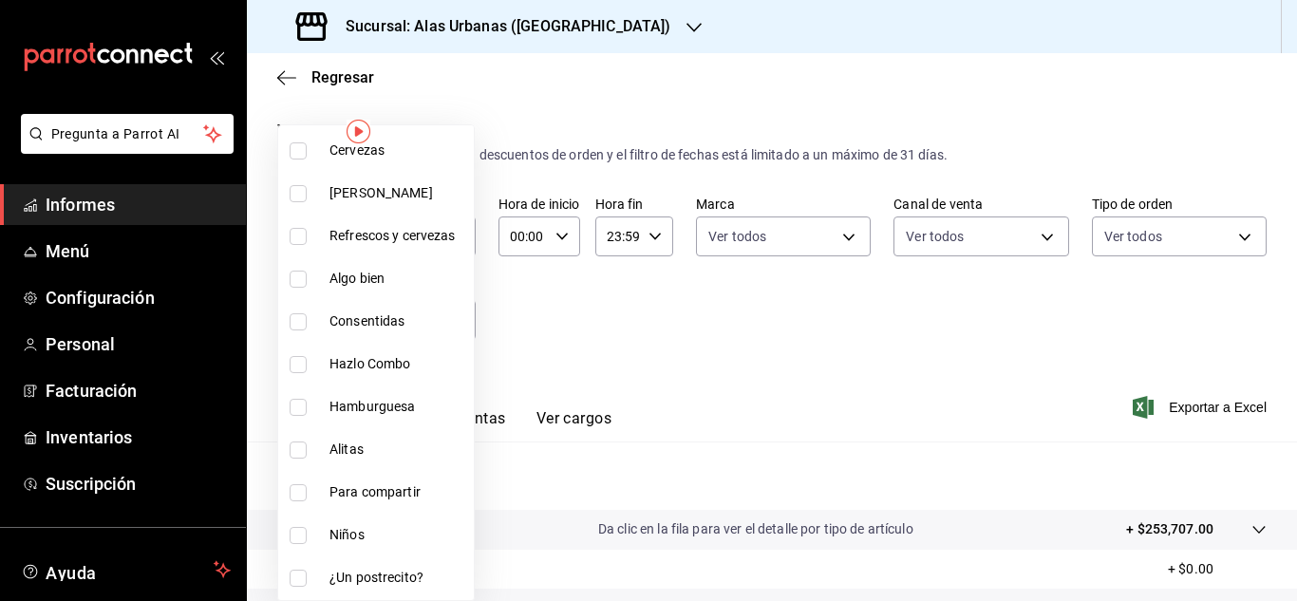
click at [309, 570] on label at bounding box center [302, 578] width 25 height 17
click at [307, 570] on input "checkbox" at bounding box center [298, 578] width 17 height 17
checkbox input "false"
drag, startPoint x: 1296, startPoint y: 169, endPoint x: 1290, endPoint y: 226, distance: 57.2
click at [1290, 226] on div at bounding box center [648, 300] width 1297 height 601
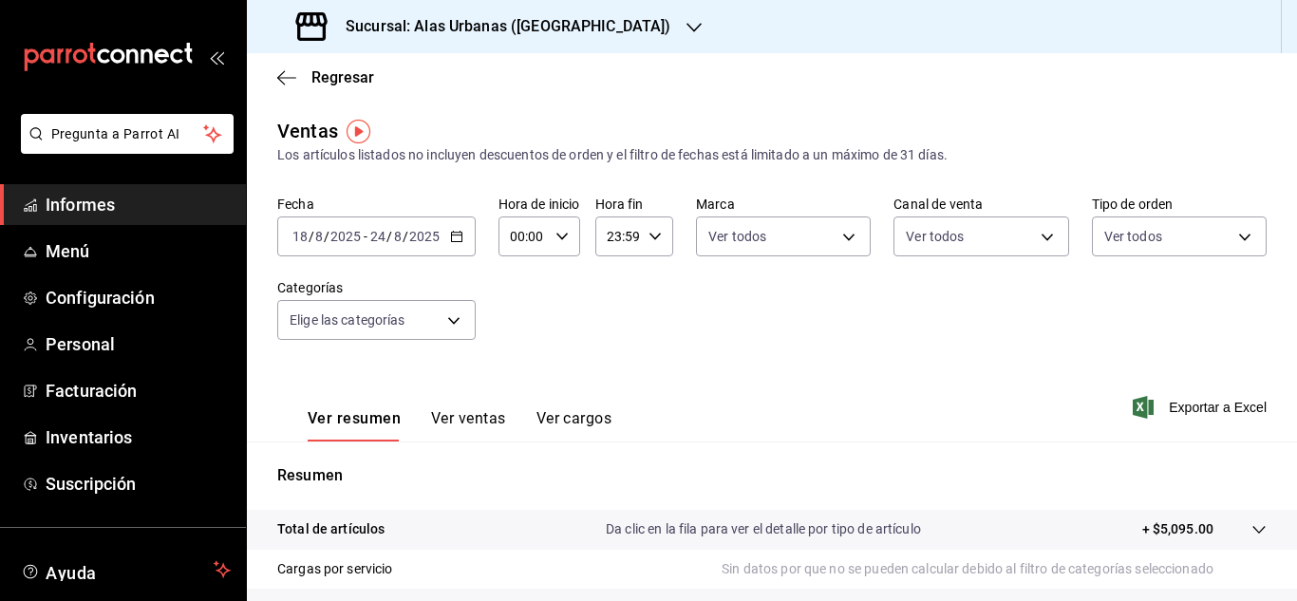
click at [484, 419] on font "Ver ventas" at bounding box center [468, 418] width 75 height 18
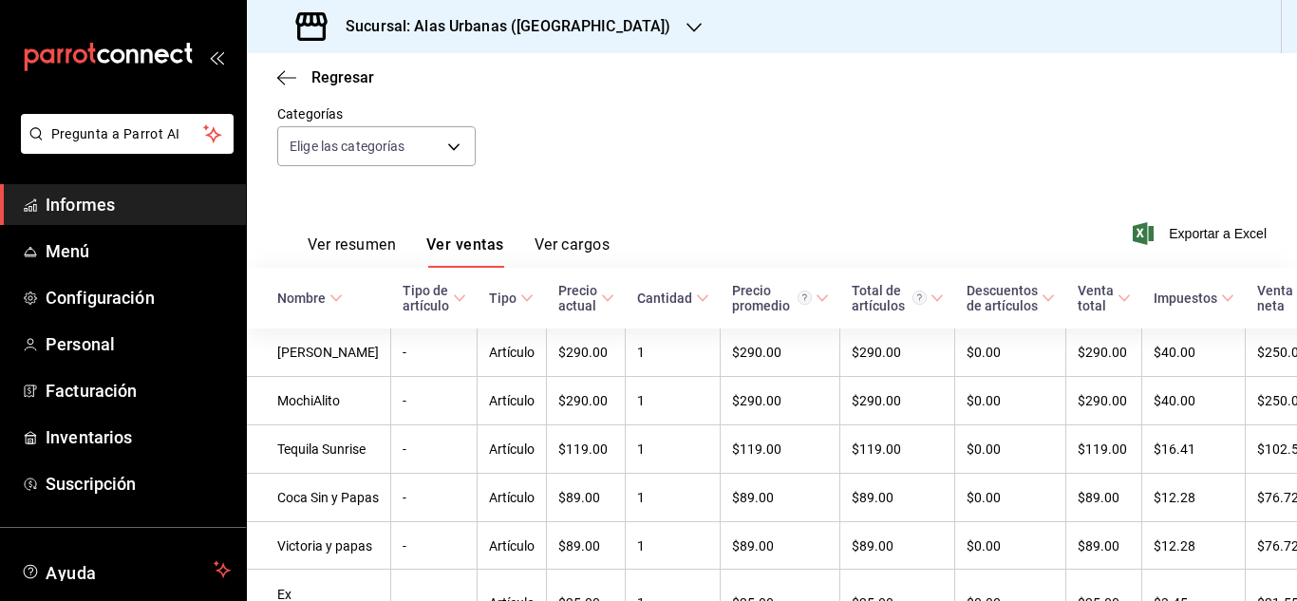
scroll to position [191, 0]
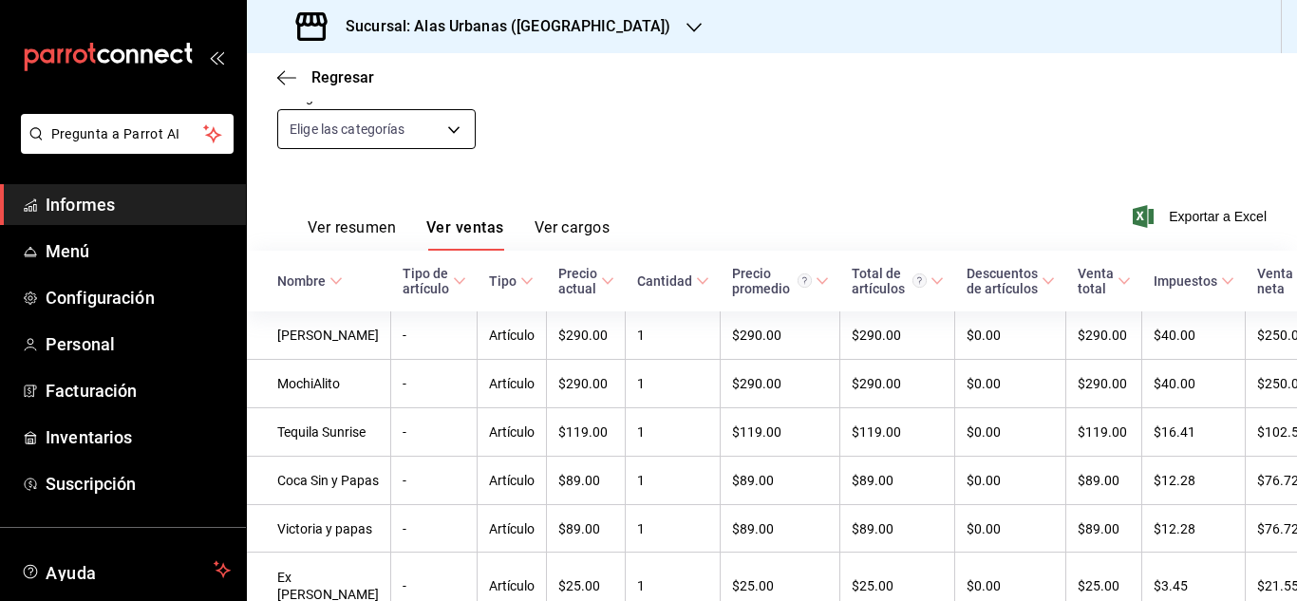
click at [449, 123] on body "Pregunta a Parrot AI Informes Menú Configuración Personal Facturación Inventari…" at bounding box center [648, 300] width 1297 height 601
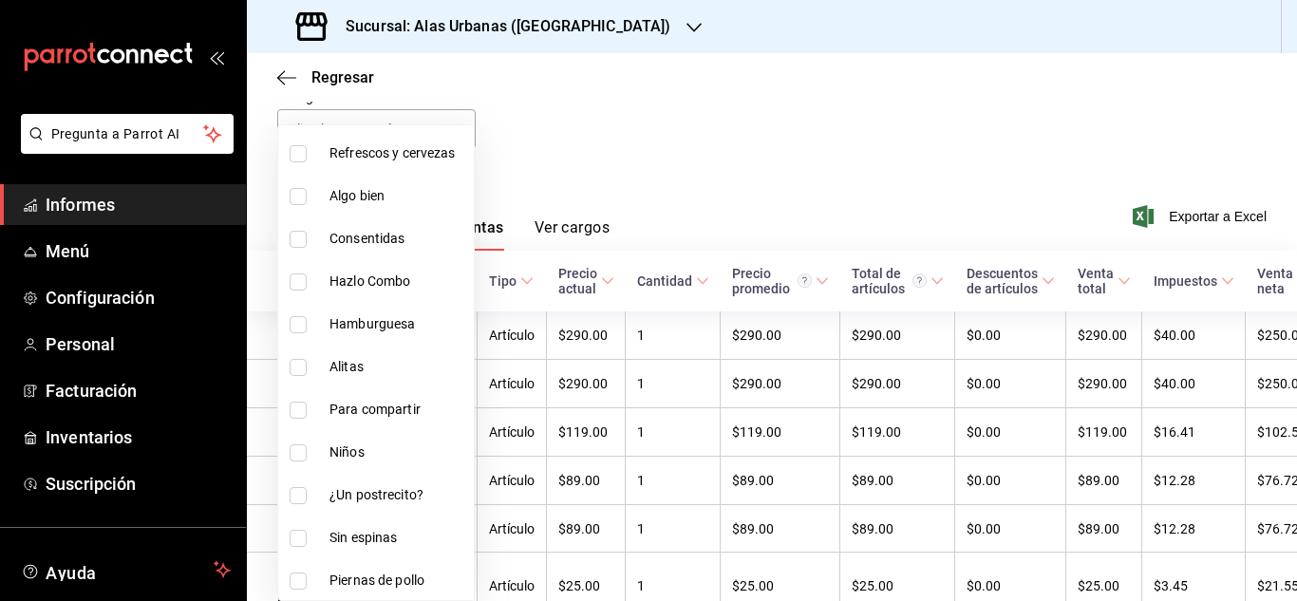
scroll to position [617, 0]
click at [296, 500] on input "checkbox" at bounding box center [298, 493] width 17 height 17
checkbox input "true"
type input "259e60d0-6c67-4473-bc0f-222b27783eb5"
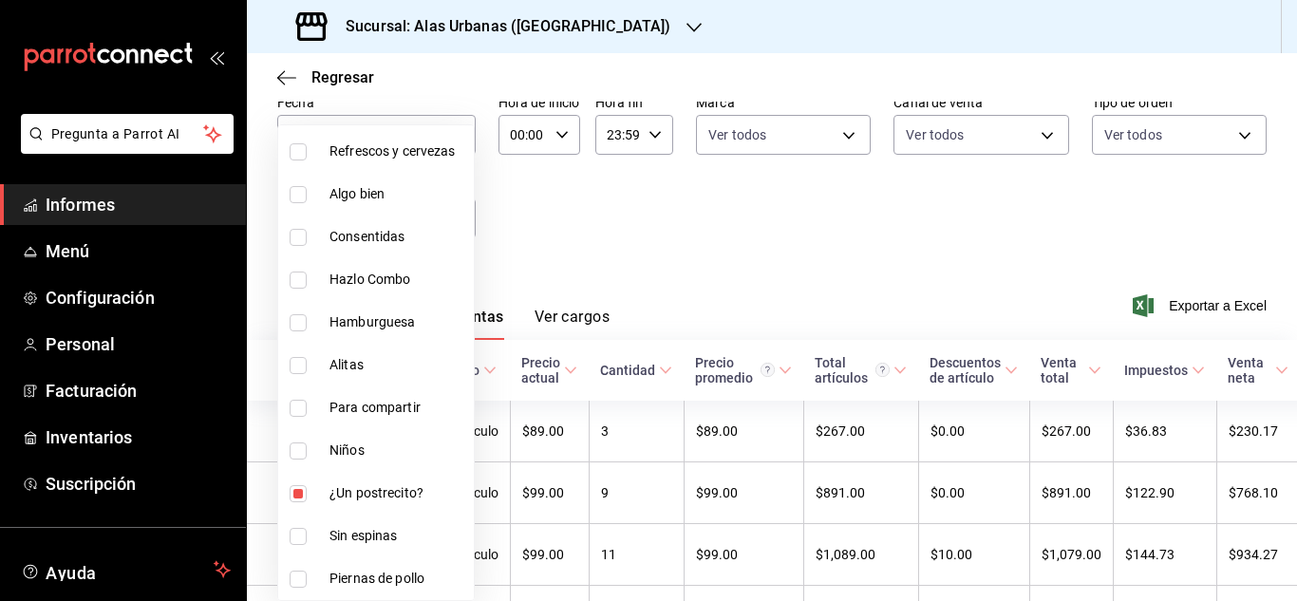
scroll to position [191, 0]
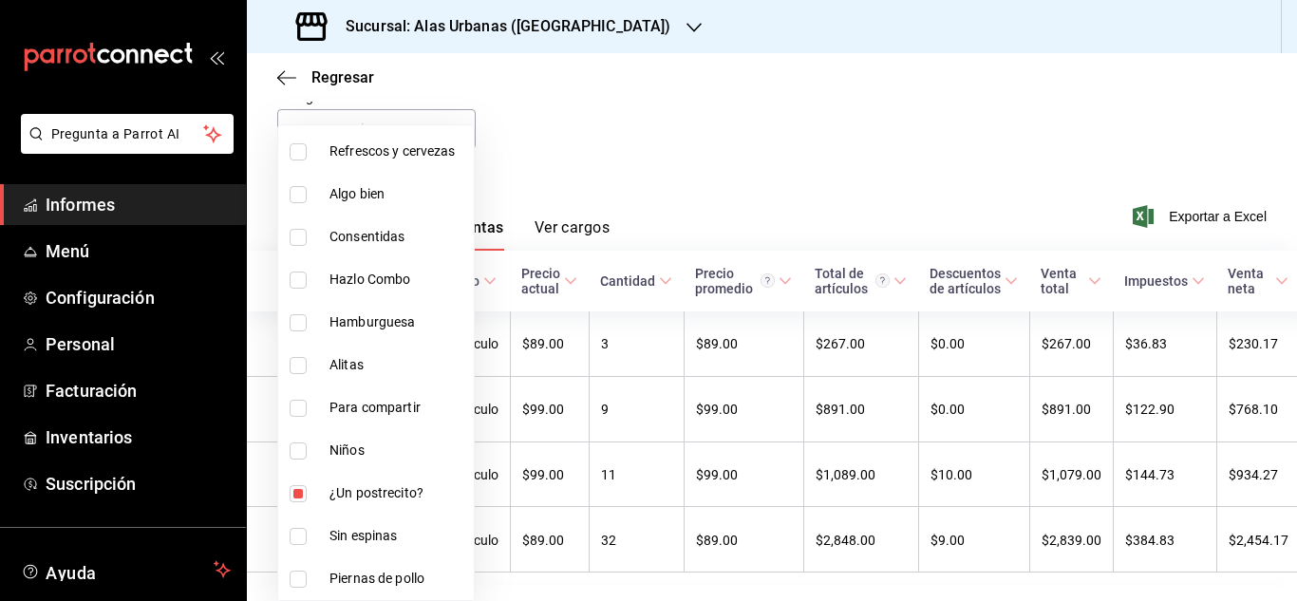
click at [786, 201] on div at bounding box center [648, 300] width 1297 height 601
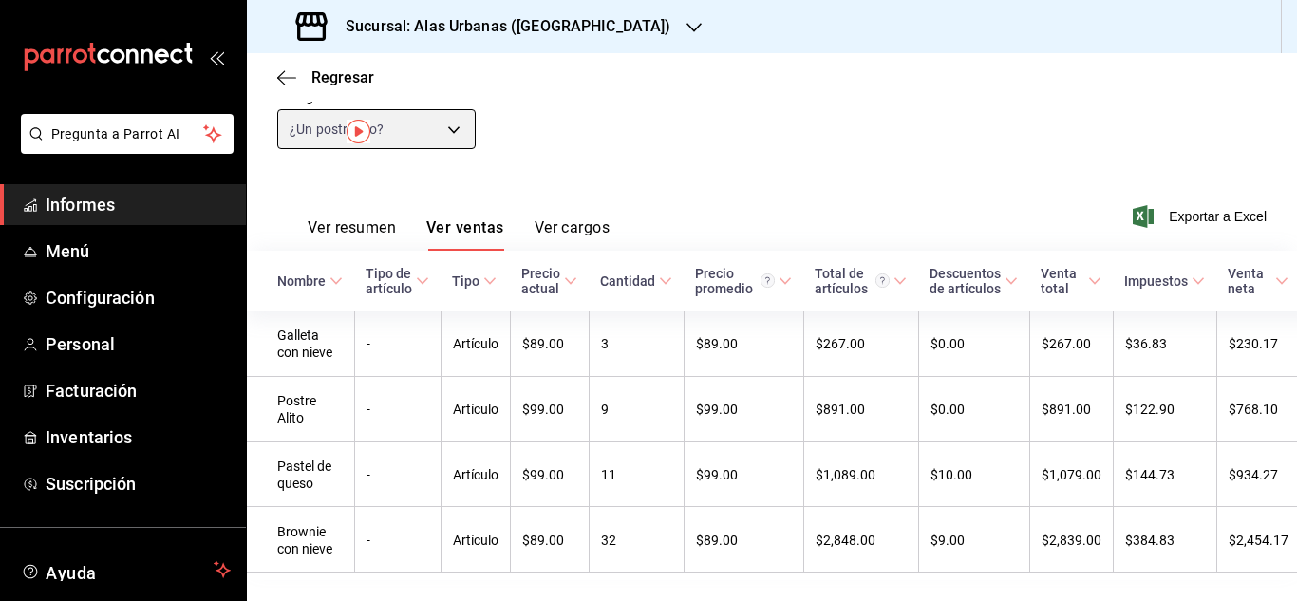
scroll to position [0, 0]
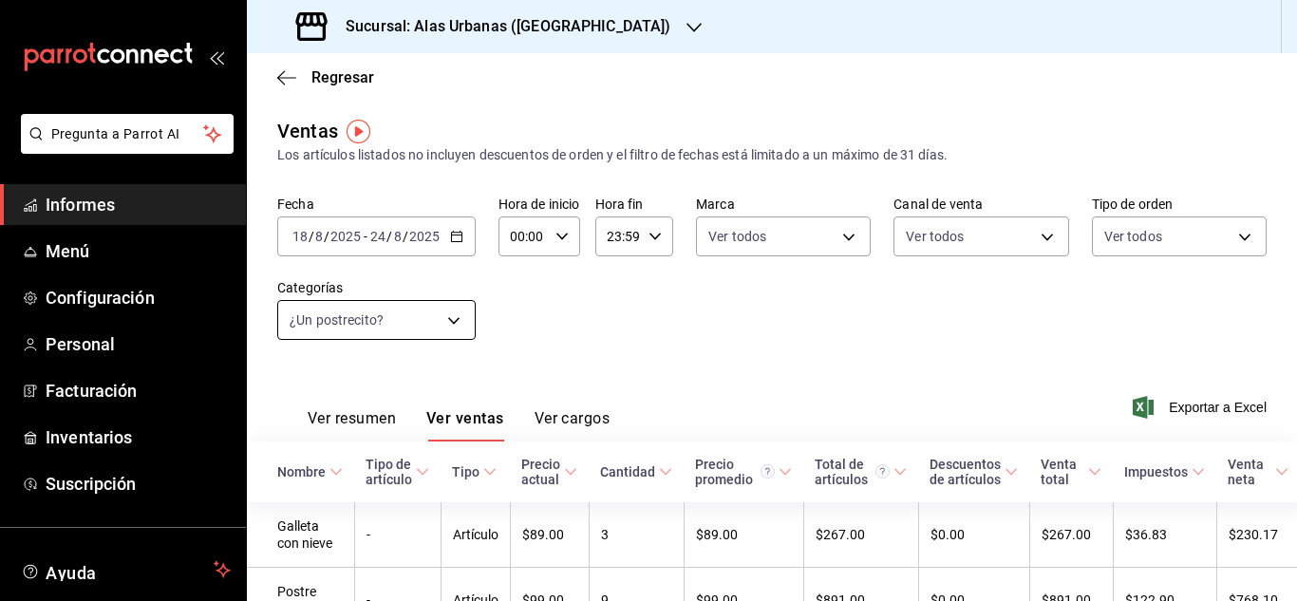
click at [453, 312] on body "Pregunta a Parrot AI Informes Menú Configuración Personal Facturación Inventari…" at bounding box center [648, 300] width 1297 height 601
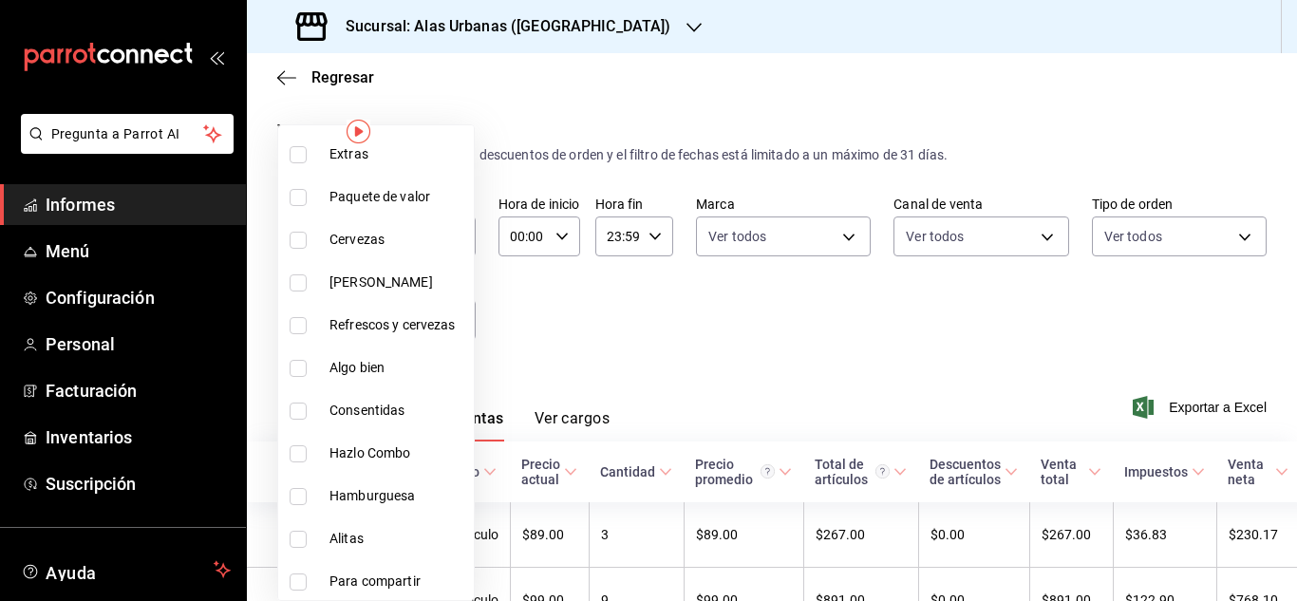
scroll to position [456, 0]
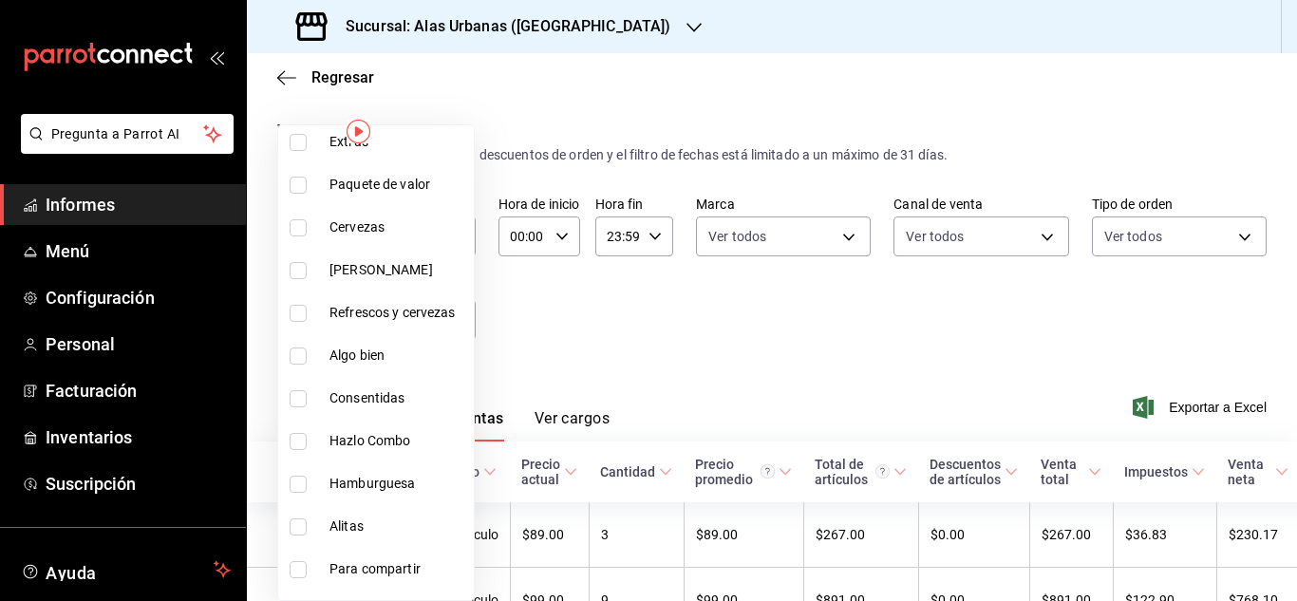
click at [719, 300] on div at bounding box center [648, 300] width 1297 height 601
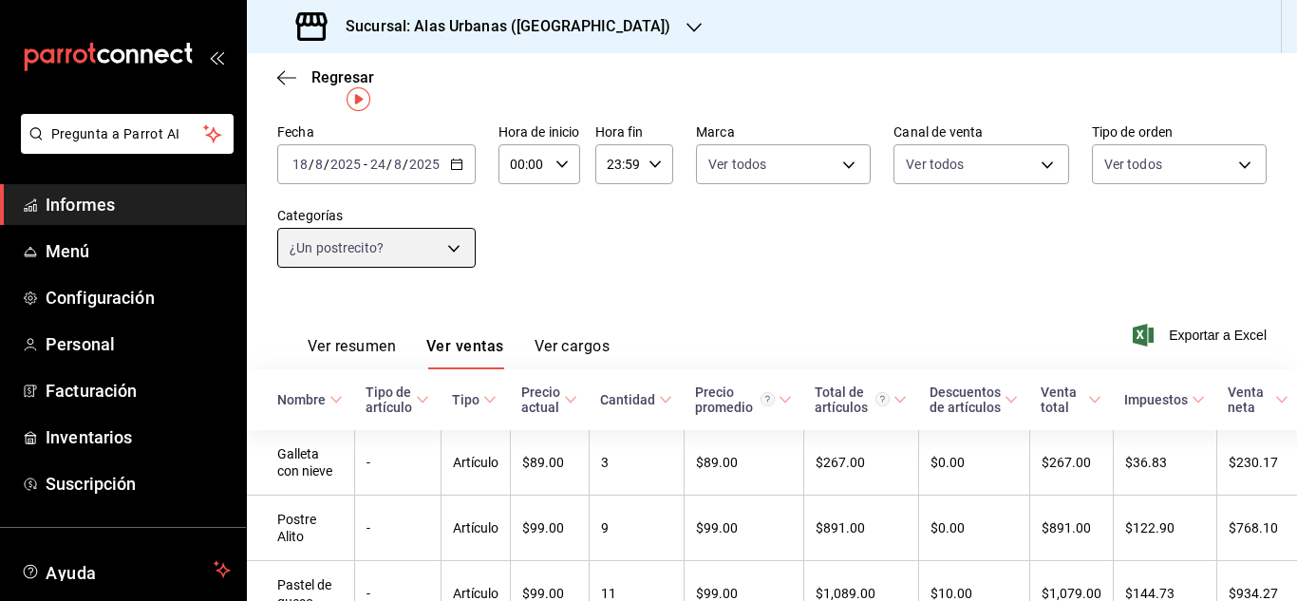
scroll to position [9, 0]
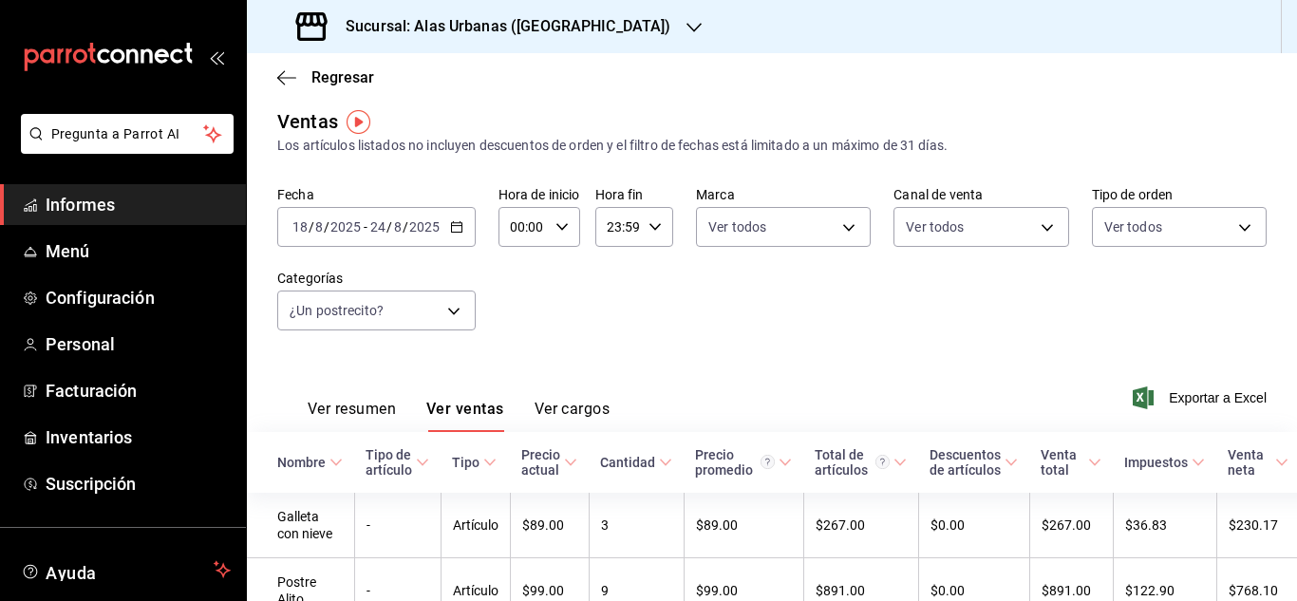
click at [458, 241] on div "[DATE] [DATE] - [DATE] [DATE]" at bounding box center [376, 227] width 198 height 40
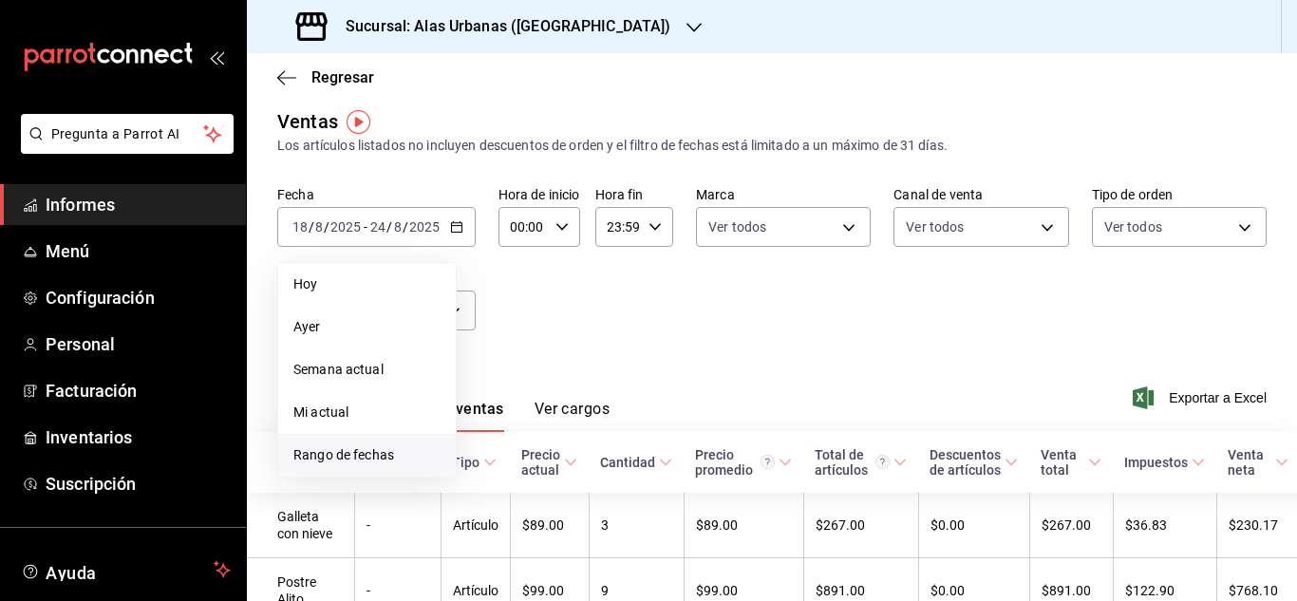
click at [360, 439] on li "Rango de fechas" at bounding box center [367, 455] width 178 height 43
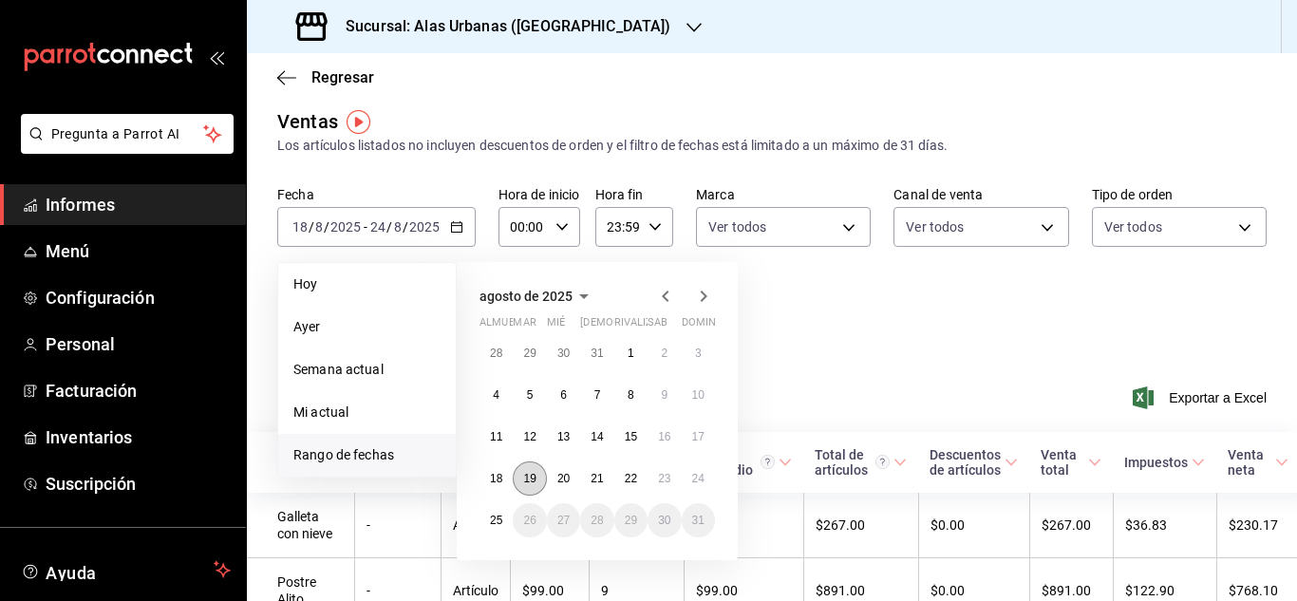
click at [529, 473] on font "19" at bounding box center [529, 478] width 12 height 13
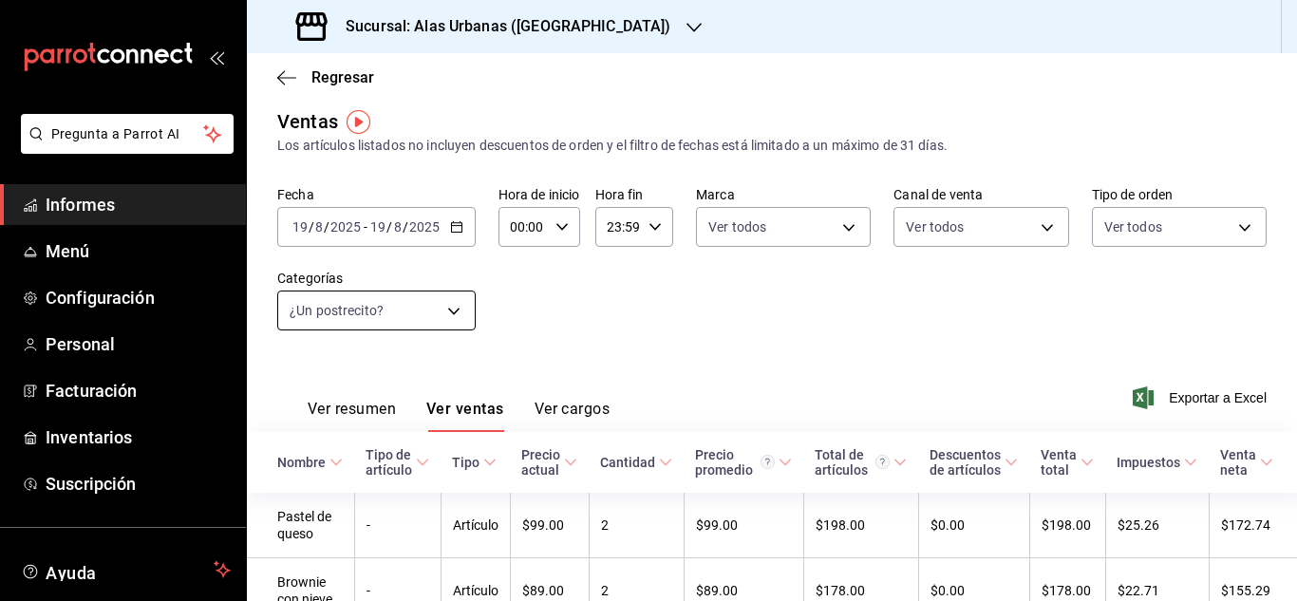
click at [456, 324] on body "Pregunta a Parrot AI Informes Menú Configuración Personal Facturación Inventari…" at bounding box center [648, 300] width 1297 height 601
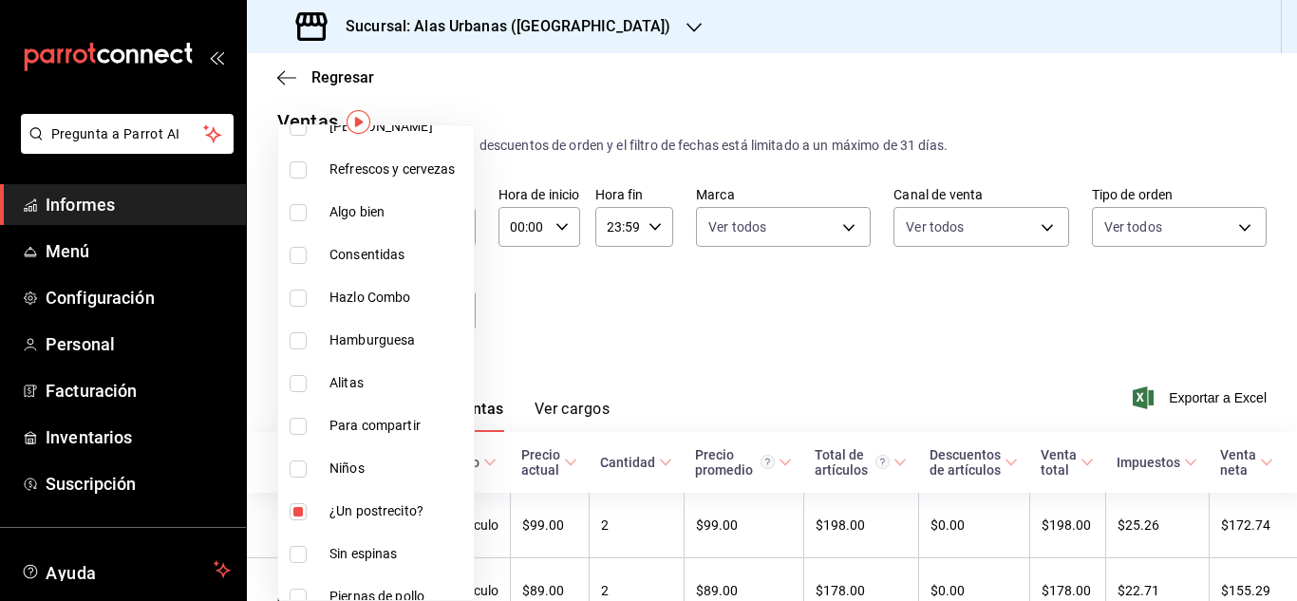
scroll to position [617, 0]
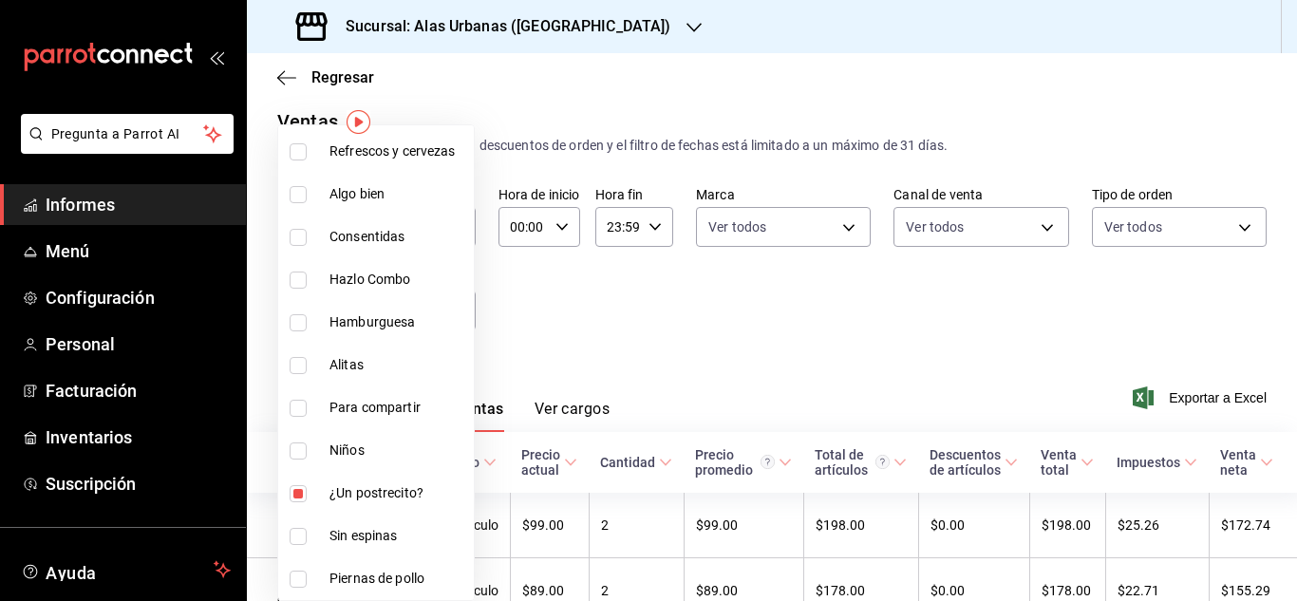
click at [298, 485] on input "checkbox" at bounding box center [298, 493] width 17 height 17
checkbox input "false"
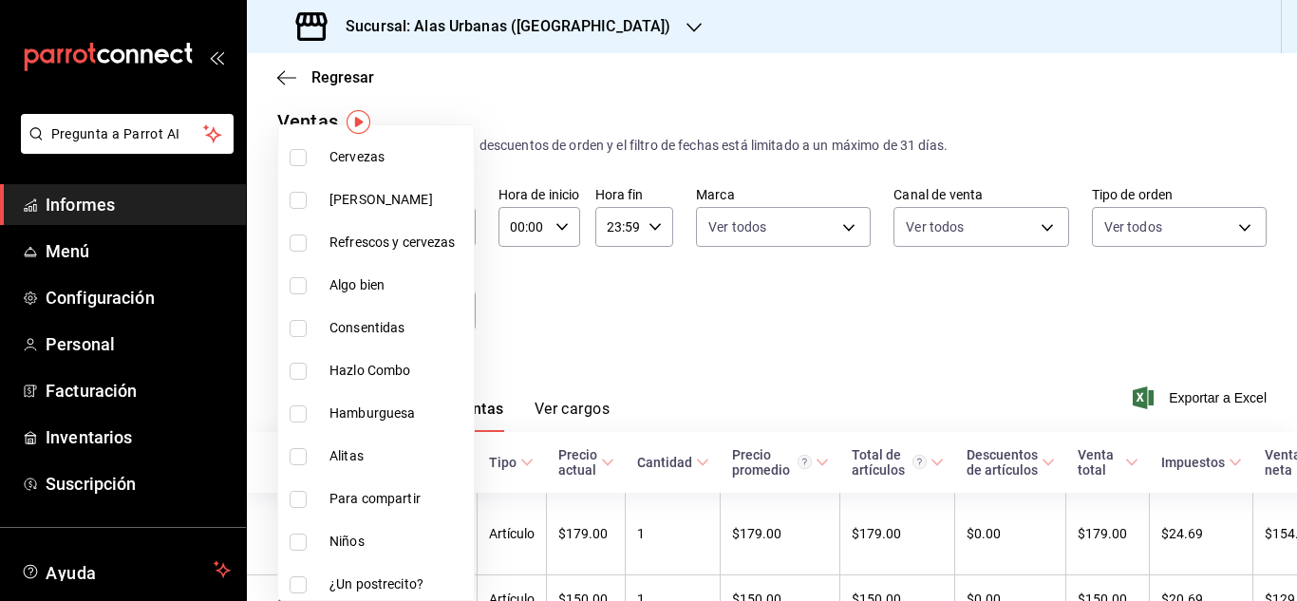
scroll to position [506, 0]
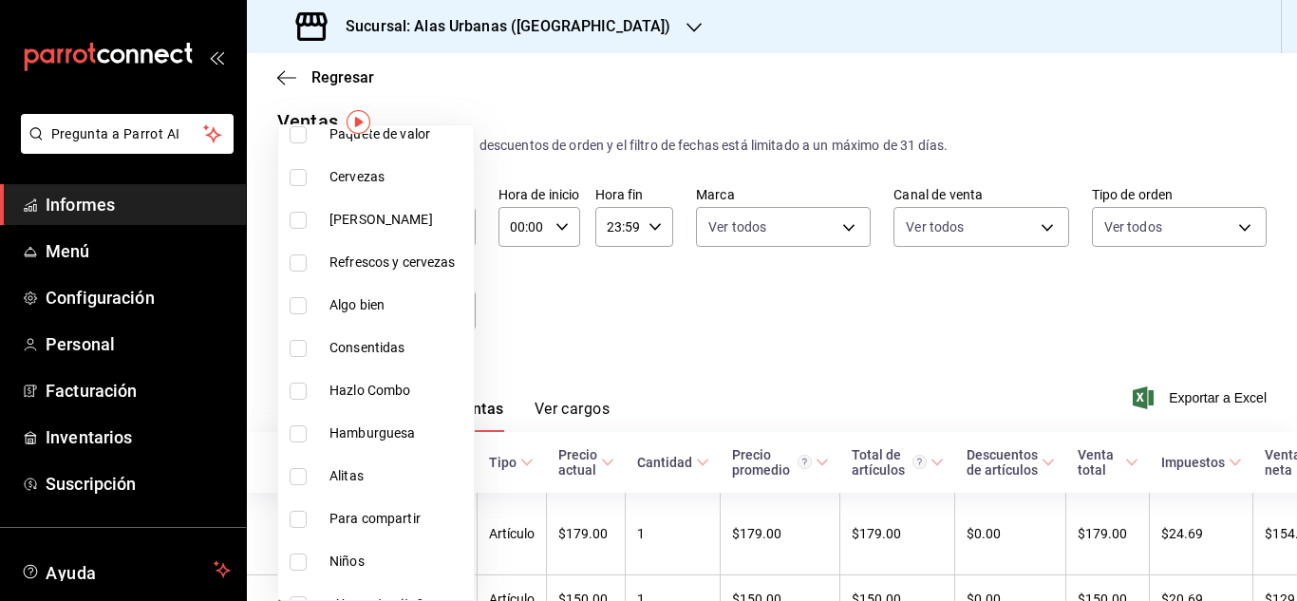
click at [303, 343] on input "checkbox" at bounding box center [298, 348] width 17 height 17
checkbox input "true"
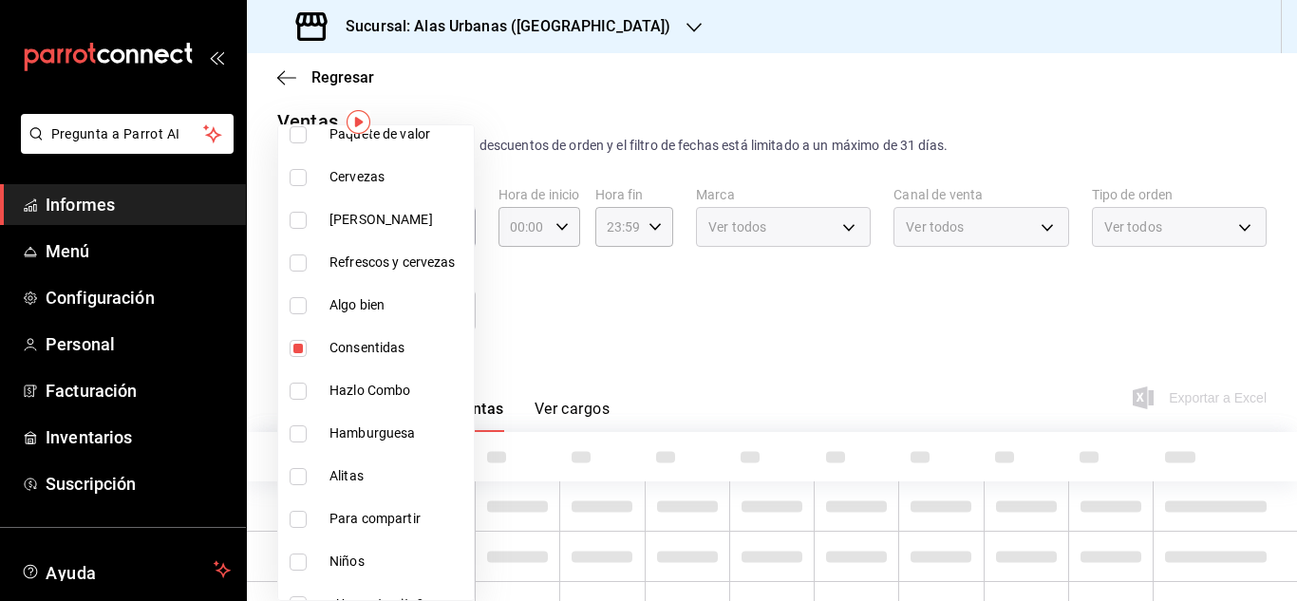
click at [301, 318] on li "Algo bien" at bounding box center [376, 305] width 196 height 43
type input "8161a37a-dd43-453f-9ce1-a6a422dd09e0,1f78ab3d-5b2f-4df7-a96b-646c0ff023ec"
checkbox input "true"
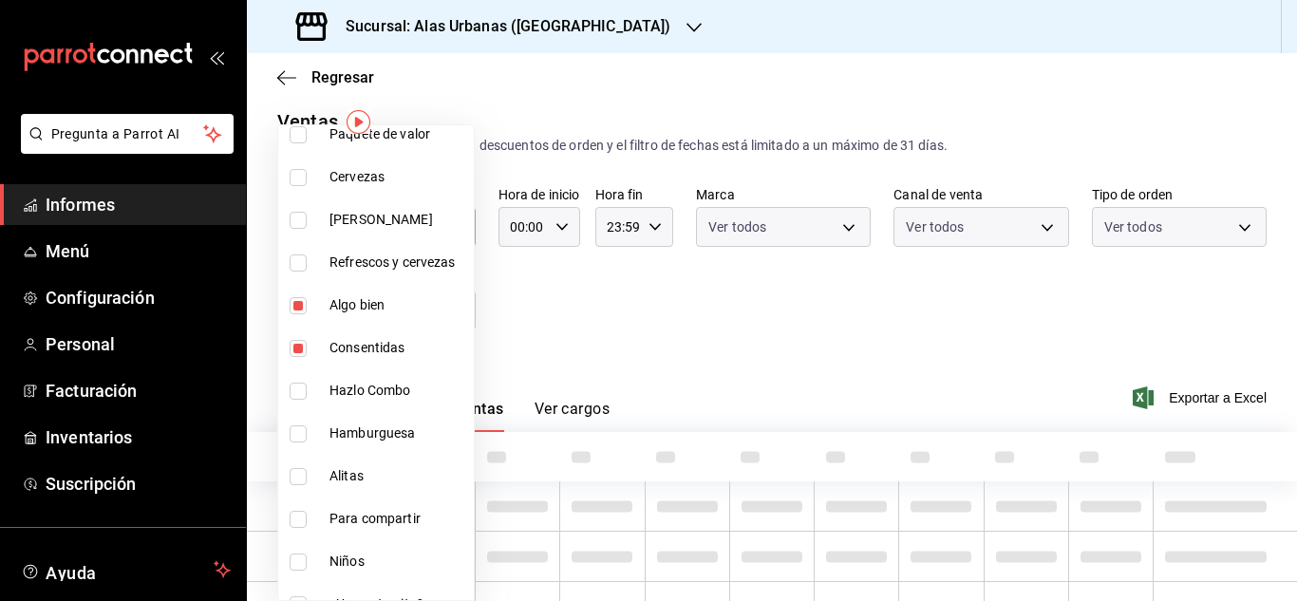
click at [296, 252] on li "Refrescos y cervezas" at bounding box center [376, 262] width 196 height 43
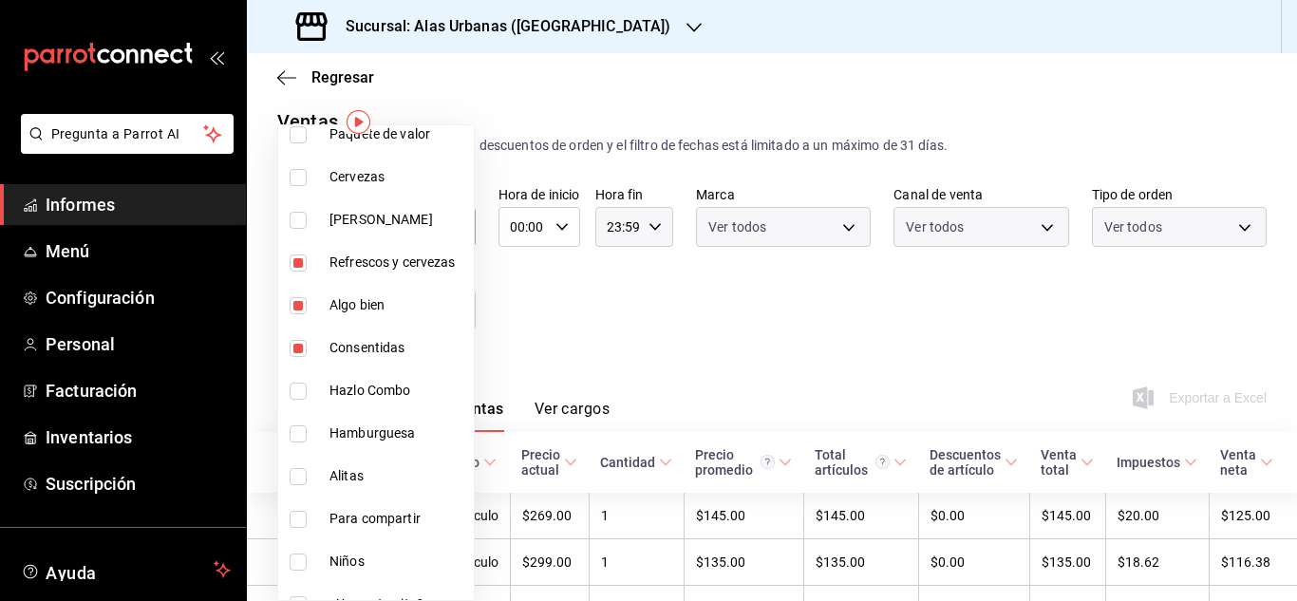
type input "8161a37a-dd43-453f-9ce1-a6a422dd09e0,1f78ab3d-5b2f-4df7-a96b-646c0ff023ec,d2f06…"
checkbox input "true"
drag, startPoint x: 298, startPoint y: 183, endPoint x: 309, endPoint y: 243, distance: 60.9
click at [299, 184] on input "checkbox" at bounding box center [298, 177] width 17 height 17
checkbox input "true"
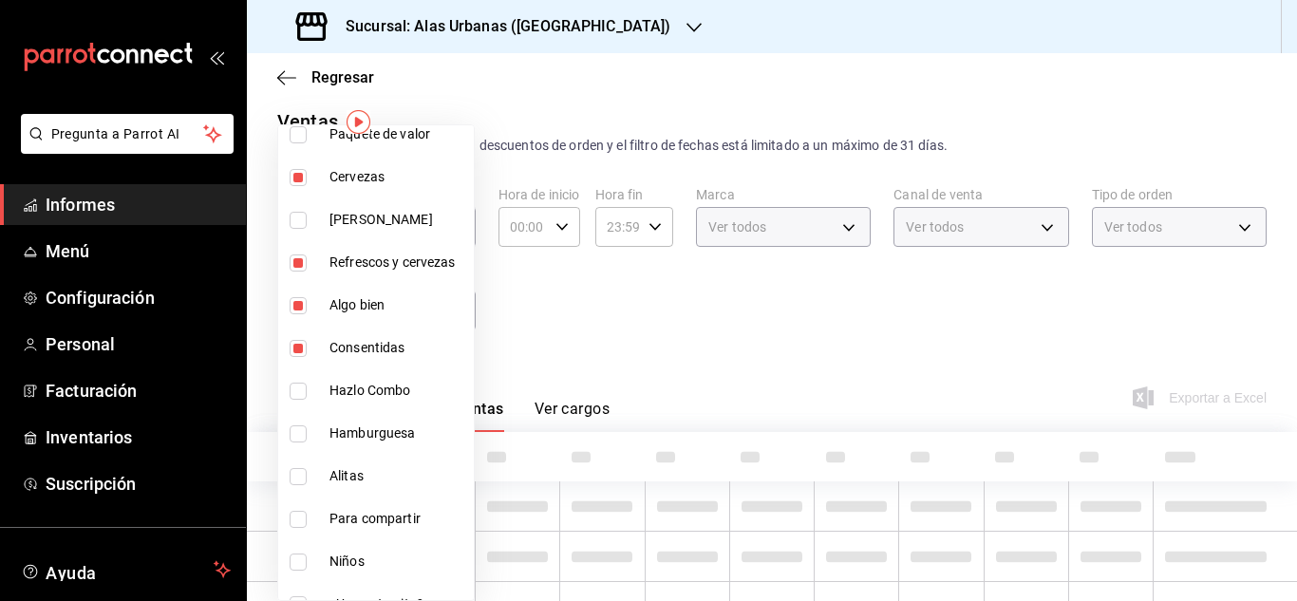
type input "8161a37a-dd43-453f-9ce1-a6a422dd09e0,1f78ab3d-5b2f-4df7-a96b-646c0ff023ec,d2f06…"
click at [306, 396] on input "checkbox" at bounding box center [298, 391] width 17 height 17
checkbox input "true"
type input "8161a37a-dd43-453f-9ce1-a6a422dd09e0,1f78ab3d-5b2f-4df7-a96b-646c0ff023ec,d2f06…"
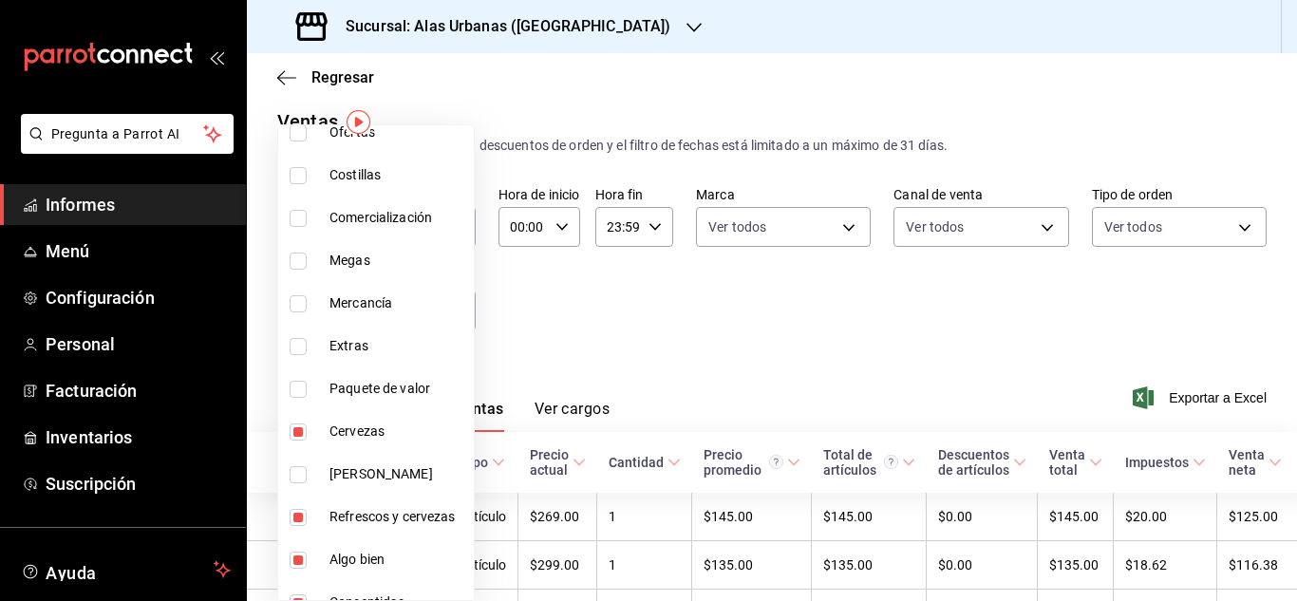
scroll to position [233, 0]
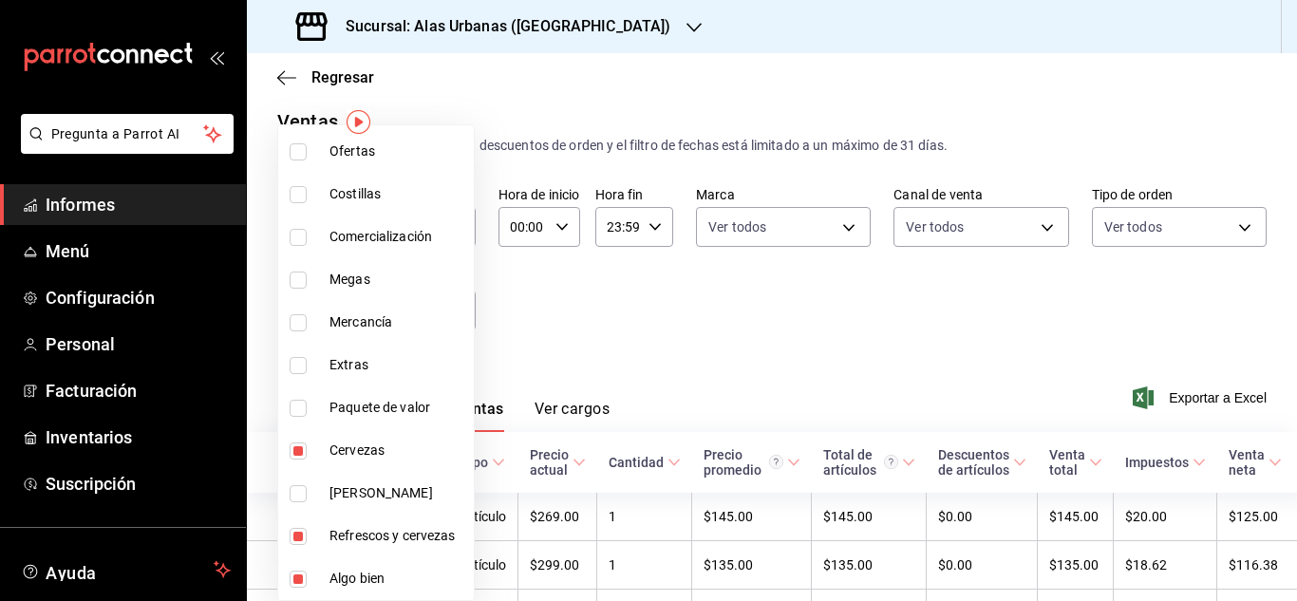
click at [304, 275] on input "checkbox" at bounding box center [298, 279] width 17 height 17
checkbox input "true"
type input "8161a37a-dd43-453f-9ce1-a6a422dd09e0,1f78ab3d-5b2f-4df7-a96b-646c0ff023ec,d2f06…"
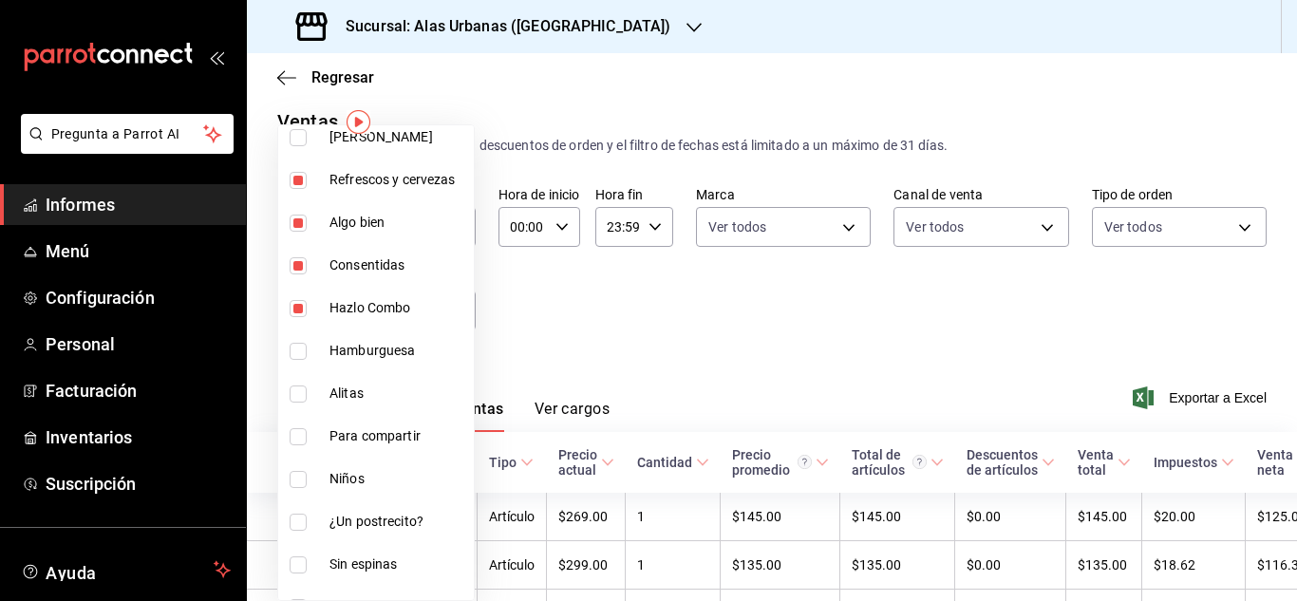
scroll to position [617, 0]
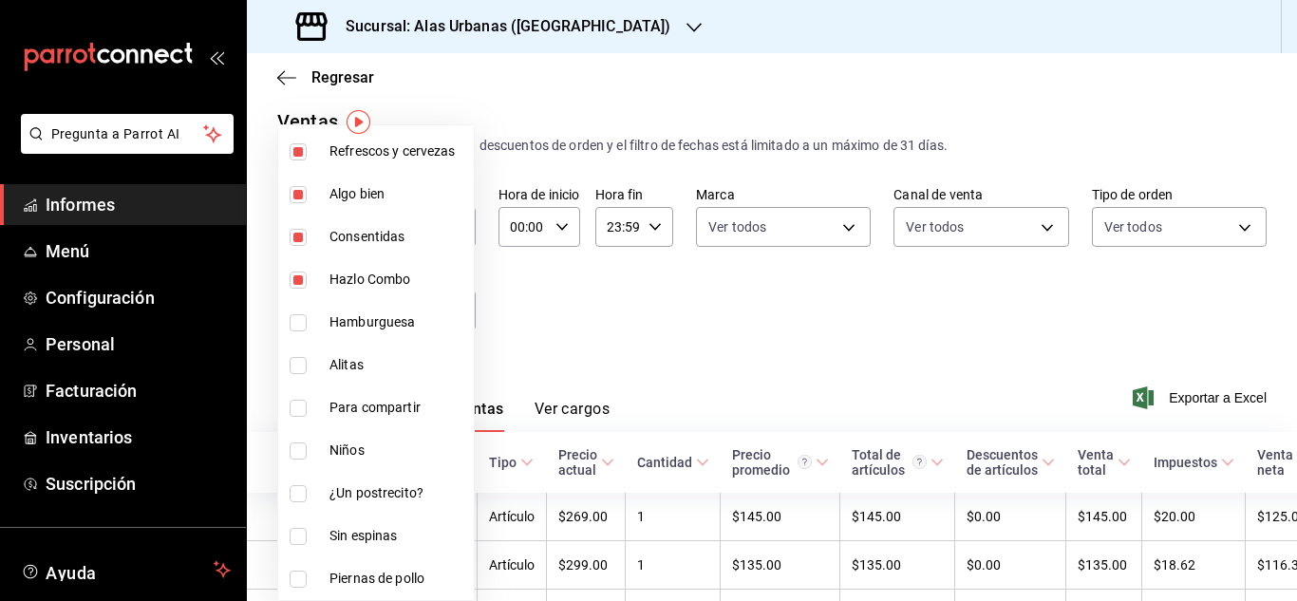
drag, startPoint x: 1290, startPoint y: 211, endPoint x: 1290, endPoint y: 239, distance: 28.5
click at [1290, 239] on div at bounding box center [648, 300] width 1297 height 601
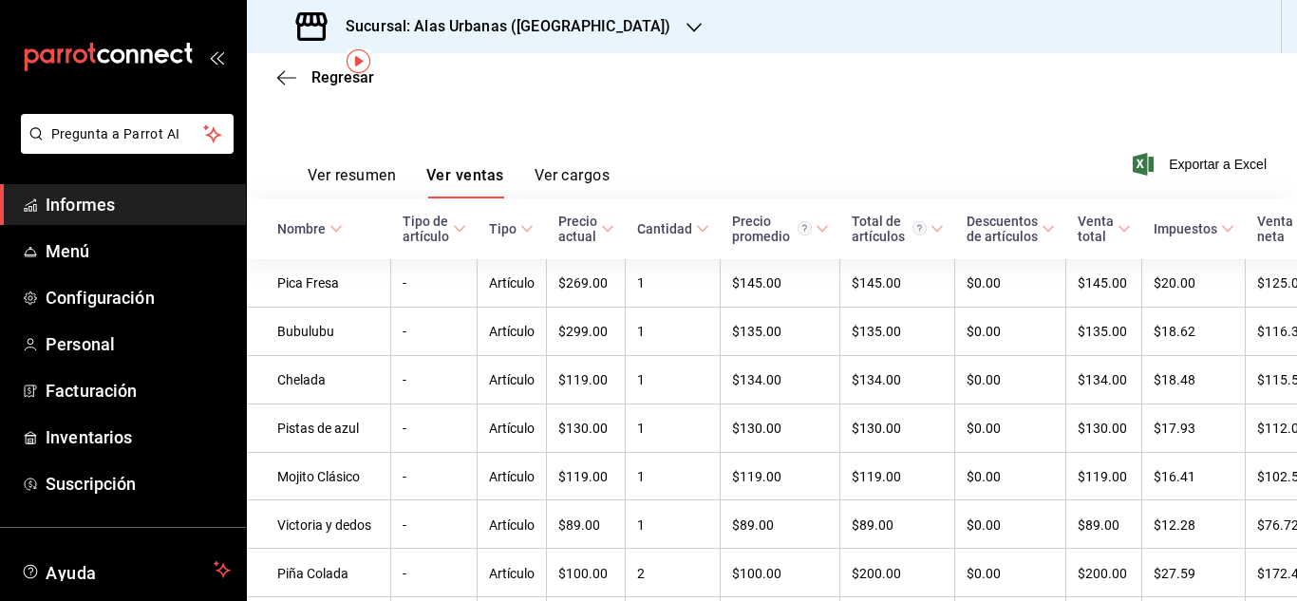
scroll to position [66, 0]
